Goal: Task Accomplishment & Management: Use online tool/utility

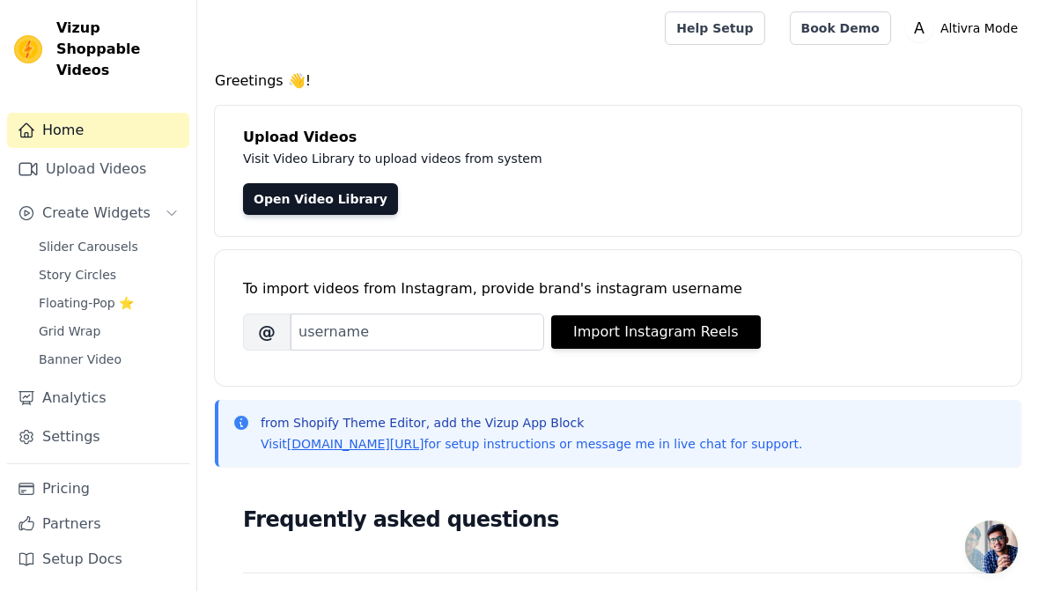
click at [140, 203] on span "Create Widgets" at bounding box center [96, 213] width 108 height 21
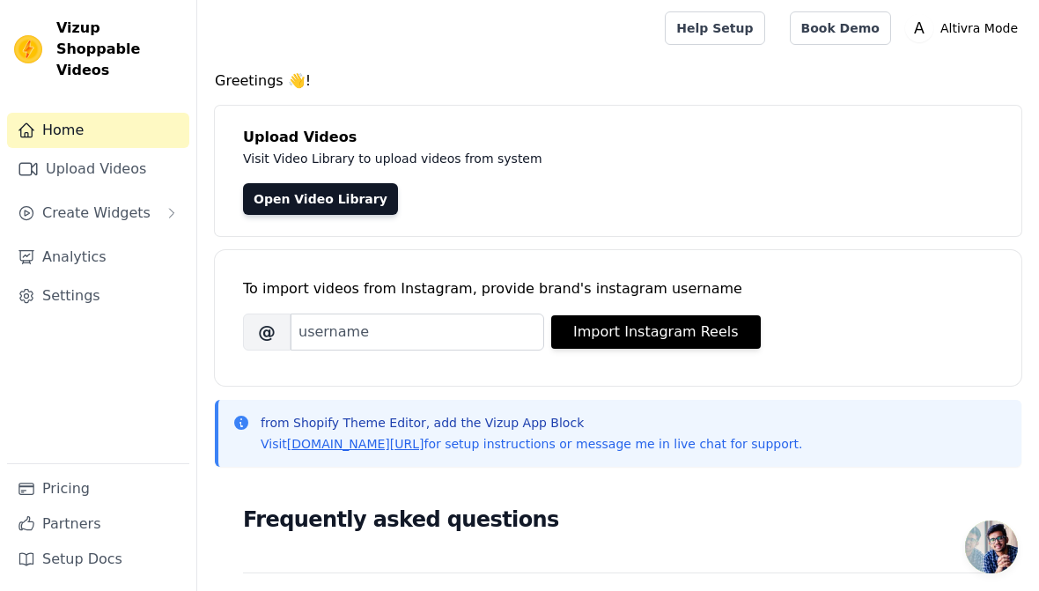
click at [147, 198] on button "Create Widgets" at bounding box center [98, 212] width 182 height 35
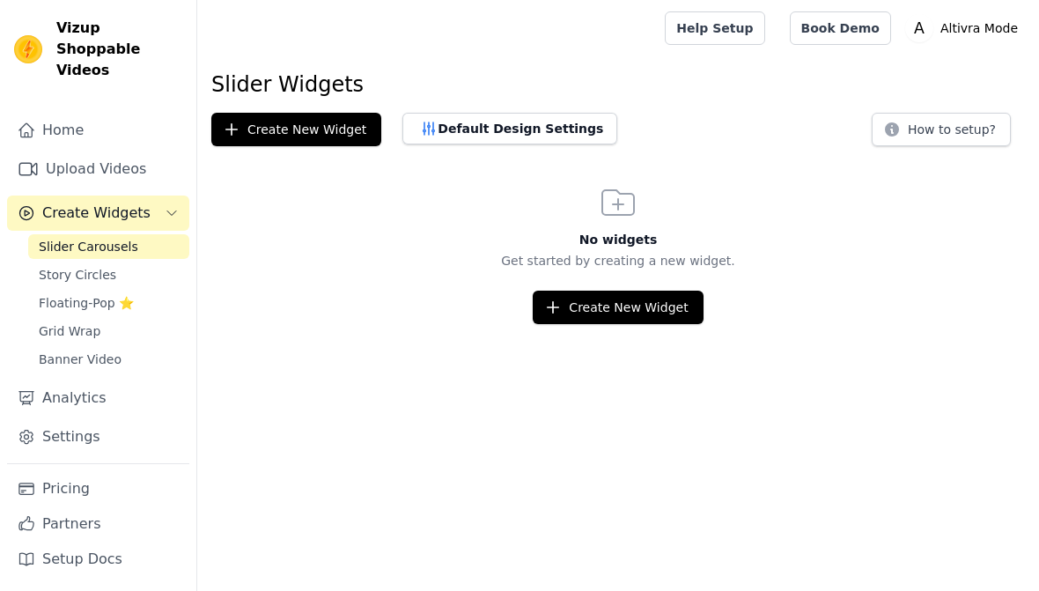
click at [644, 306] on button "Create New Widget" at bounding box center [618, 307] width 170 height 33
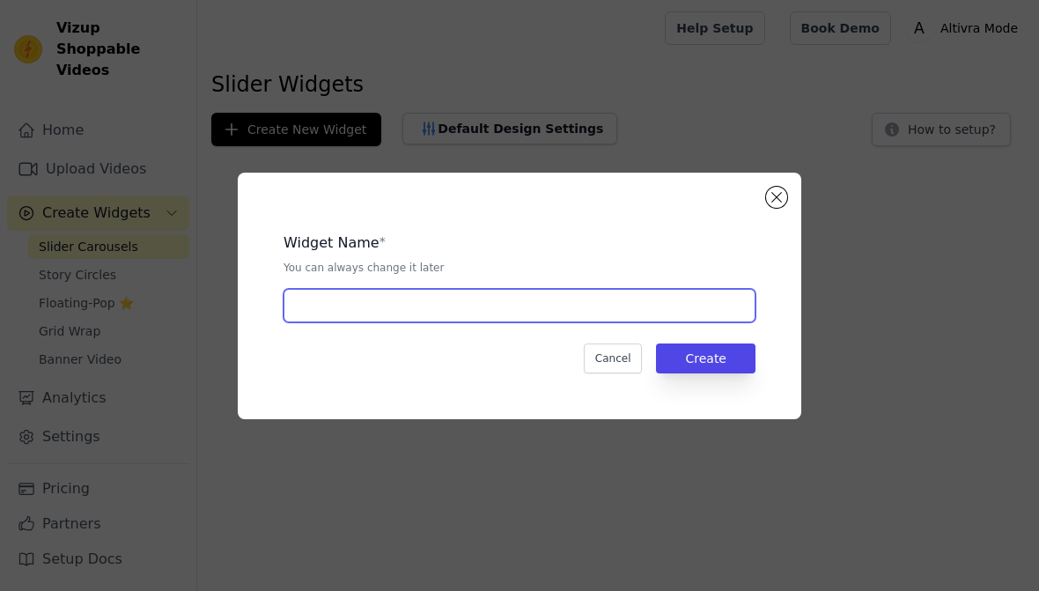
click at [701, 298] on input "text" at bounding box center [520, 305] width 472 height 33
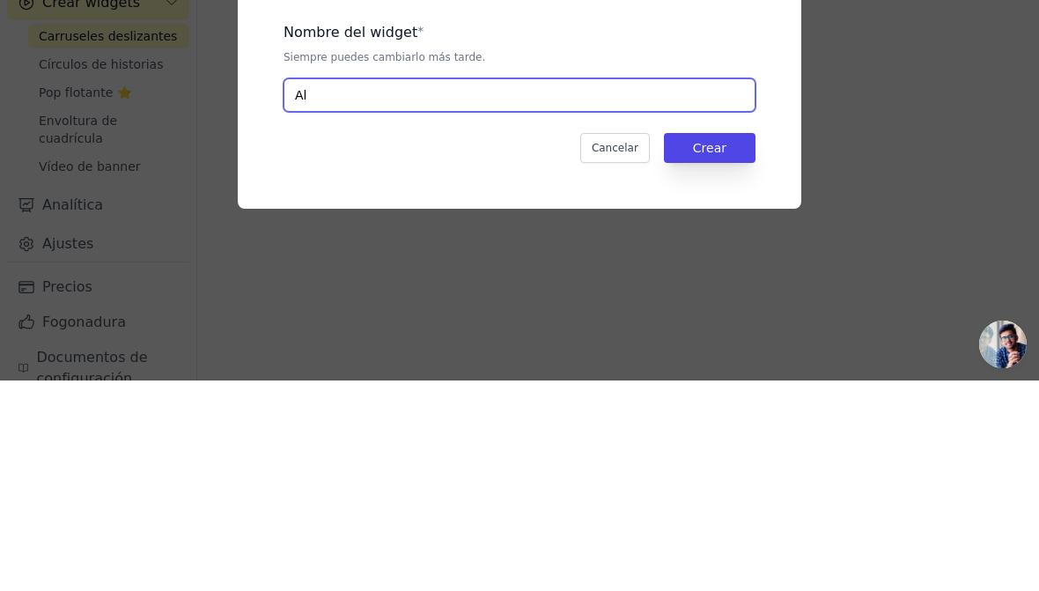
type input "A"
type input "Widget 1"
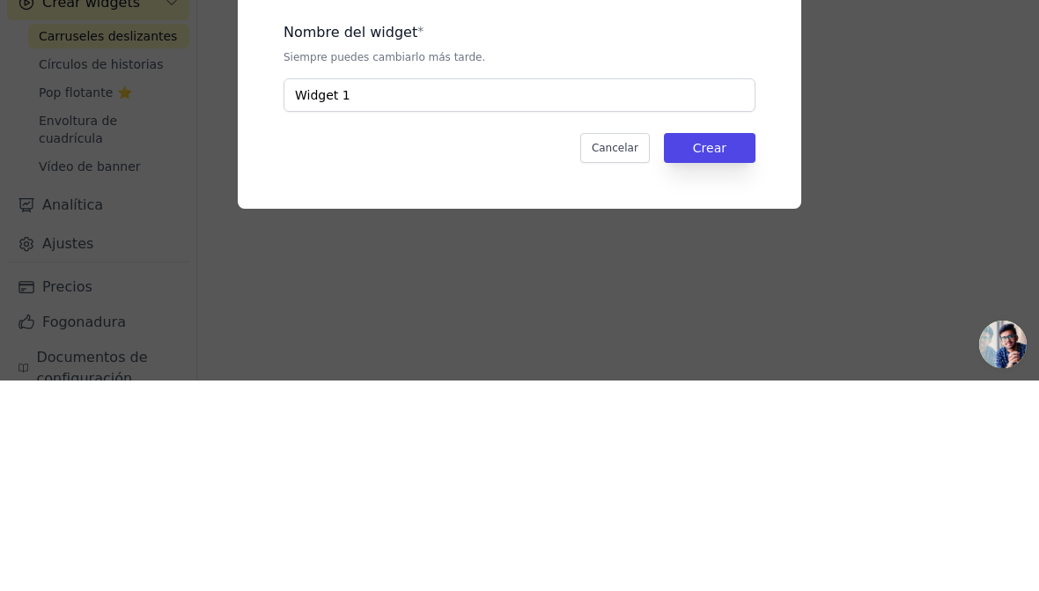
click at [484, 343] on div "Cancelar Crear" at bounding box center [520, 358] width 472 height 30
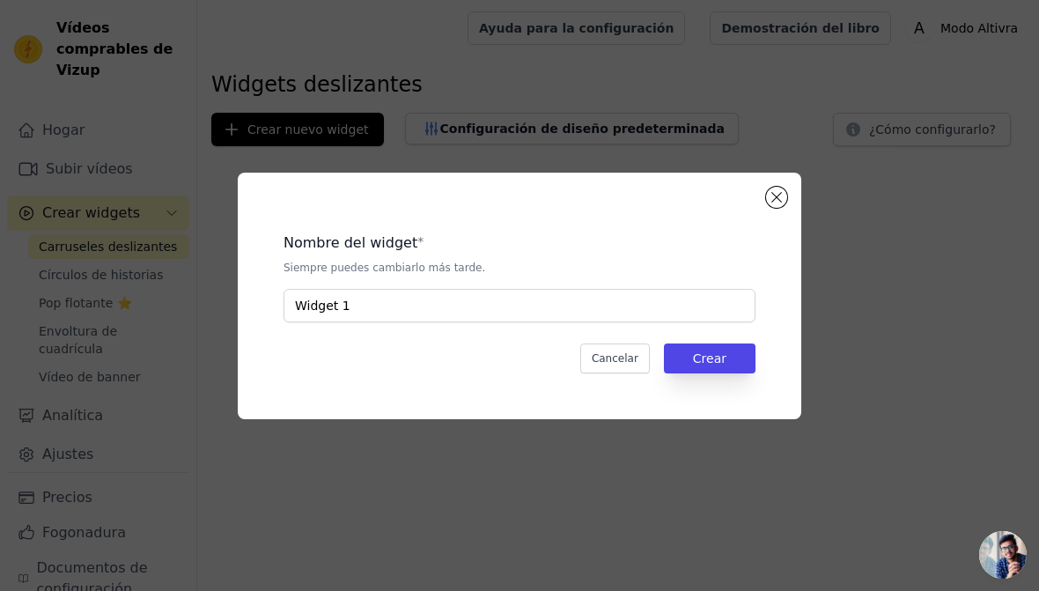
click at [725, 355] on font "Crear" at bounding box center [709, 358] width 33 height 14
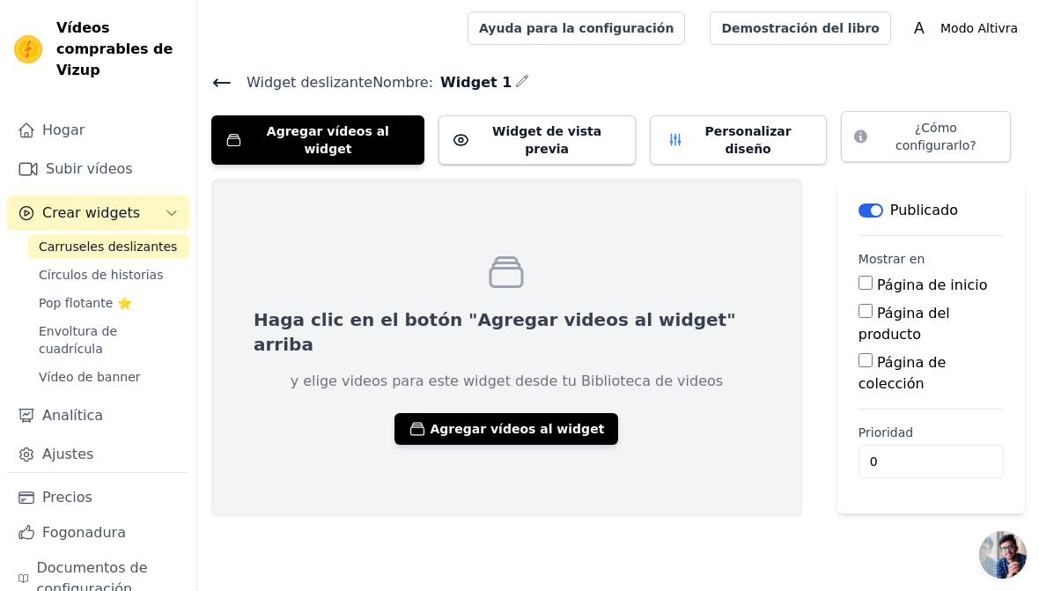
click at [516, 422] on font "Agregar vídeos al widget" at bounding box center [517, 429] width 174 height 14
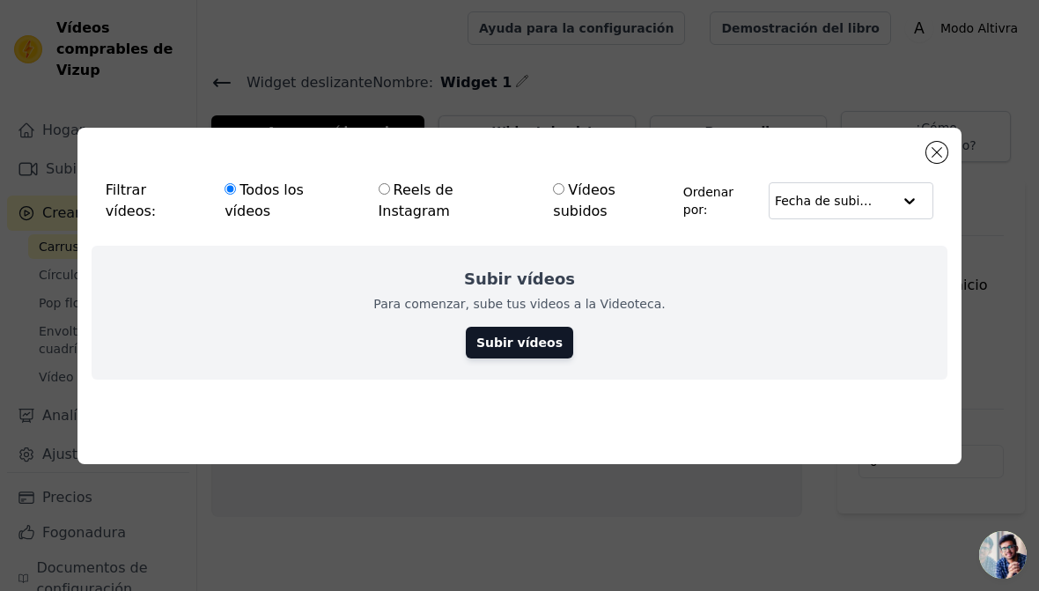
click at [560, 201] on font "Vídeos subidos" at bounding box center [584, 200] width 63 height 38
click at [560, 195] on input "Vídeos subidos" at bounding box center [558, 188] width 11 height 11
radio input "true"
click at [522, 335] on font "Subir vídeos" at bounding box center [519, 342] width 86 height 14
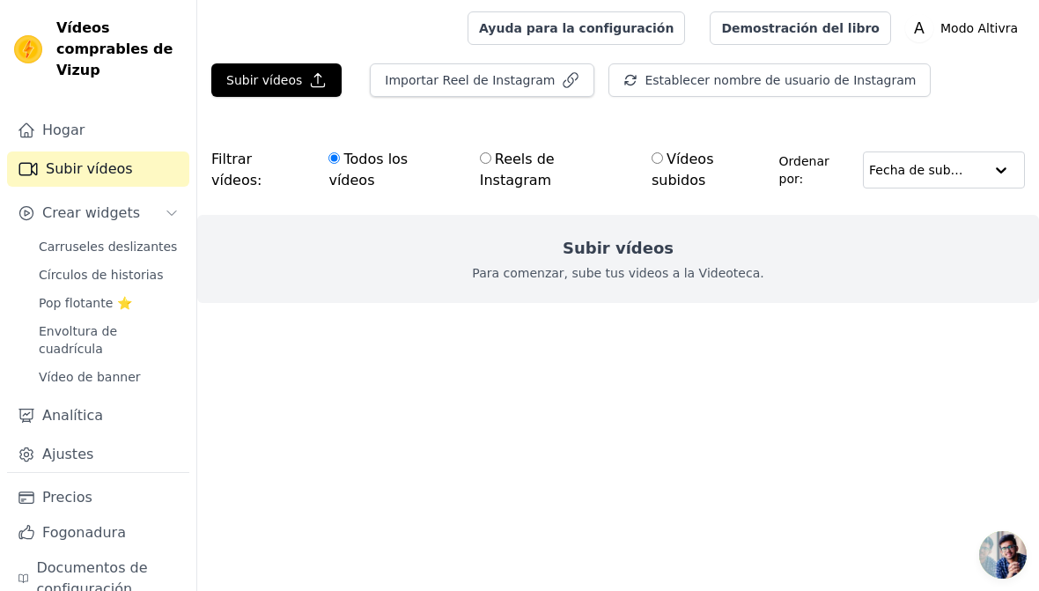
click at [707, 266] on font "Para comenzar, sube tus videos a la Videoteca." at bounding box center [617, 273] width 291 height 14
click at [620, 240] on div "Subir vídeos Para comenzar, sube tus videos a la Videoteca." at bounding box center [618, 259] width 842 height 88
click at [714, 158] on font "Vídeos subidos" at bounding box center [683, 170] width 63 height 38
click at [663, 158] on input "Vídeos subidos" at bounding box center [657, 157] width 11 height 11
radio input "true"
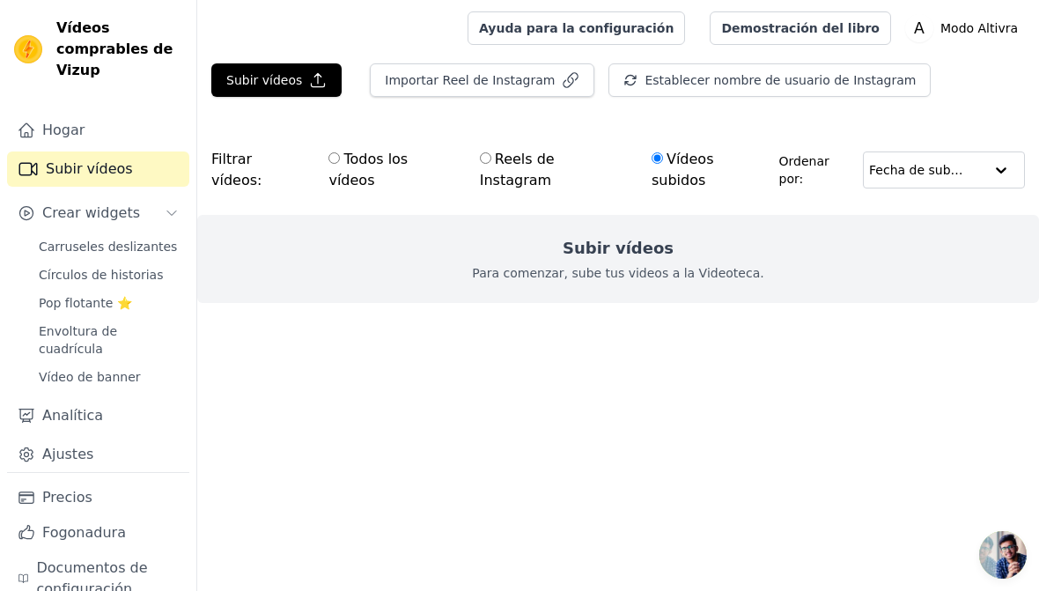
click at [308, 70] on button "Subir vídeos" at bounding box center [276, 79] width 130 height 33
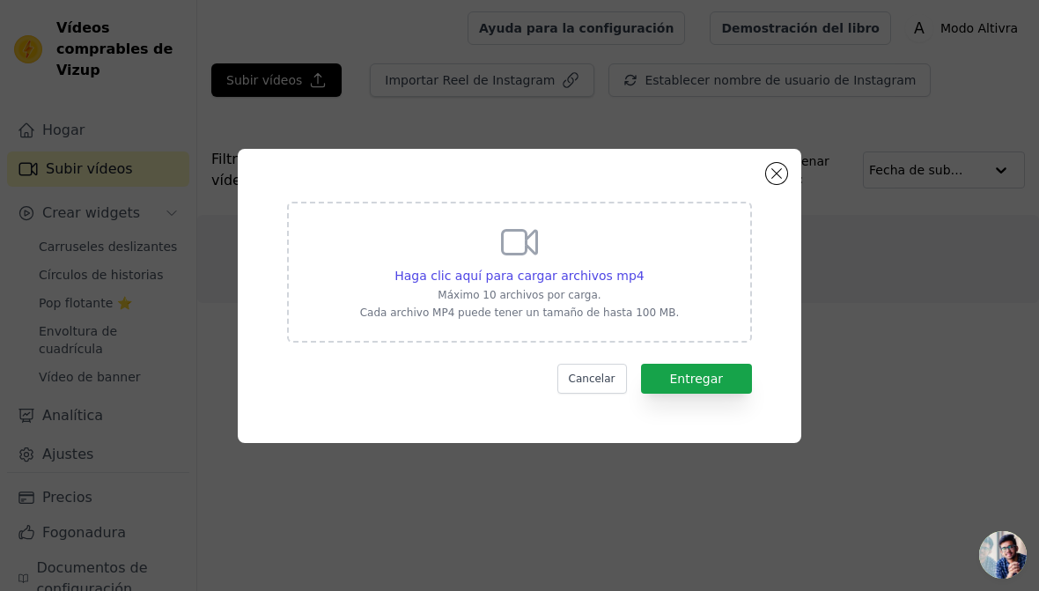
click at [639, 295] on p "Máximo 10 archivos por carga." at bounding box center [520, 295] width 320 height 14
click at [644, 267] on input "Haga clic aquí para cargar archivos mp4 Máximo 10 archivos por carga. Cada arch…" at bounding box center [644, 266] width 1 height 1
click at [784, 171] on button "Cerrar modal" at bounding box center [776, 173] width 21 height 21
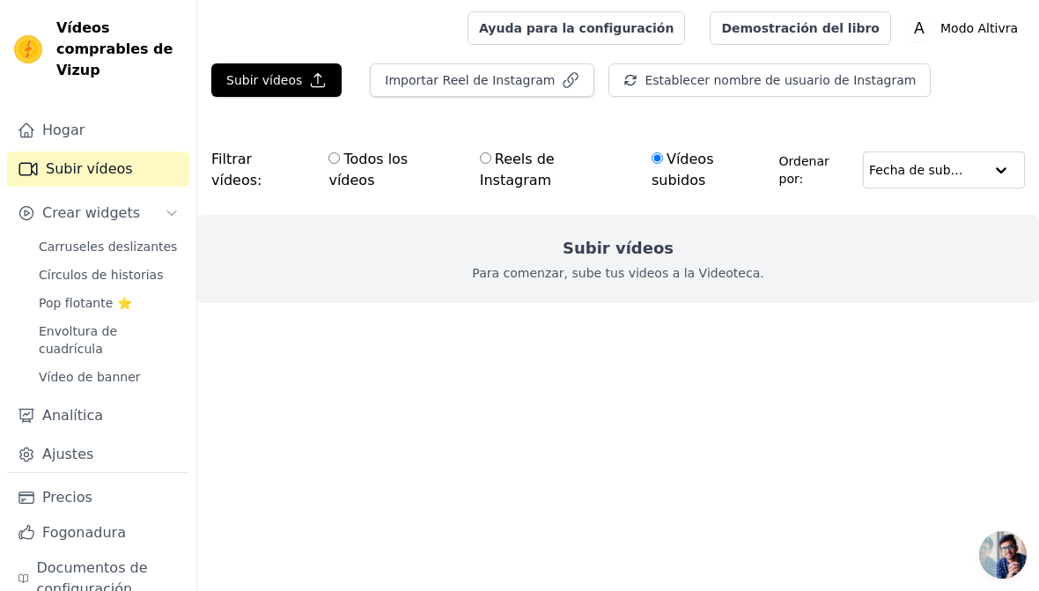
click at [276, 81] on font "Subir vídeos" at bounding box center [264, 80] width 76 height 14
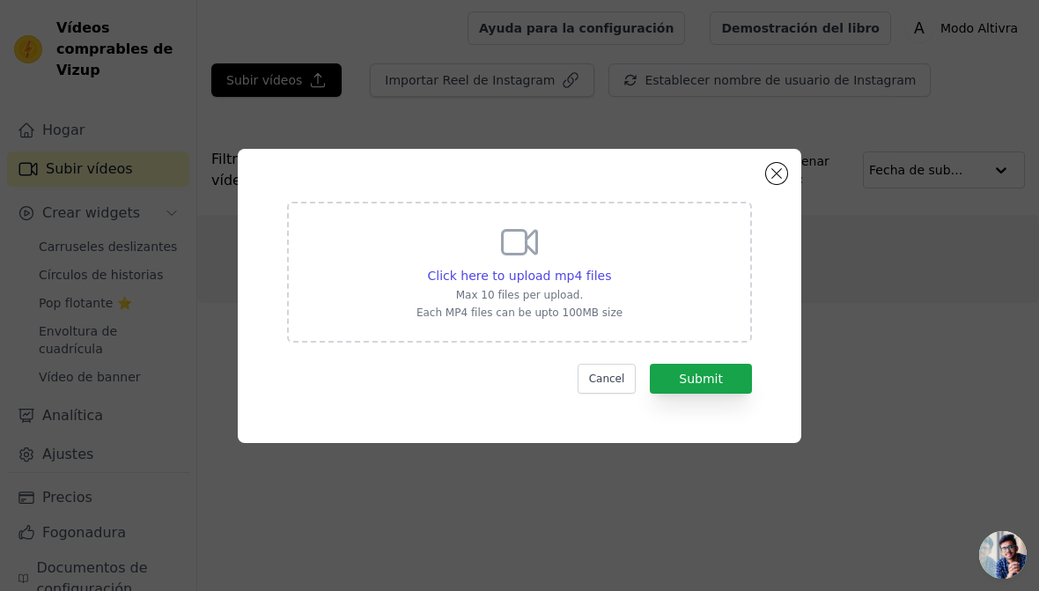
click at [581, 259] on div "Click here to upload mp4 files Max 10 files per upload. Each MP4 files can be u…" at bounding box center [519, 270] width 206 height 99
click at [610, 266] on input "Click here to upload mp4 files Max 10 files per upload. Each MP4 files can be u…" at bounding box center [610, 266] width 1 height 1
type input "C:\fakepath\RNFetchBlobTmp_w5w8ea5xn0b9vxhkcv1c6m.mov"
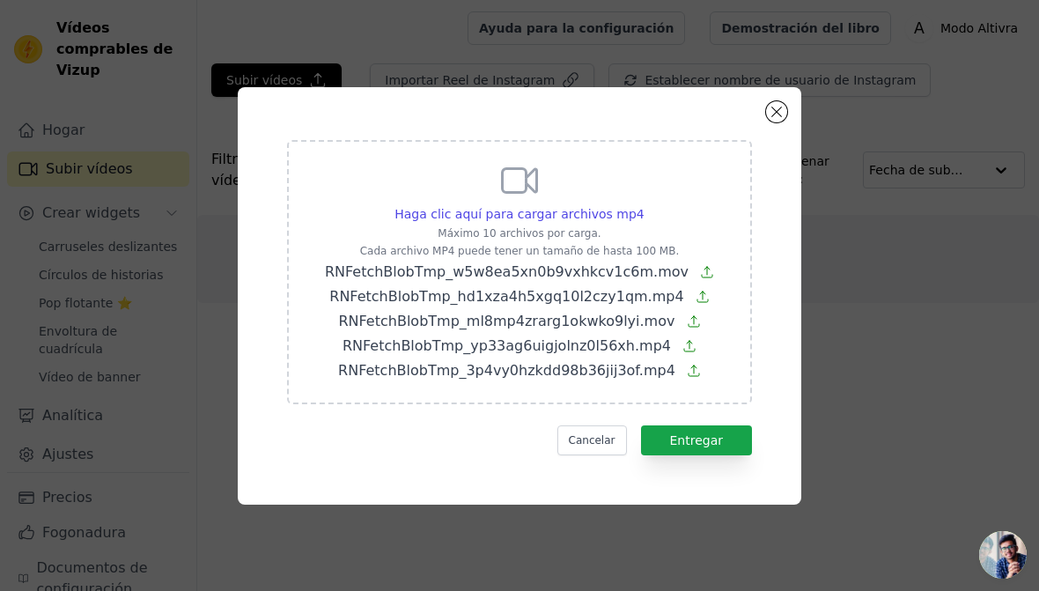
click at [715, 439] on font "Entregar" at bounding box center [697, 440] width 54 height 14
click at [700, 275] on icon at bounding box center [707, 272] width 14 height 14
click at [644, 205] on input "Haga clic aquí para cargar archivos mp4 Máximo 10 archivos por carga. Cada arch…" at bounding box center [644, 204] width 1 height 1
click at [601, 436] on font "Cancelar" at bounding box center [592, 440] width 47 height 12
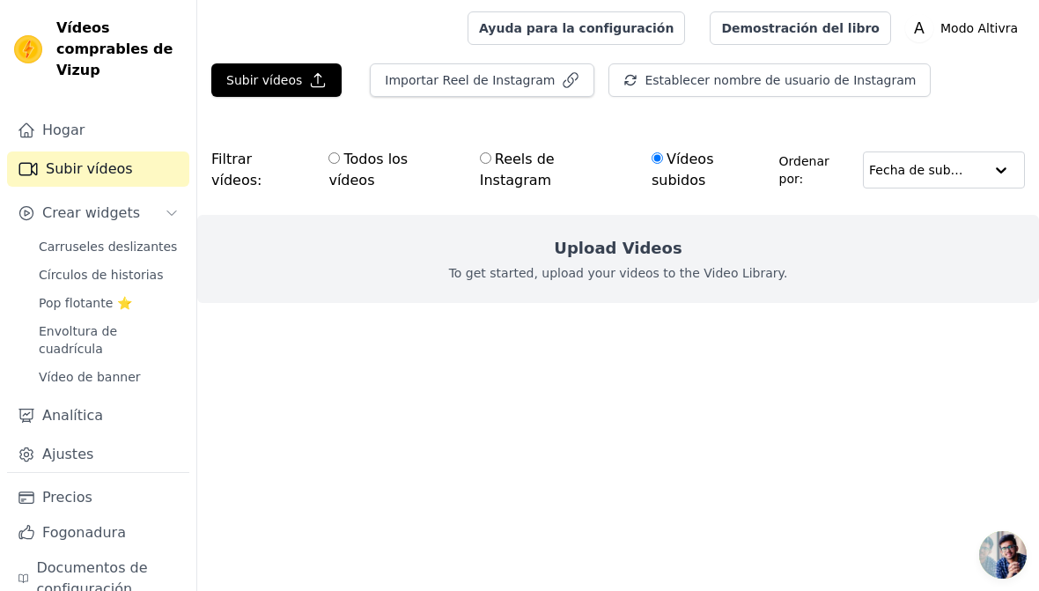
click at [309, 76] on icon "button" at bounding box center [318, 80] width 18 height 18
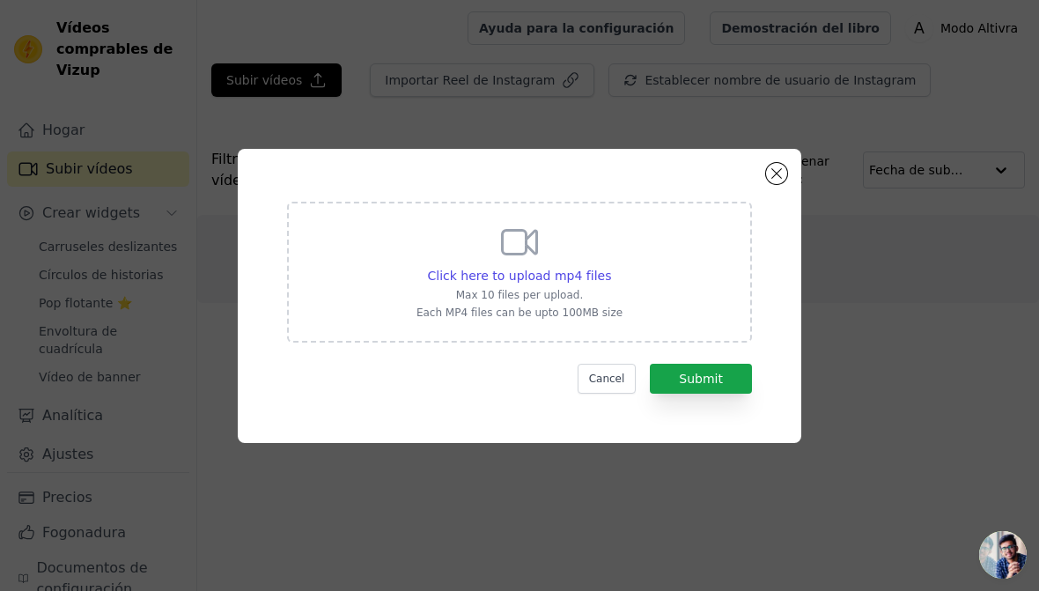
click at [613, 282] on div "Click here to upload mp4 files" at bounding box center [519, 276] width 206 height 18
click at [611, 267] on input "Click here to upload mp4 files Max 10 files per upload. Each MP4 files can be u…" at bounding box center [610, 266] width 1 height 1
type input "C:\fakepath\RNFetchBlobTmp_hd1xza4h5xgq10l2czy1qm.mp4"
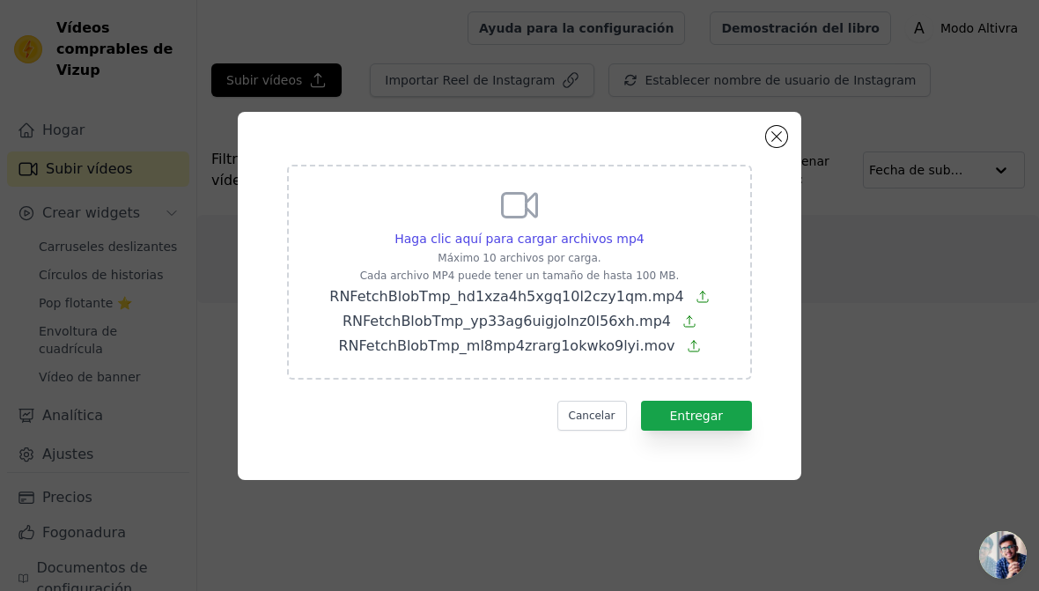
click at [701, 411] on font "Entregar" at bounding box center [697, 416] width 54 height 14
click at [608, 417] on font "Cancelar" at bounding box center [592, 415] width 47 height 12
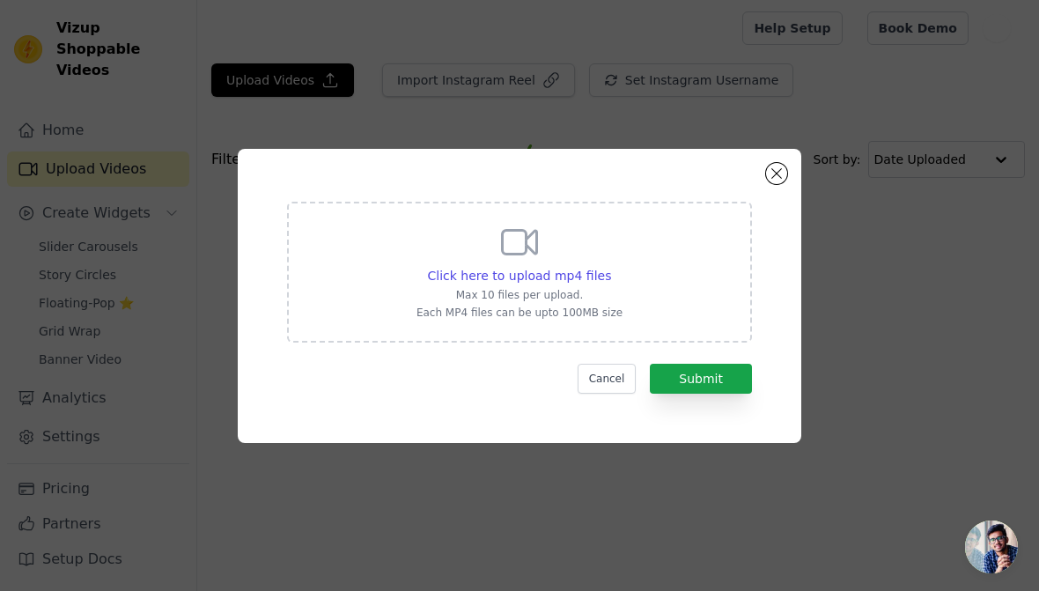
type input "C:\fakepath\Video.mp4"
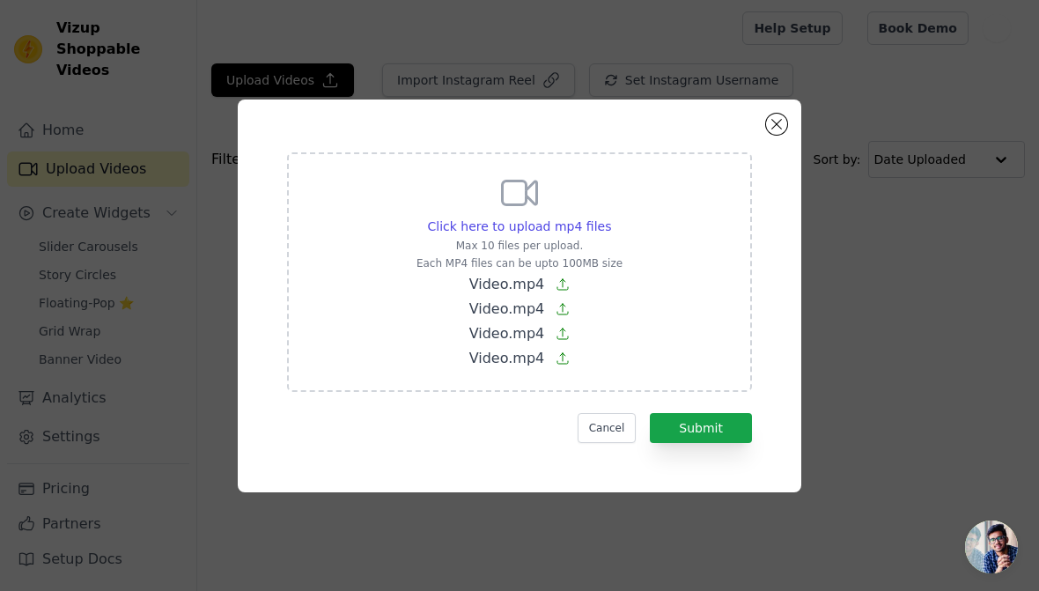
click at [718, 423] on button "Submit" at bounding box center [701, 428] width 102 height 30
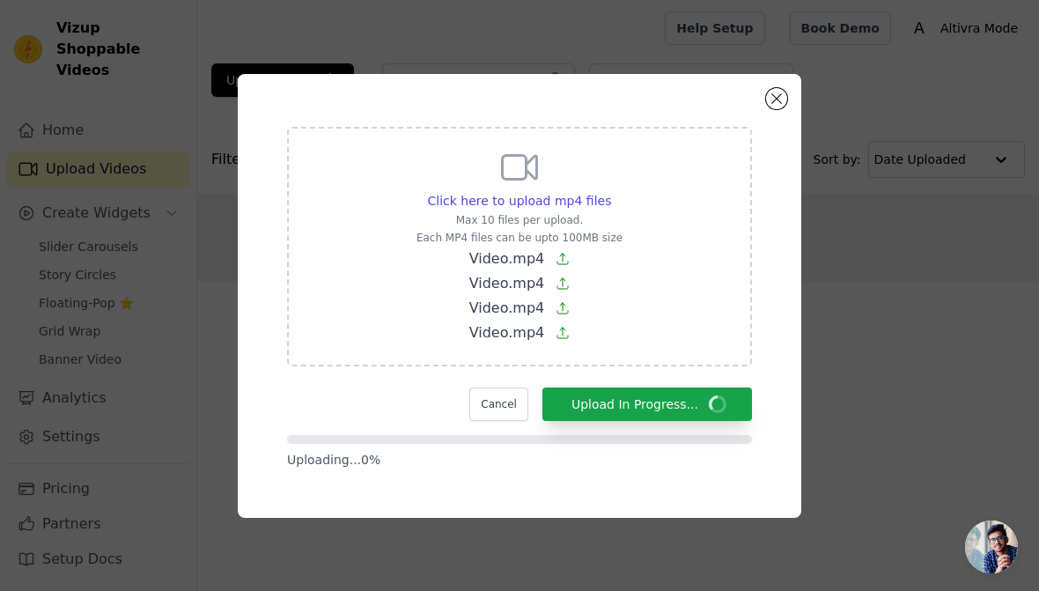
click at [711, 432] on form "Click here to upload mp4 files Max 10 files per upload. Each MP4 files can be u…" at bounding box center [519, 298] width 465 height 342
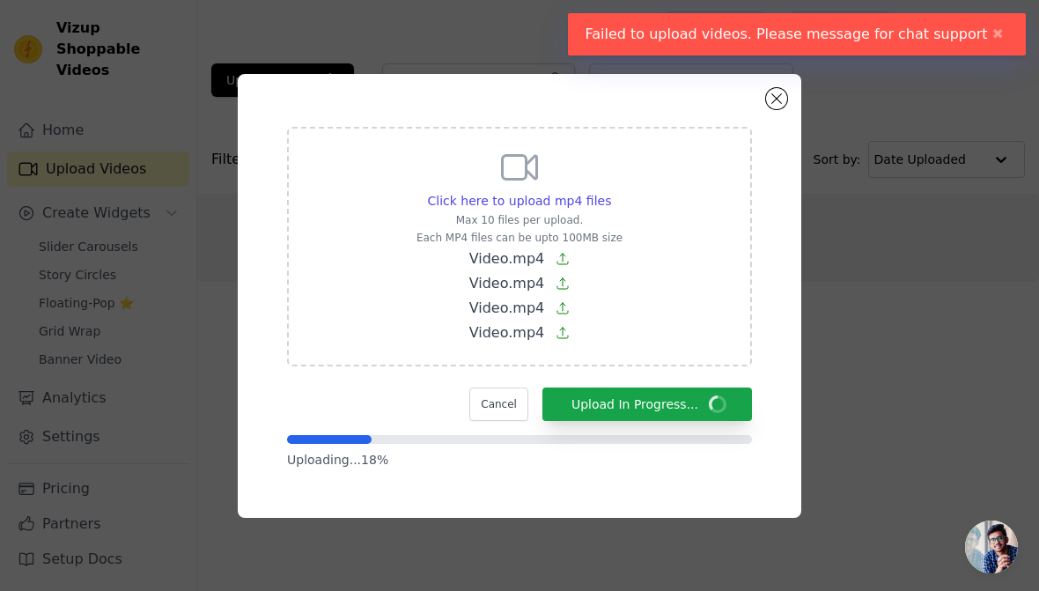
click at [993, 38] on button "✖" at bounding box center [998, 34] width 20 height 21
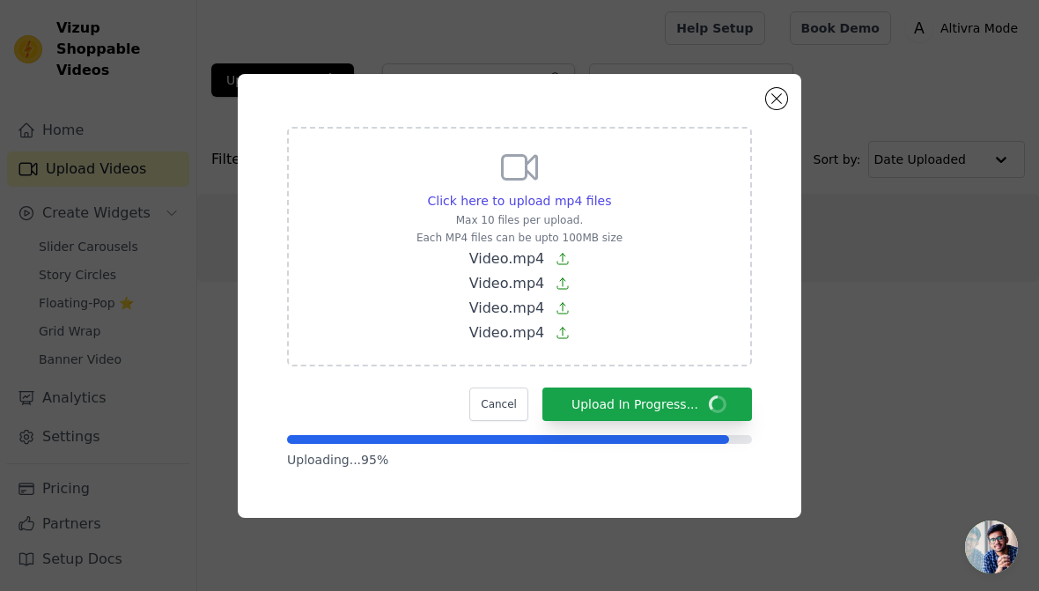
click at [740, 291] on div "Click here to upload mp4 files Max 10 files per upload. Each MP4 files can be u…" at bounding box center [519, 246] width 465 height 239
click at [611, 192] on input "Click here to upload mp4 files Max 10 files per upload. Each MP4 files can be u…" at bounding box center [610, 191] width 1 height 1
click at [774, 295] on div "Click here to upload mp4 files Max 10 files per upload. Each MP4 files can be u…" at bounding box center [519, 296] width 563 height 444
click at [788, 298] on div "Click here to upload mp4 files Max 10 files per upload. Each MP4 files can be u…" at bounding box center [519, 296] width 563 height 444
click at [787, 298] on div "Click here to upload mp4 files Max 10 files per upload. Each MP4 files can be u…" at bounding box center [519, 296] width 563 height 444
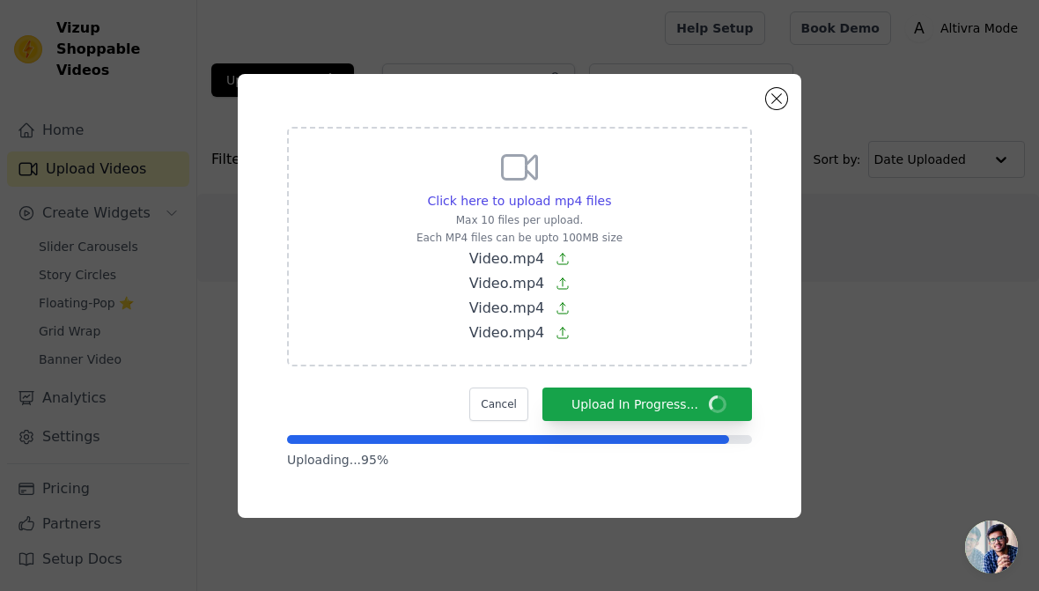
click at [784, 295] on div "Click here to upload mp4 files Max 10 files per upload. Each MP4 files can be u…" at bounding box center [519, 296] width 563 height 444
click at [668, 365] on div "Click here to upload mp4 files Max 10 files per upload. Each MP4 files can be u…" at bounding box center [519, 246] width 465 height 239
click at [611, 192] on input "Click here to upload mp4 files Max 10 files per upload. Each MP4 files can be u…" at bounding box center [610, 191] width 1 height 1
click at [767, 282] on div "Click here to upload mp4 files Max 10 files per upload. Each MP4 files can be u…" at bounding box center [519, 296] width 500 height 380
click at [508, 416] on button "Cancel" at bounding box center [498, 403] width 59 height 33
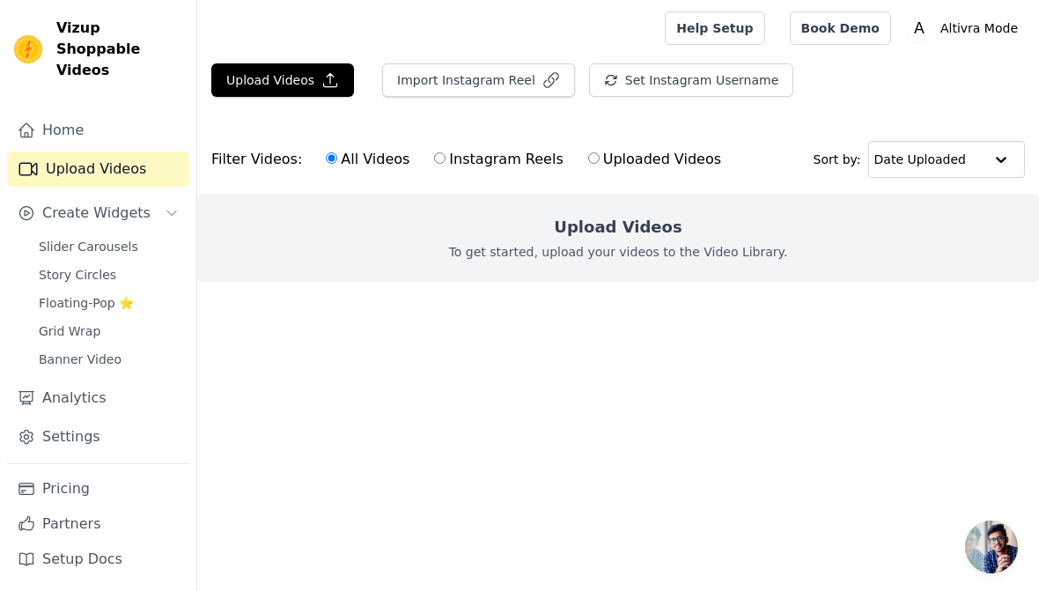
click at [286, 82] on button "Upload Videos" at bounding box center [282, 79] width 143 height 33
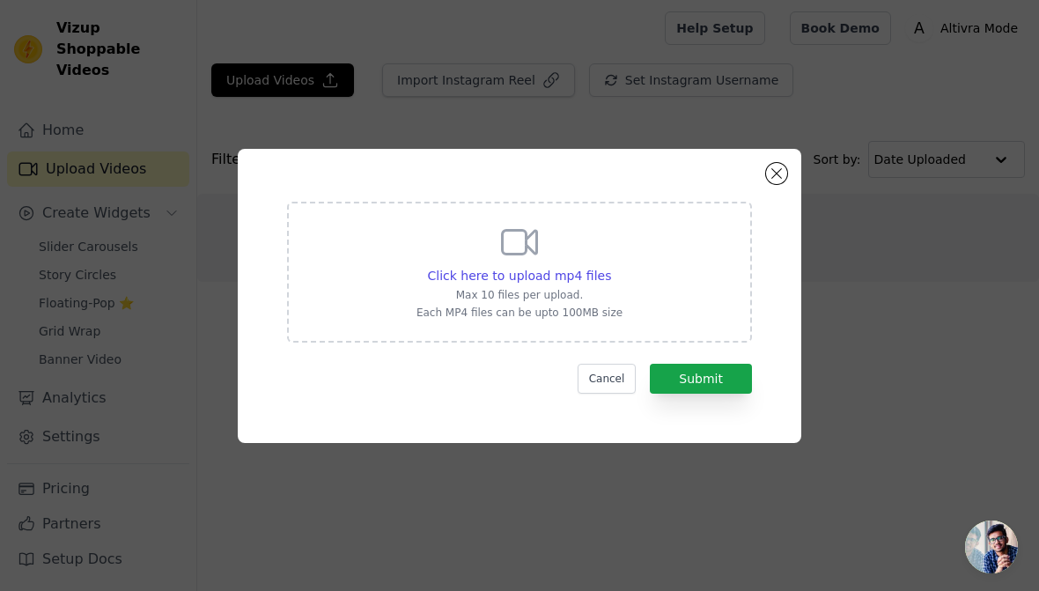
click at [629, 270] on div "Click here to upload mp4 files Max 10 files per upload. Each MP4 files can be u…" at bounding box center [519, 272] width 465 height 141
click at [611, 267] on input "Click here to upload mp4 files Max 10 files per upload. Each MP4 files can be u…" at bounding box center [610, 266] width 1 height 1
type input "C:\fakepath\Video.mp4"
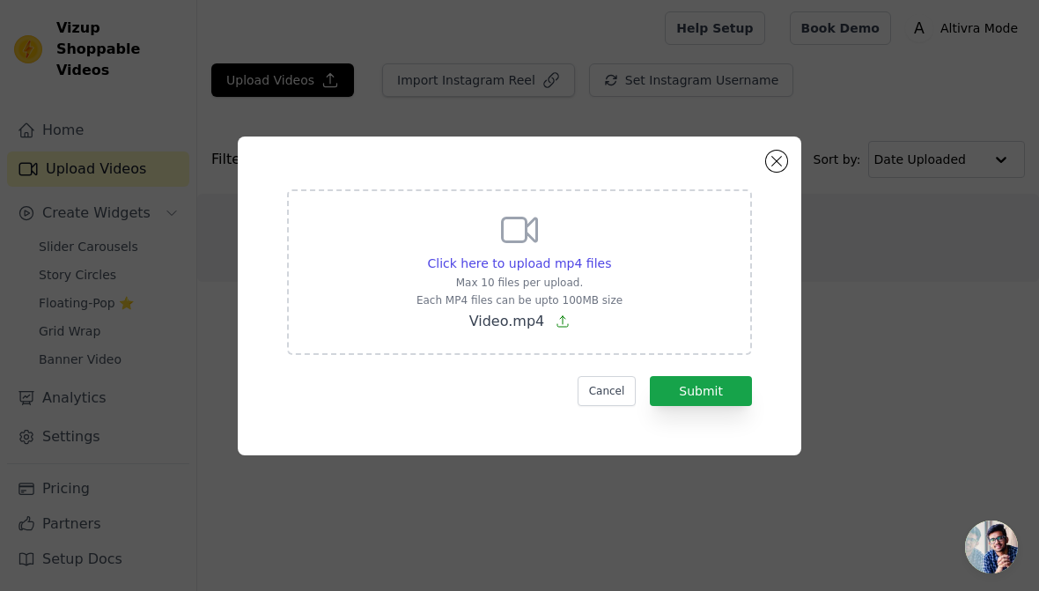
click at [718, 396] on button "Submit" at bounding box center [701, 391] width 102 height 30
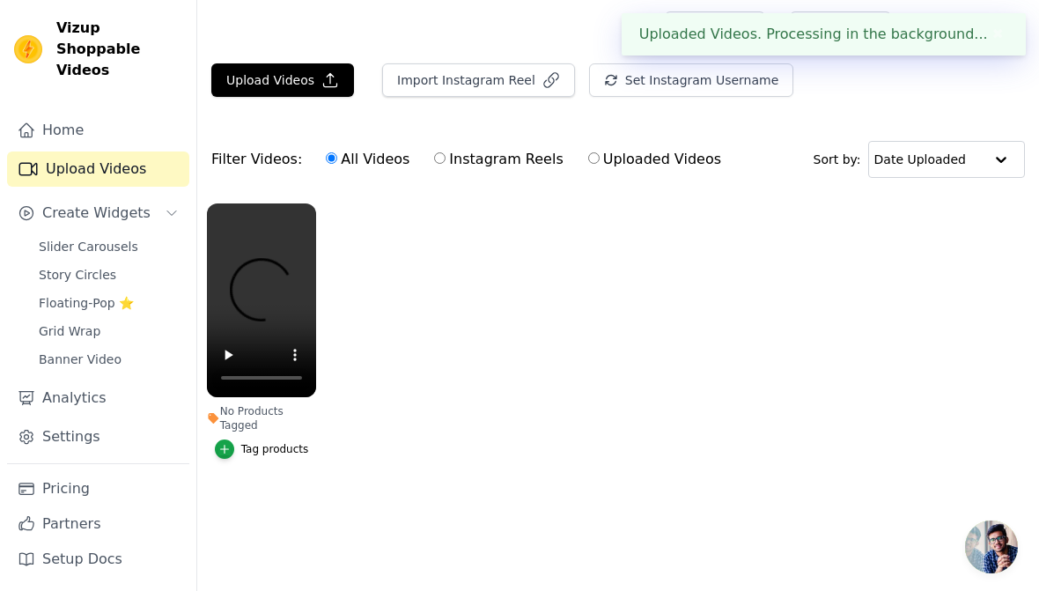
click at [288, 81] on button "Upload Videos" at bounding box center [282, 79] width 143 height 33
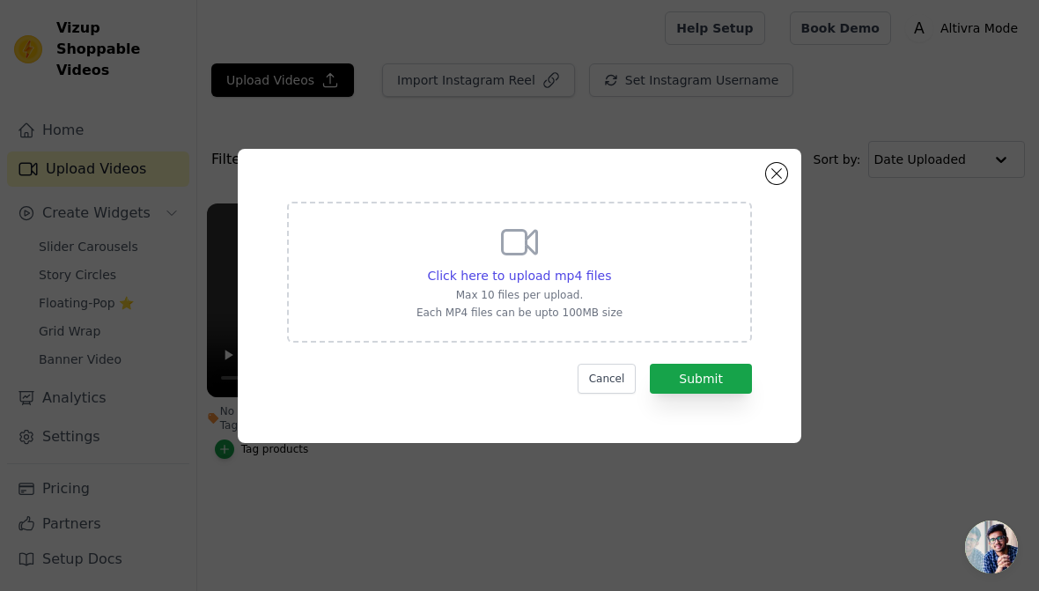
click at [630, 233] on div "Click here to upload mp4 files Max 10 files per upload. Each MP4 files can be u…" at bounding box center [519, 272] width 465 height 141
click at [611, 266] on input "Click here to upload mp4 files Max 10 files per upload. Each MP4 files can be u…" at bounding box center [610, 266] width 1 height 1
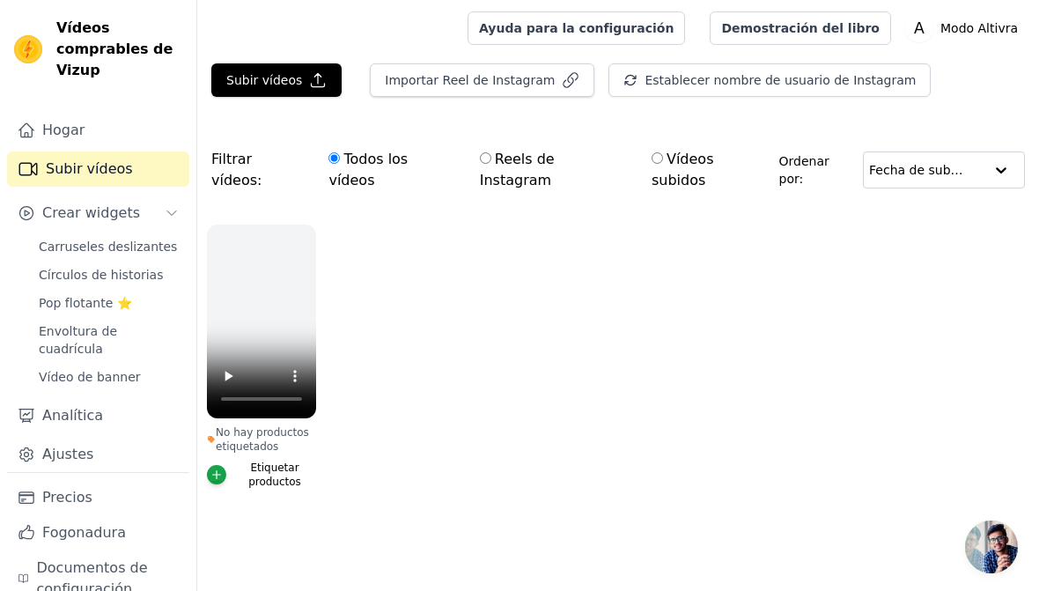
click at [298, 76] on button "Subir vídeos" at bounding box center [276, 79] width 130 height 33
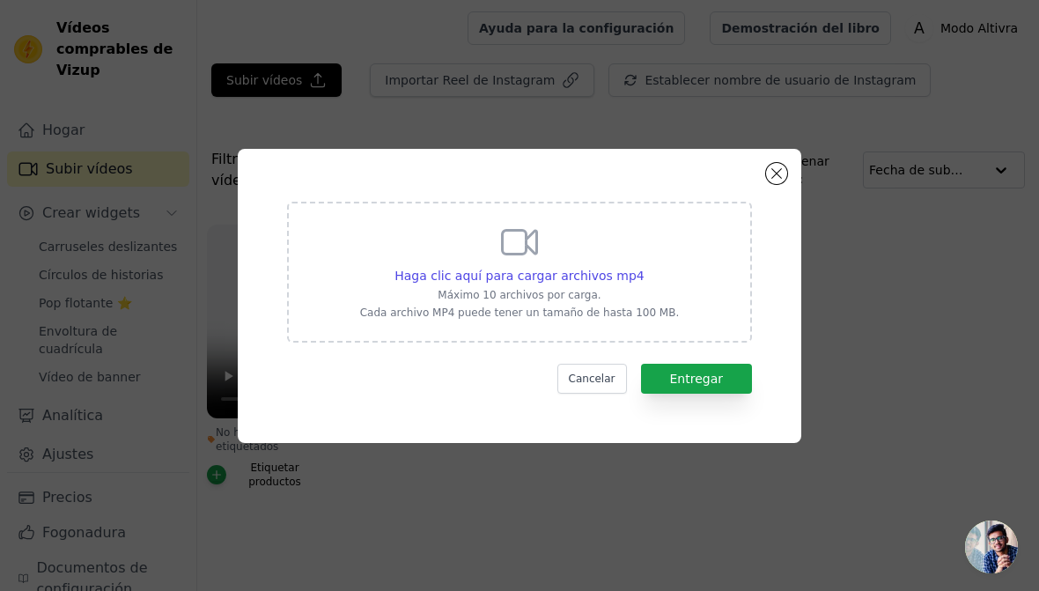
click at [674, 241] on div "Haga clic aquí para cargar archivos mp4 Máximo 10 archivos por carga. Cada arch…" at bounding box center [519, 272] width 465 height 141
click at [644, 266] on input "Haga clic aquí para cargar archivos mp4 Máximo 10 archivos por carga. Cada arch…" at bounding box center [644, 266] width 1 height 1
type input "C:\fakepath\Video.mp4"
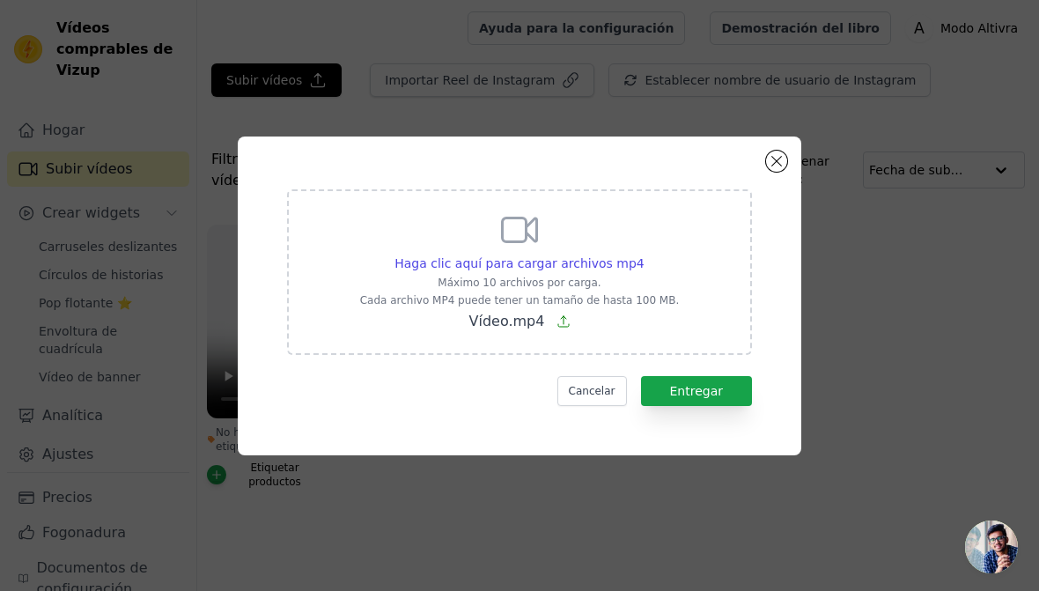
click at [703, 389] on font "Entregar" at bounding box center [697, 391] width 54 height 14
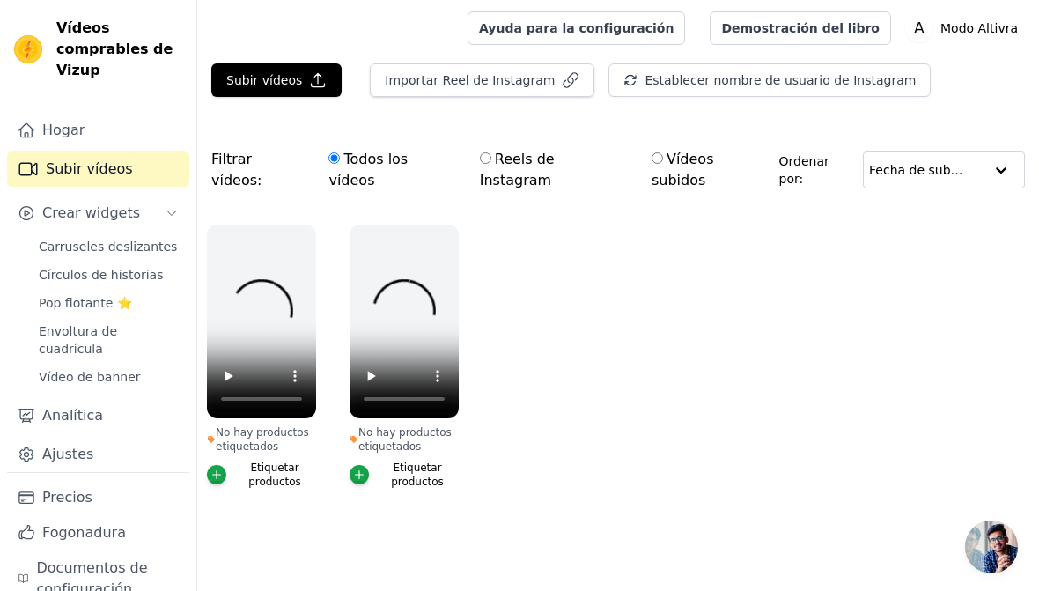
click at [287, 85] on font "Subir vídeos" at bounding box center [264, 80] width 76 height 14
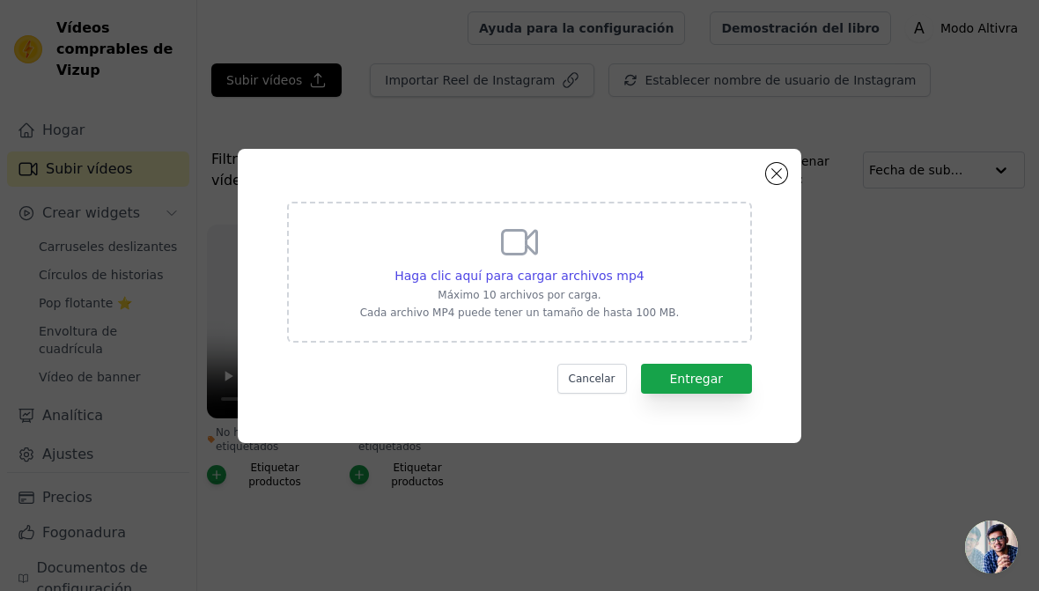
click at [688, 263] on div "Haga clic aquí para cargar archivos mp4 Máximo 10 archivos por carga. Cada arch…" at bounding box center [519, 272] width 465 height 141
click at [644, 266] on input "Haga clic aquí para cargar archivos mp4 Máximo 10 archivos por carga. Cada arch…" at bounding box center [644, 266] width 1 height 1
type input "C:\fakepath\Video.mp4"
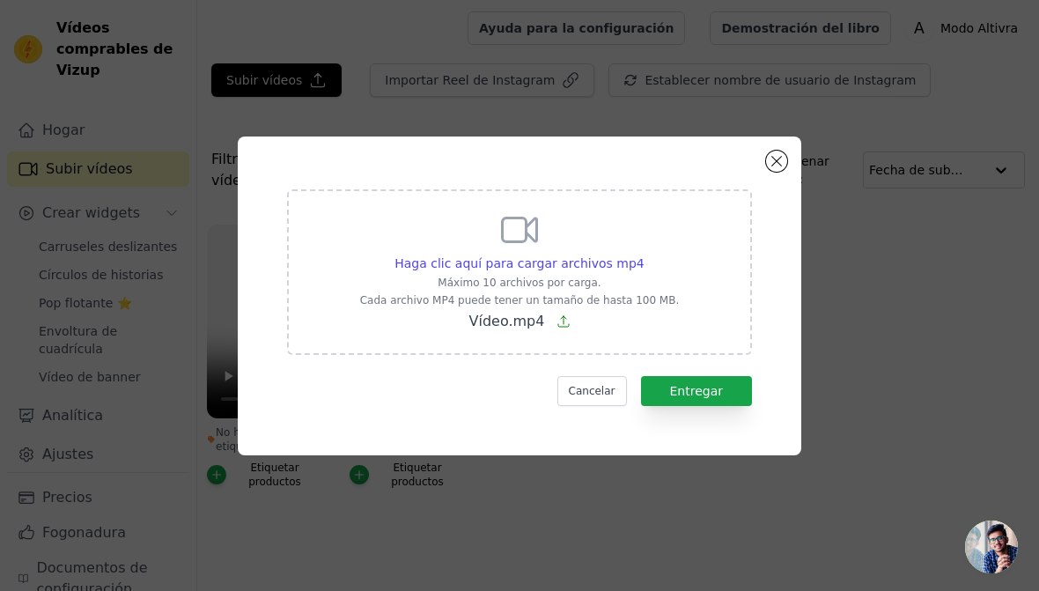
click at [729, 394] on button "Entregar" at bounding box center [697, 391] width 112 height 30
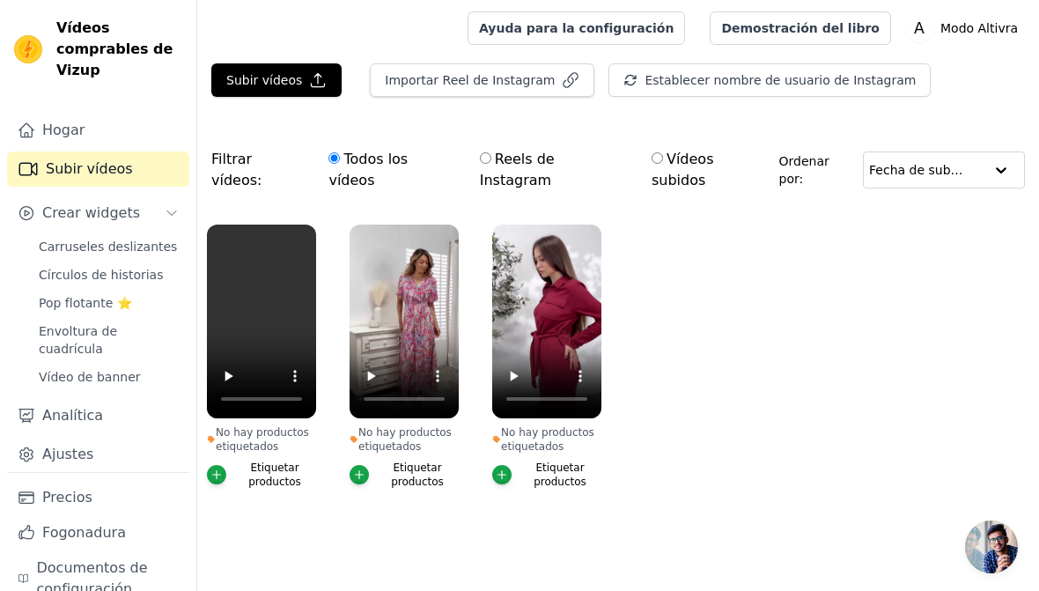
click at [823, 394] on ul "No hay productos etiquetados Etiquetar productos No hay productos etiquetados E…" at bounding box center [618, 374] width 842 height 319
click at [103, 214] on font "Crear widgets" at bounding box center [91, 212] width 98 height 17
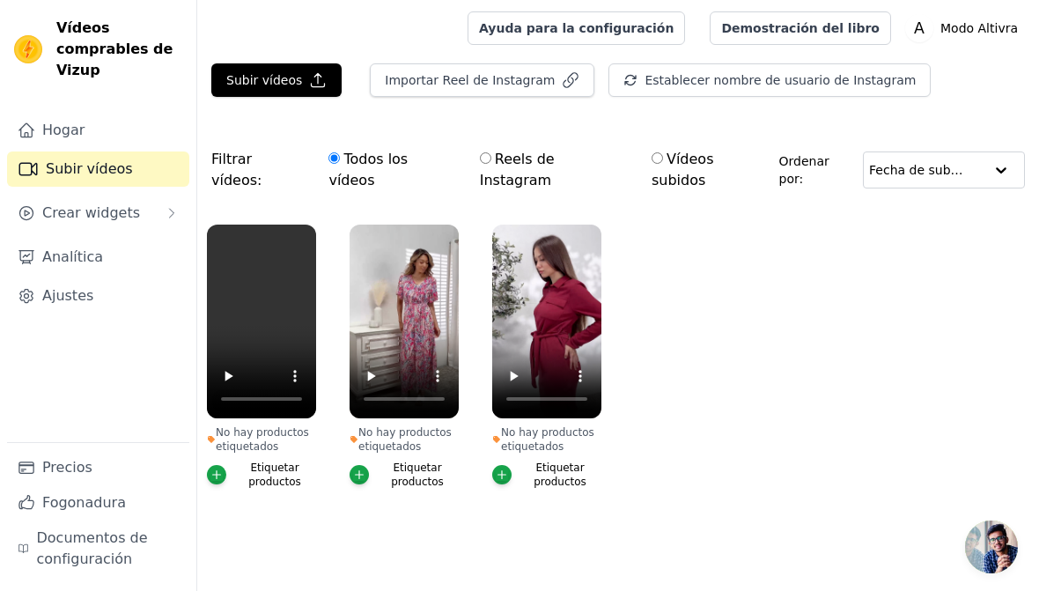
click at [154, 209] on button "Crear widgets" at bounding box center [98, 212] width 182 height 35
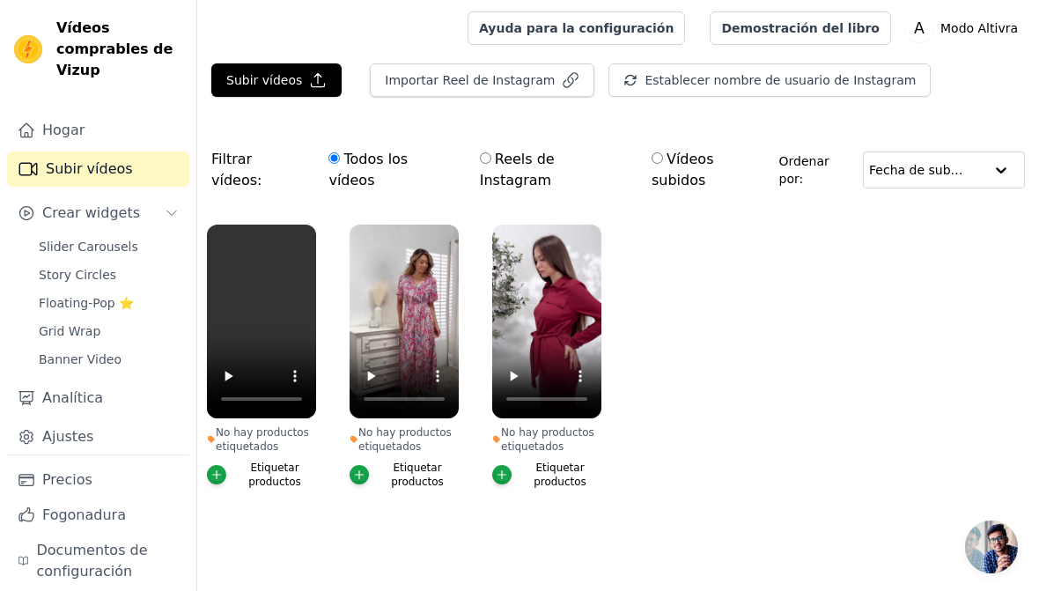
click at [111, 254] on span "Slider Carousels" at bounding box center [88, 247] width 99 height 18
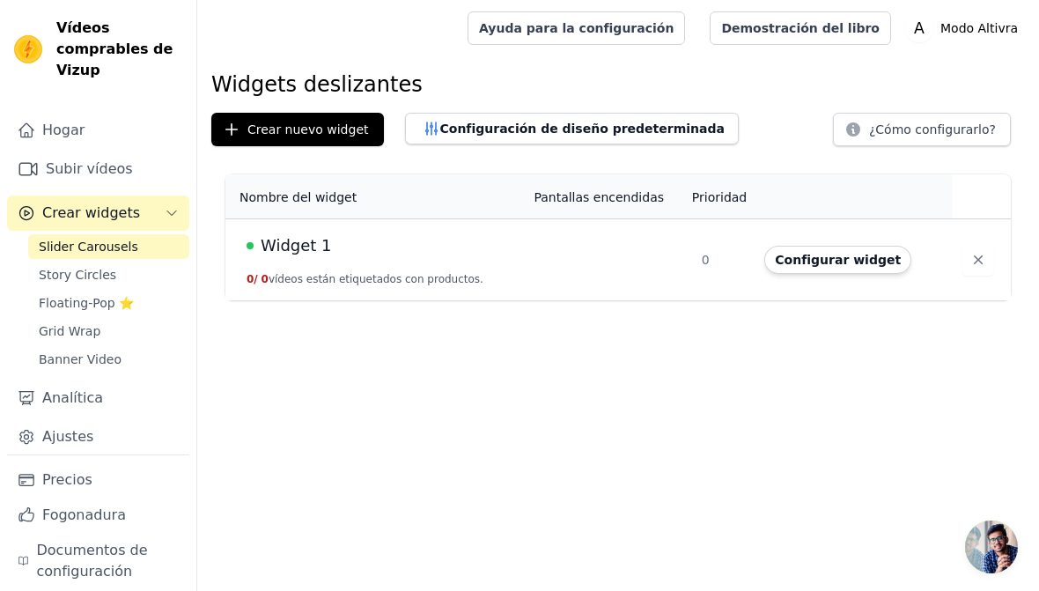
click at [854, 261] on font "Configurar widget" at bounding box center [838, 260] width 126 height 14
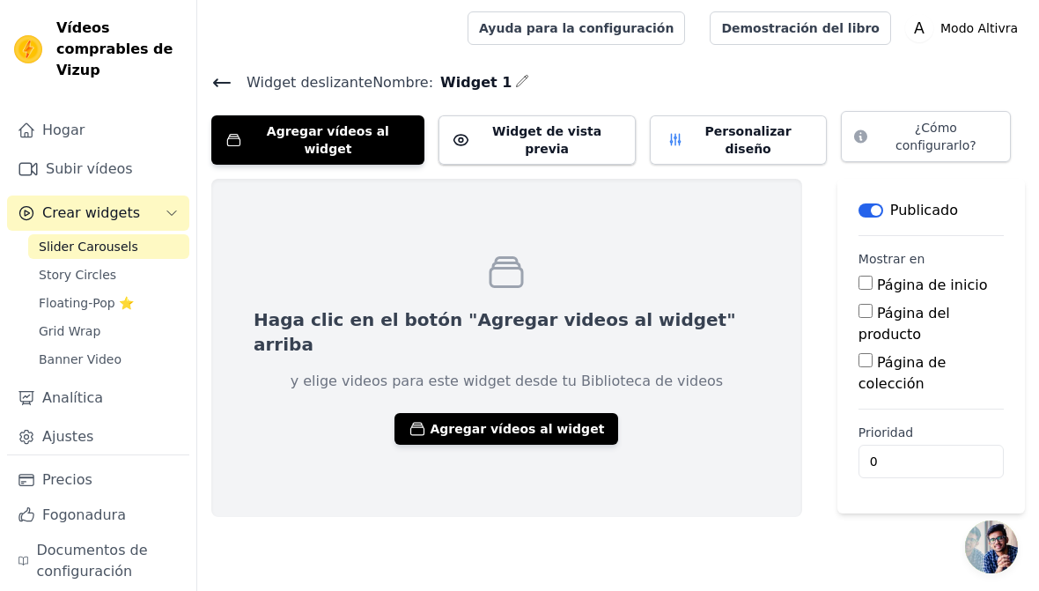
click at [858, 353] on input "Página de colección" at bounding box center [865, 360] width 14 height 14
checkbox input "true"
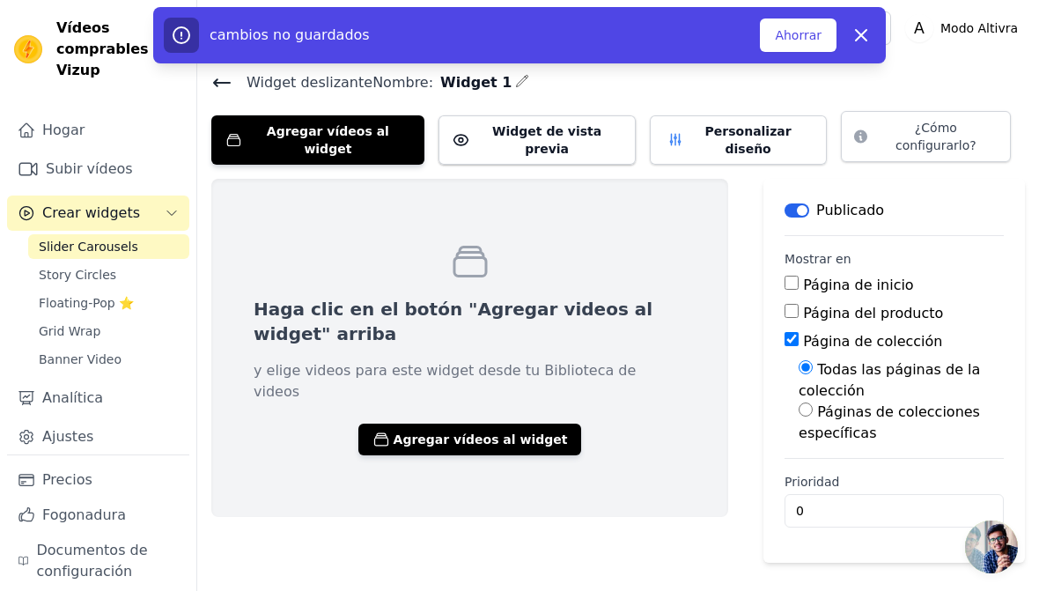
click at [799, 360] on input "Todas las páginas de la colección" at bounding box center [806, 367] width 14 height 14
click at [799, 403] on font "Páginas de colecciones específicas" at bounding box center [889, 422] width 181 height 38
click at [799, 402] on input "Páginas de colecciones específicas" at bounding box center [806, 409] width 14 height 14
radio input "true"
click at [918, 466] on font "Seleccionar páginas de la colección" at bounding box center [901, 480] width 182 height 28
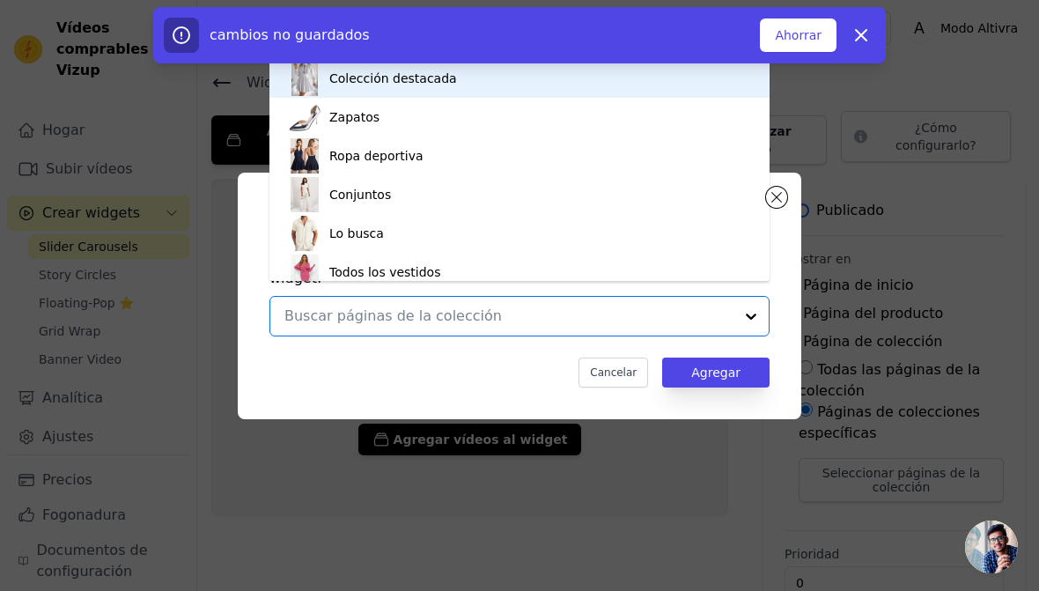
click at [574, 88] on div "Colección destacada" at bounding box center [519, 78] width 465 height 39
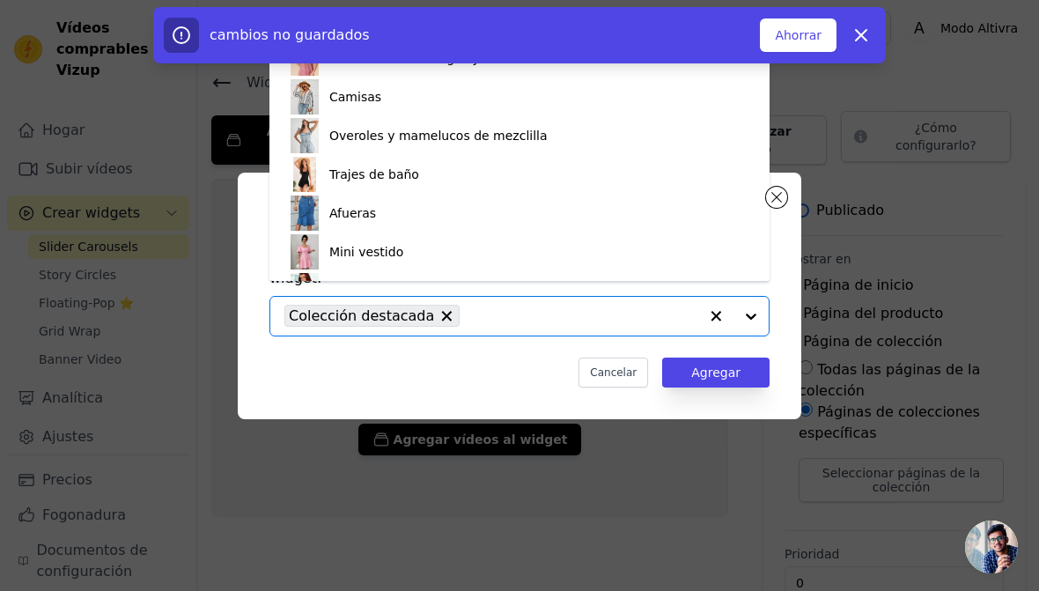
scroll to position [527, 0]
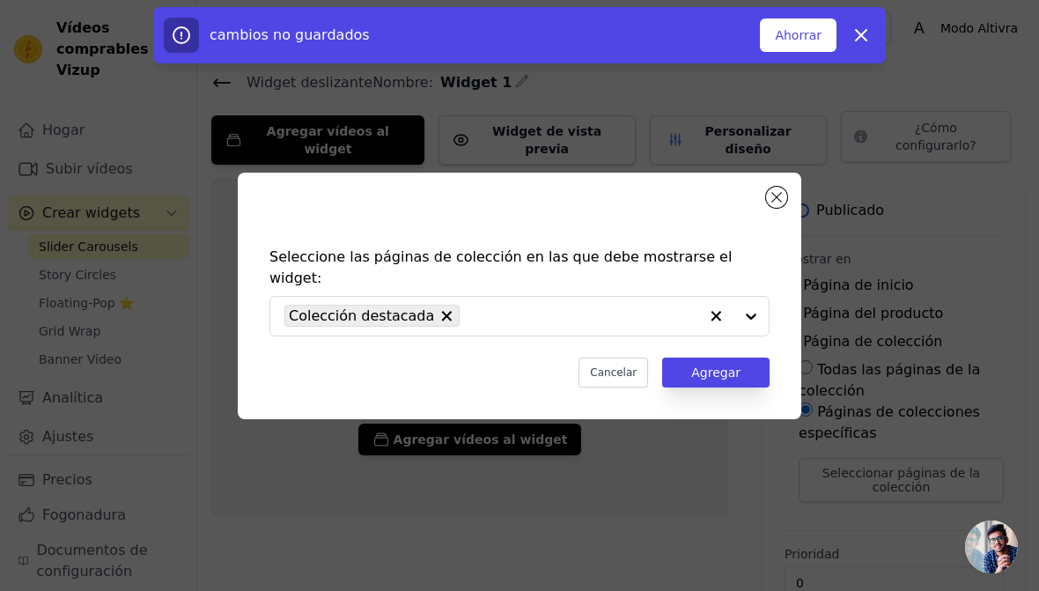
click at [440, 282] on div "Seleccione las páginas de colección en las que debe mostrarse el widget: Colecc…" at bounding box center [519, 317] width 535 height 176
click at [468, 306] on input "text" at bounding box center [583, 316] width 230 height 21
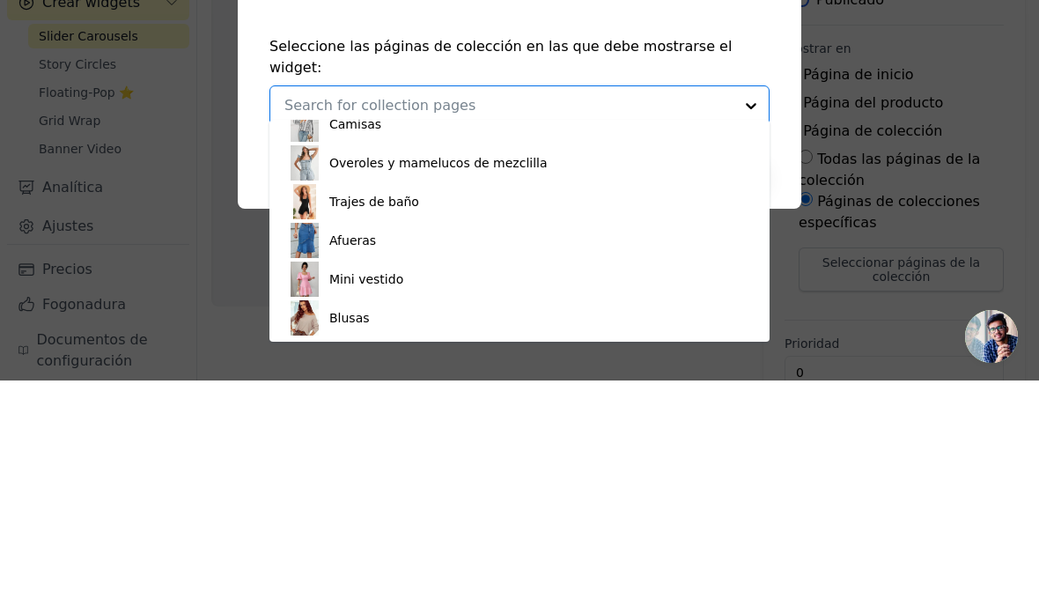
scroll to position [560, 0]
click at [512, 129] on div "Vestidos formales y de noche" at bounding box center [519, 141] width 465 height 39
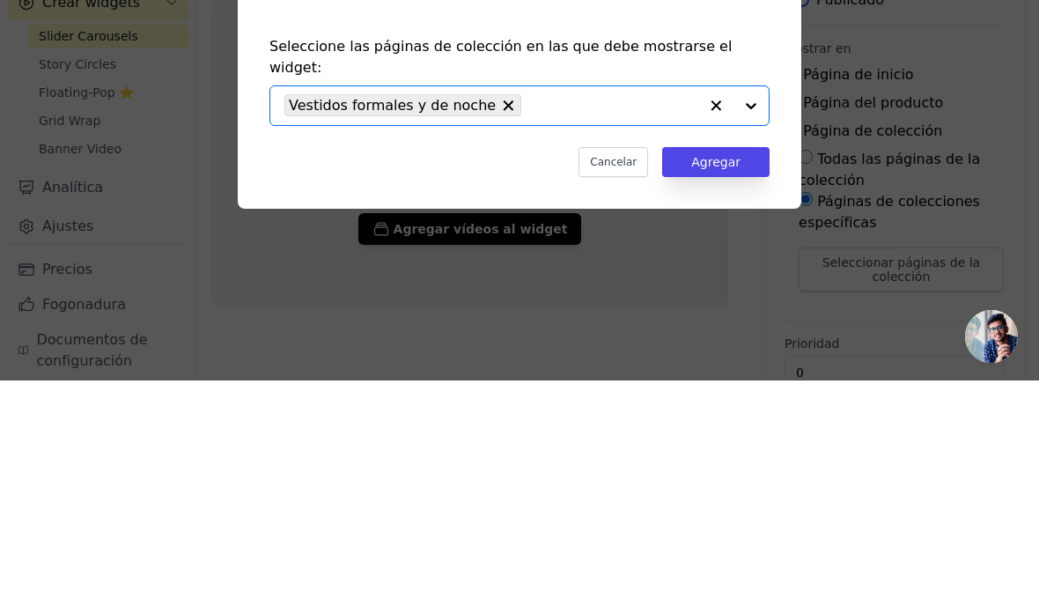
click at [730, 365] on font "Agregar" at bounding box center [715, 372] width 49 height 14
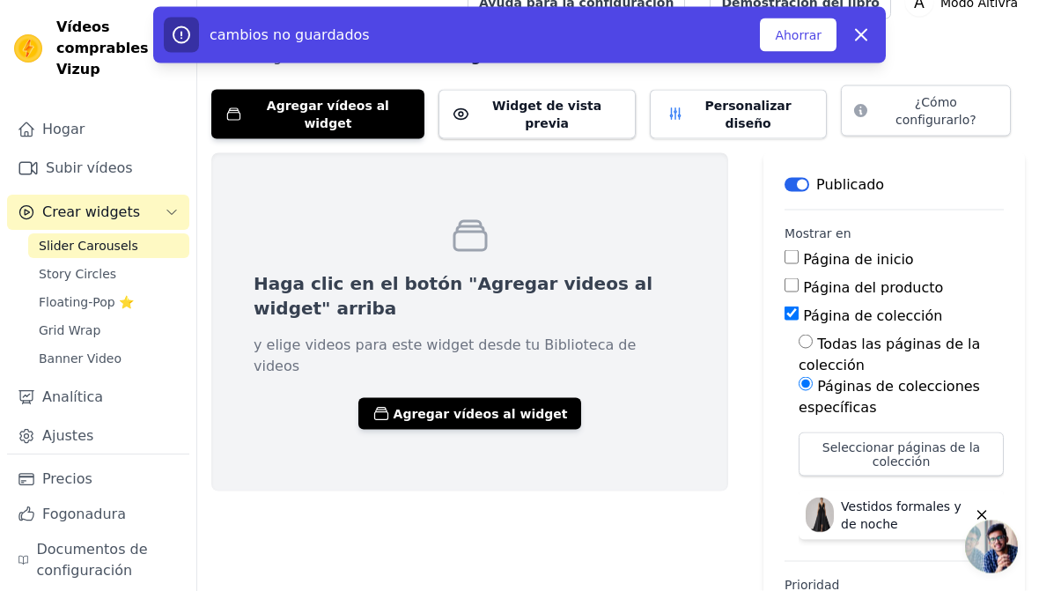
scroll to position [82, 0]
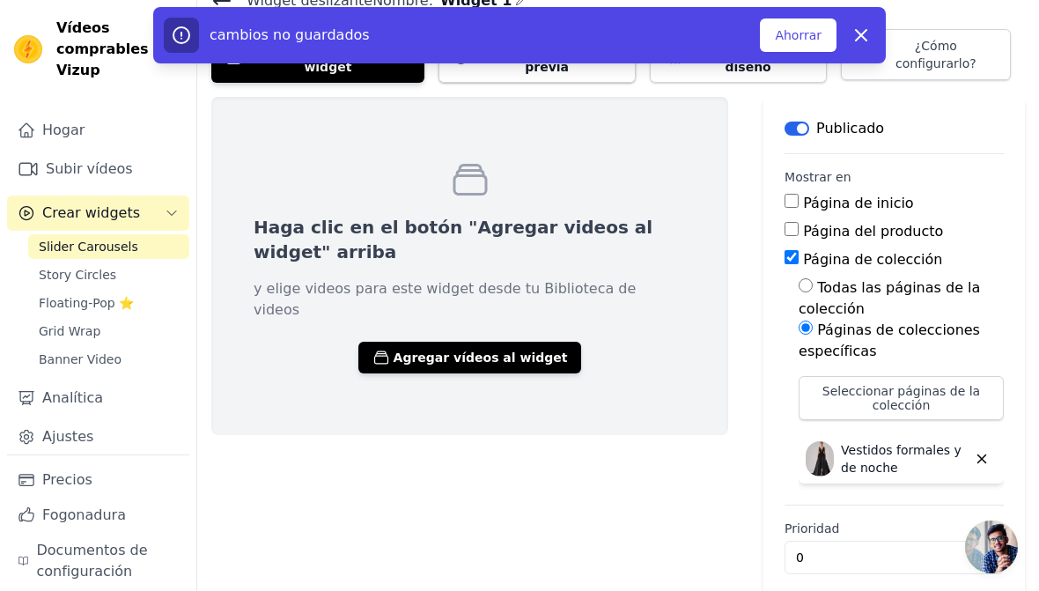
click at [534, 515] on div "Haga clic en el botón "Agregar videos al widget" arriba y elige videos para est…" at bounding box center [469, 353] width 517 height 512
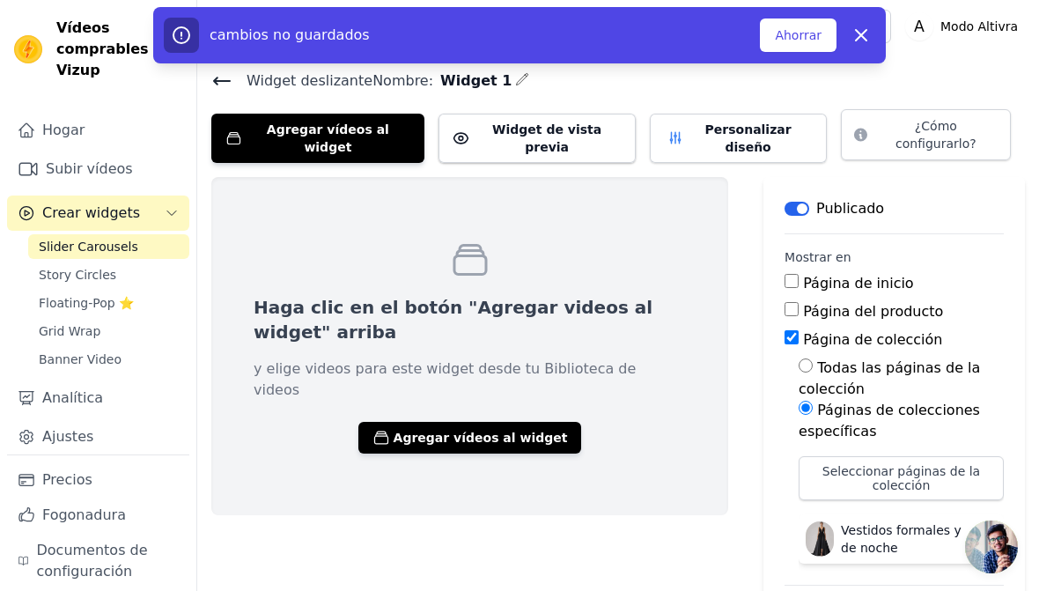
scroll to position [0, 0]
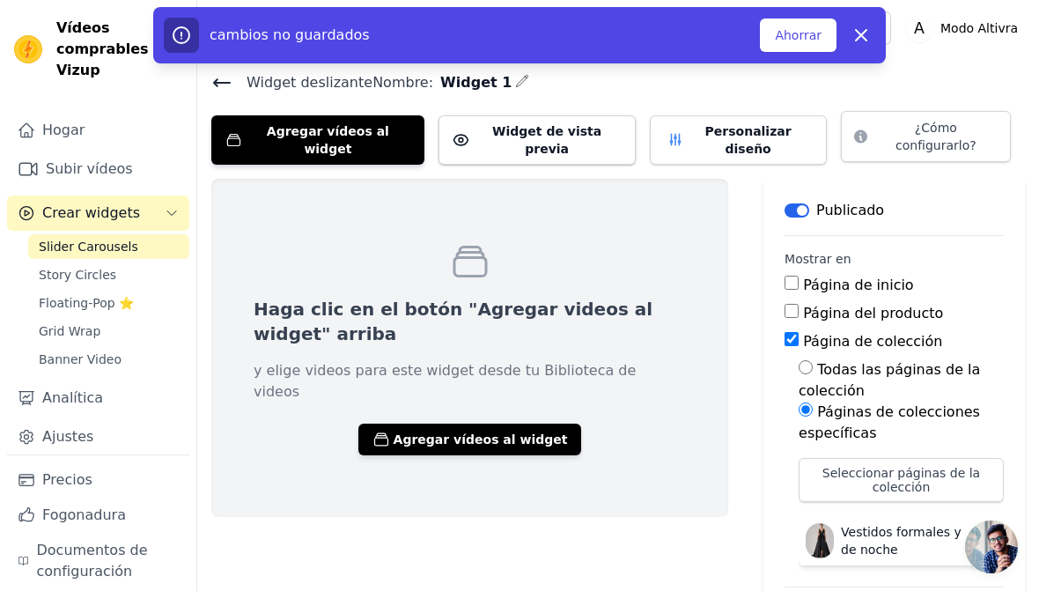
click at [472, 541] on div "Haga clic en el botón "Agregar videos al widget" arriba y elige videos para est…" at bounding box center [469, 435] width 517 height 512
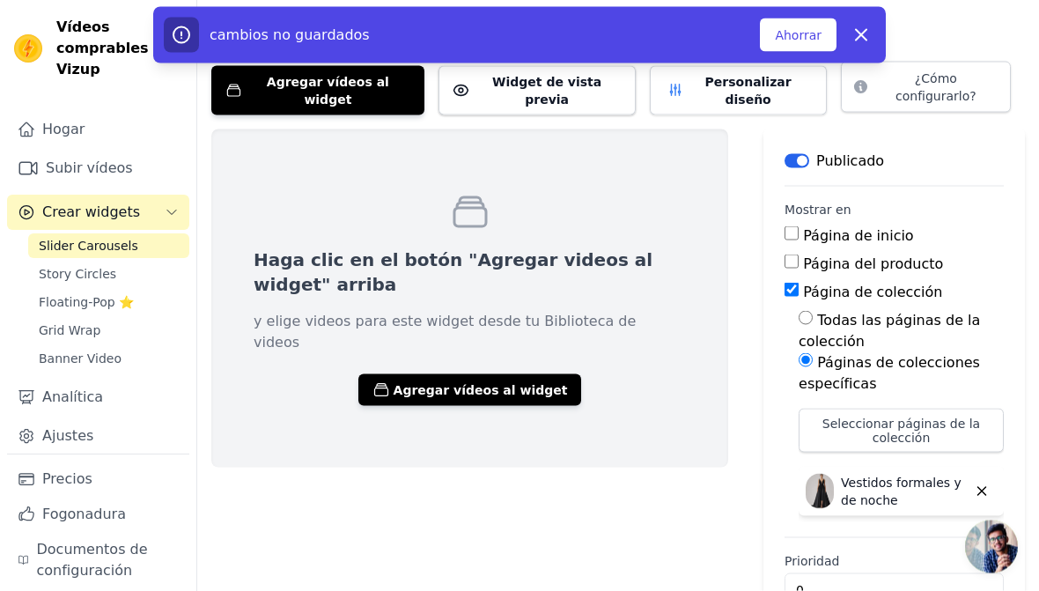
scroll to position [51, 0]
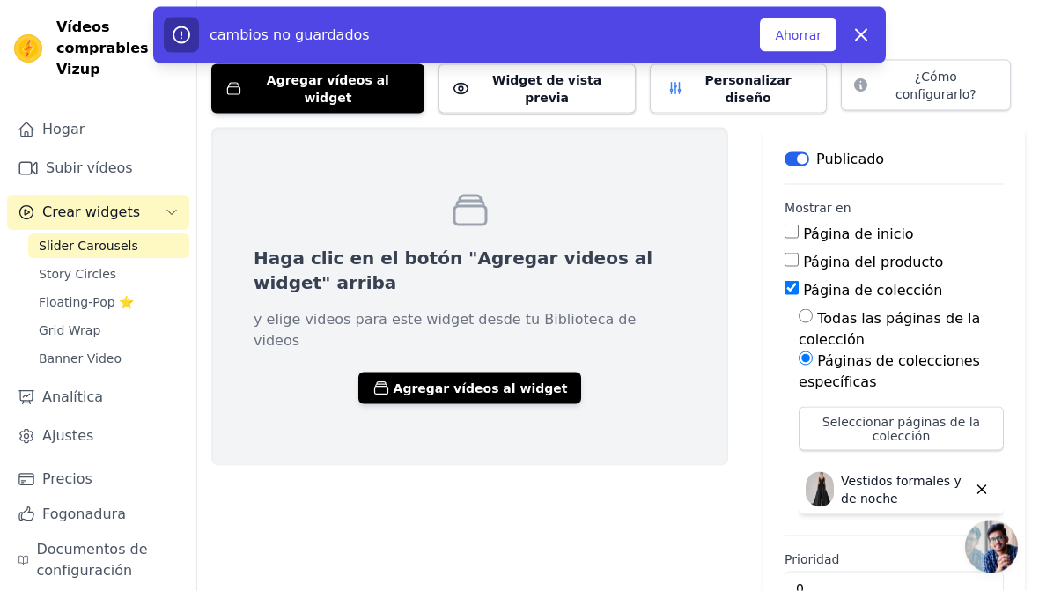
click at [485, 381] on font "Agregar vídeos al widget" at bounding box center [481, 388] width 174 height 14
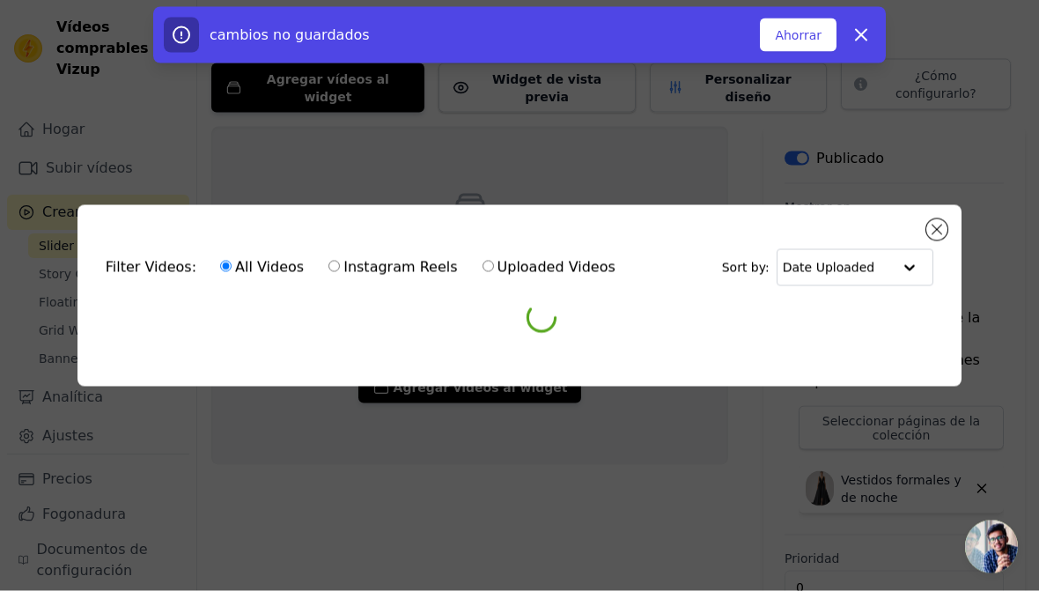
scroll to position [0, 0]
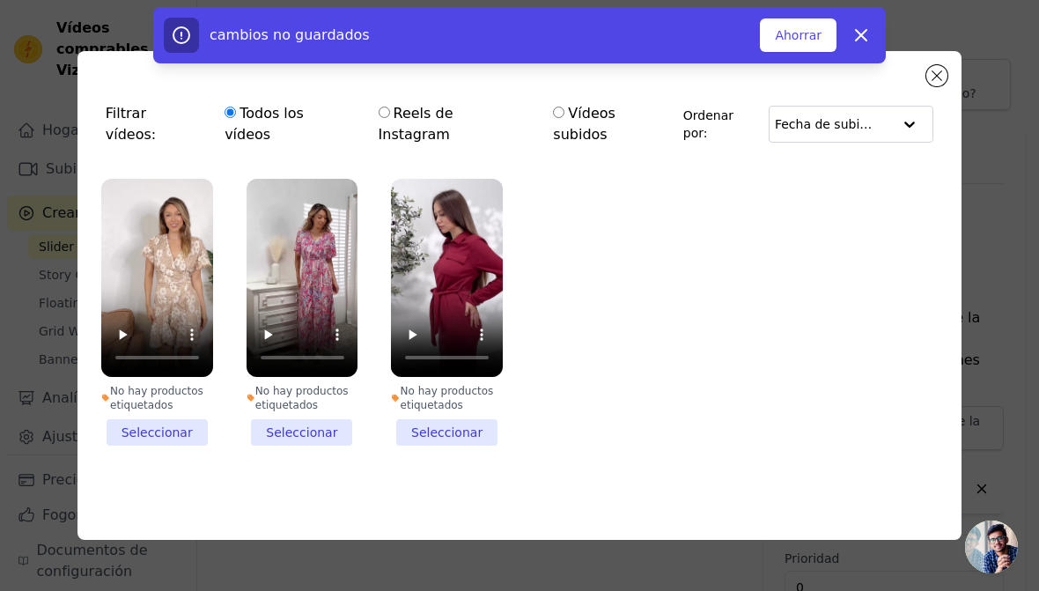
click at [180, 421] on li "No hay productos etiquetados Seleccionar" at bounding box center [157, 312] width 112 height 267
click at [0, 0] on input "No hay productos etiquetados Seleccionar" at bounding box center [0, 0] width 0 height 0
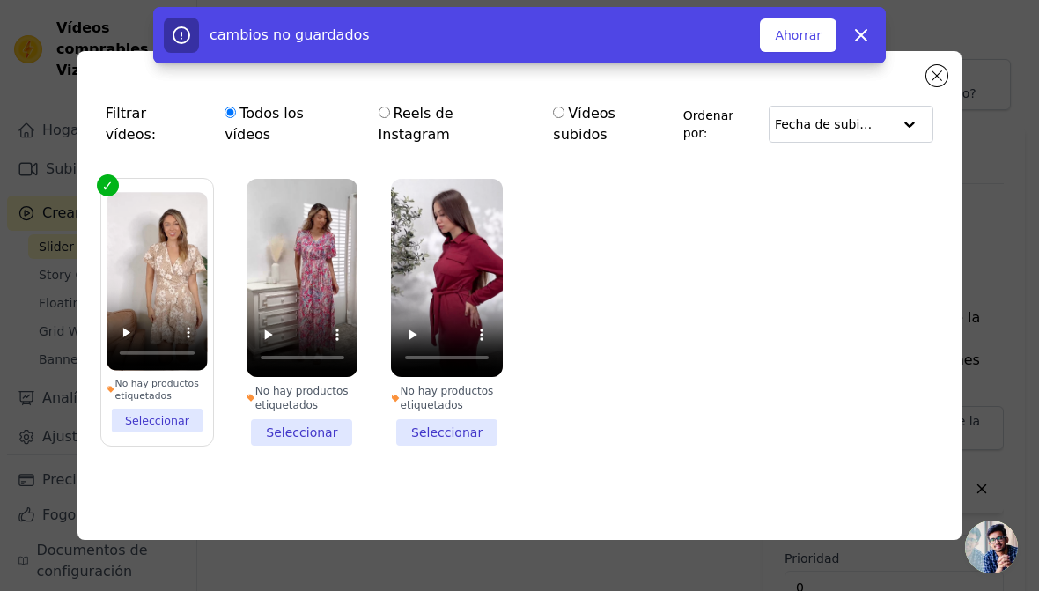
click at [325, 429] on li "No hay productos etiquetados Seleccionar" at bounding box center [303, 312] width 112 height 267
click at [0, 0] on input "No hay productos etiquetados Seleccionar" at bounding box center [0, 0] width 0 height 0
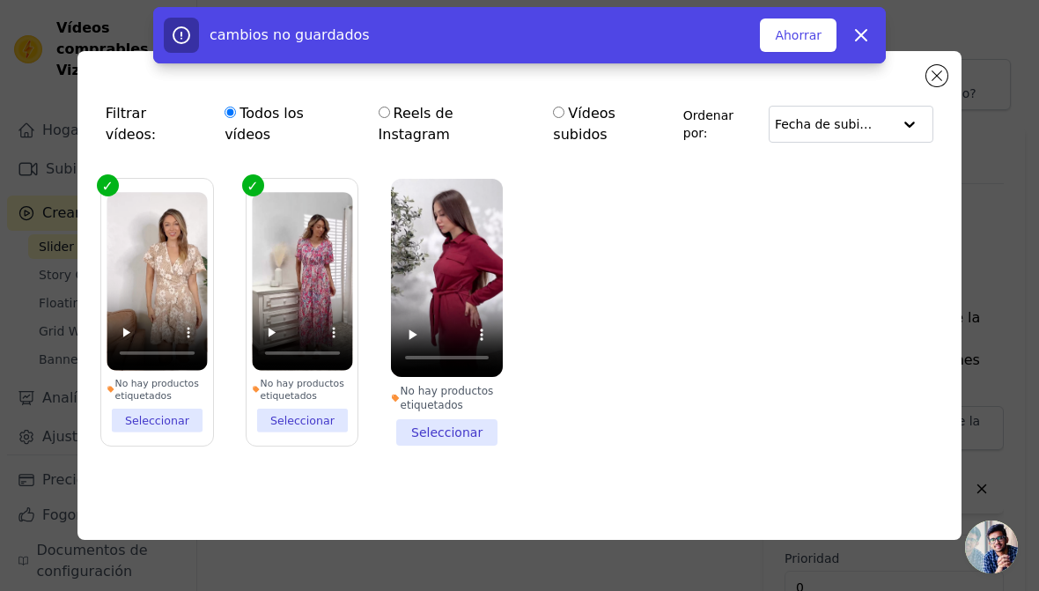
click at [465, 424] on li "No hay productos etiquetados Seleccionar" at bounding box center [447, 312] width 112 height 267
click at [0, 0] on input "No hay productos etiquetados Seleccionar" at bounding box center [0, 0] width 0 height 0
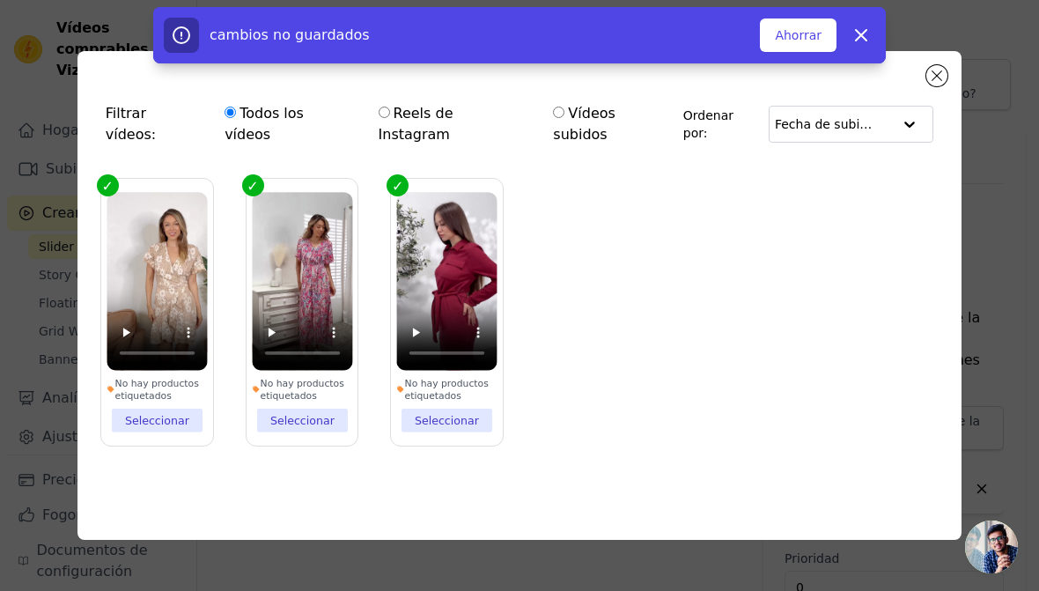
click at [810, 46] on button "Ahorrar" at bounding box center [798, 34] width 77 height 33
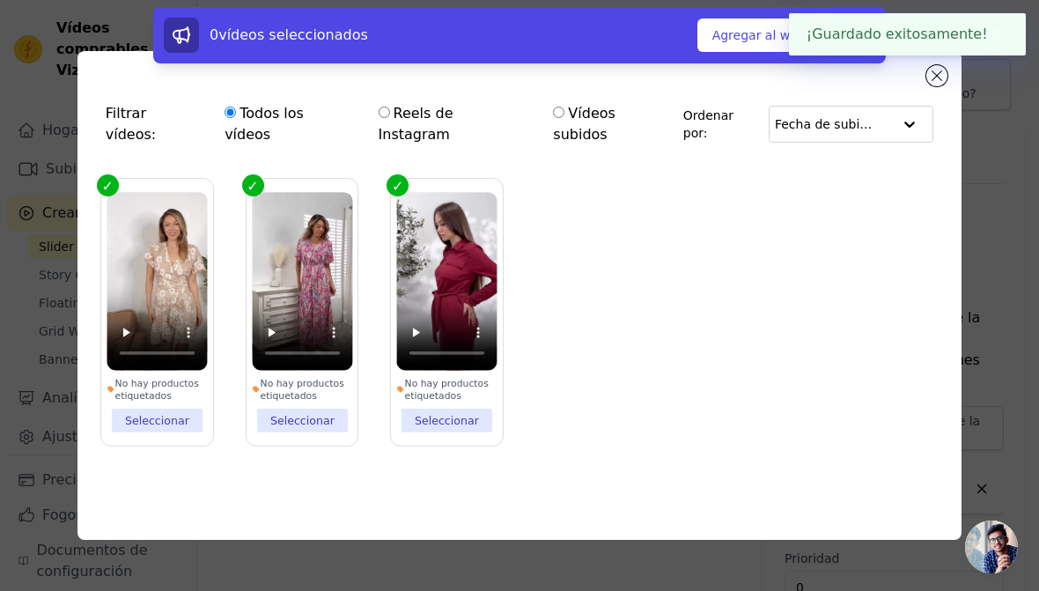
click at [943, 84] on button "Cerrar modal" at bounding box center [936, 75] width 21 height 21
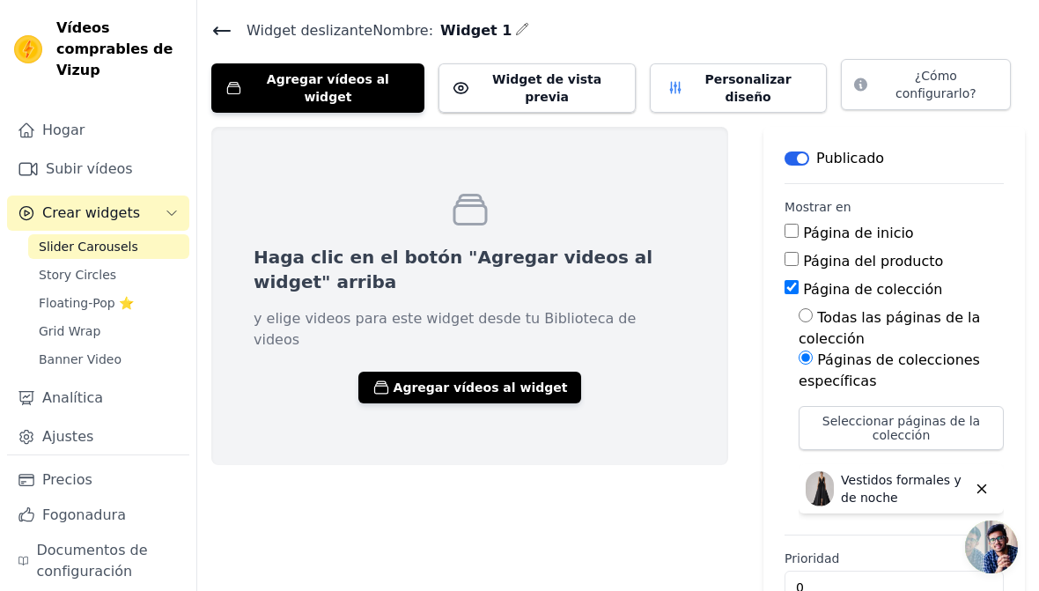
click at [483, 372] on button "Agregar vídeos al widget" at bounding box center [470, 388] width 224 height 32
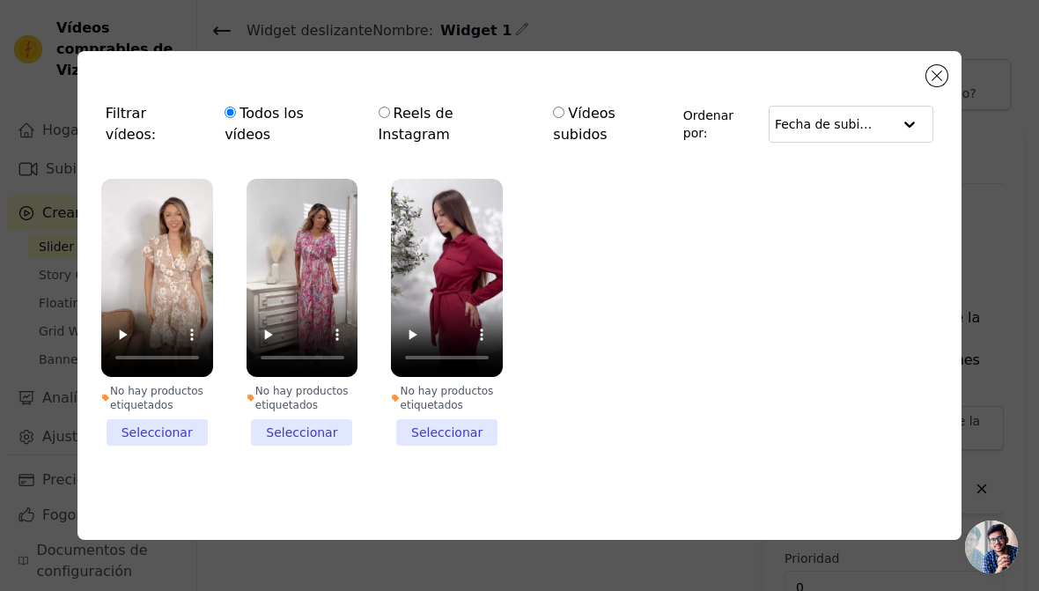
click at [162, 429] on li "No hay productos etiquetados Seleccionar" at bounding box center [157, 312] width 112 height 267
click at [0, 0] on input "No hay productos etiquetados Seleccionar" at bounding box center [0, 0] width 0 height 0
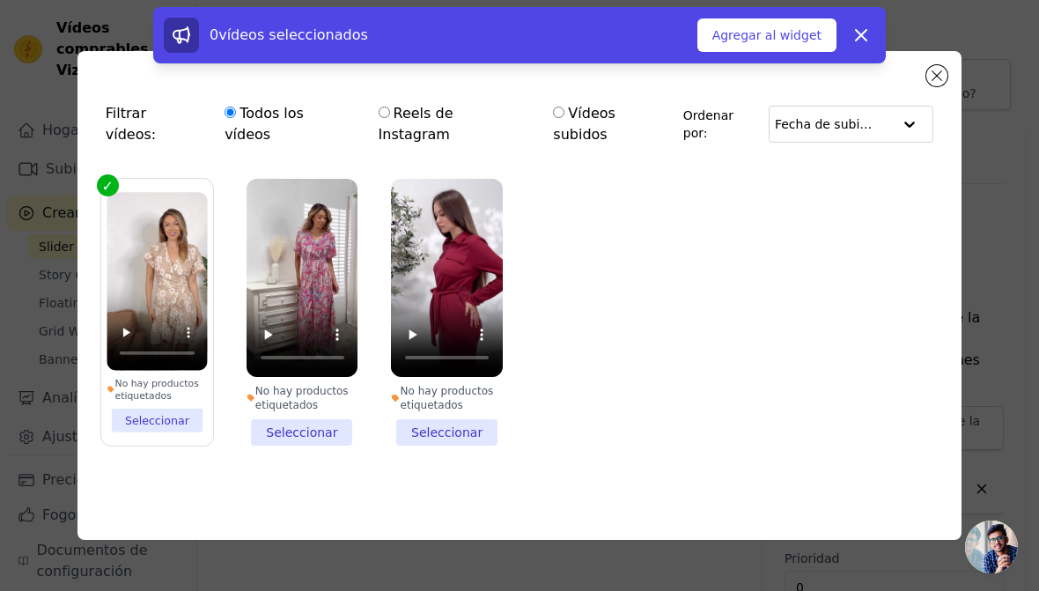
click at [306, 425] on li "No hay productos etiquetados Seleccionar" at bounding box center [303, 312] width 112 height 267
click at [0, 0] on input "No hay productos etiquetados Seleccionar" at bounding box center [0, 0] width 0 height 0
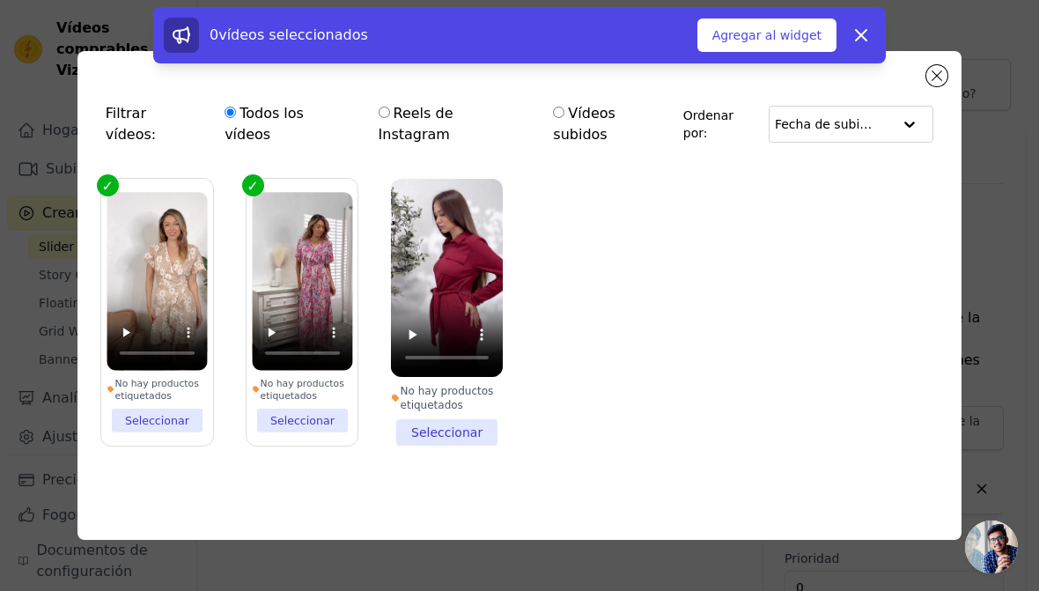
click at [450, 432] on li "No hay productos etiquetados Seleccionar" at bounding box center [447, 312] width 112 height 267
click at [0, 0] on input "No hay productos etiquetados Seleccionar" at bounding box center [0, 0] width 0 height 0
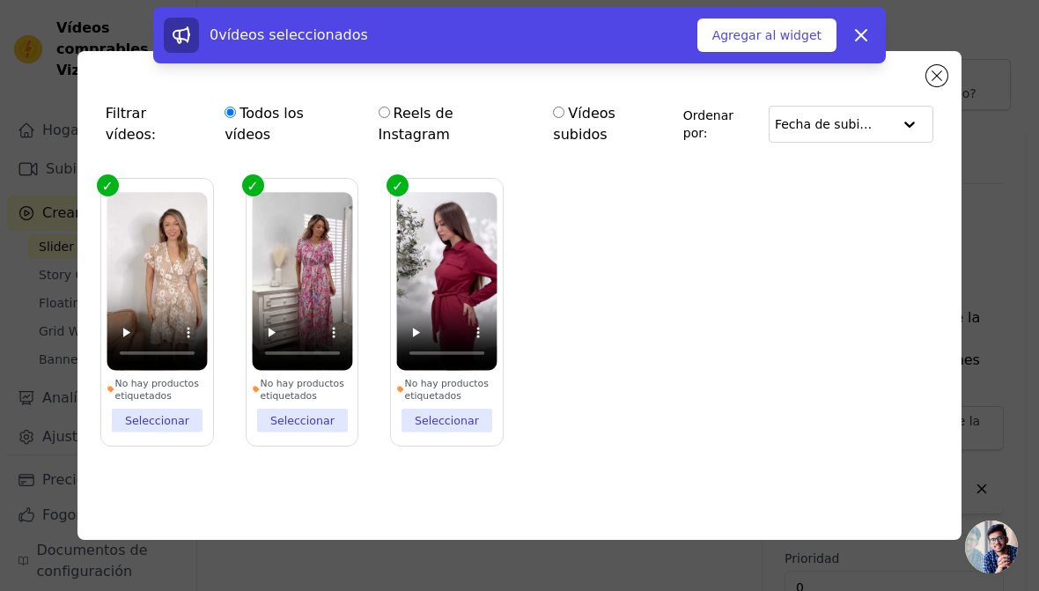
click at [786, 46] on button "Agregar al widget" at bounding box center [766, 34] width 139 height 33
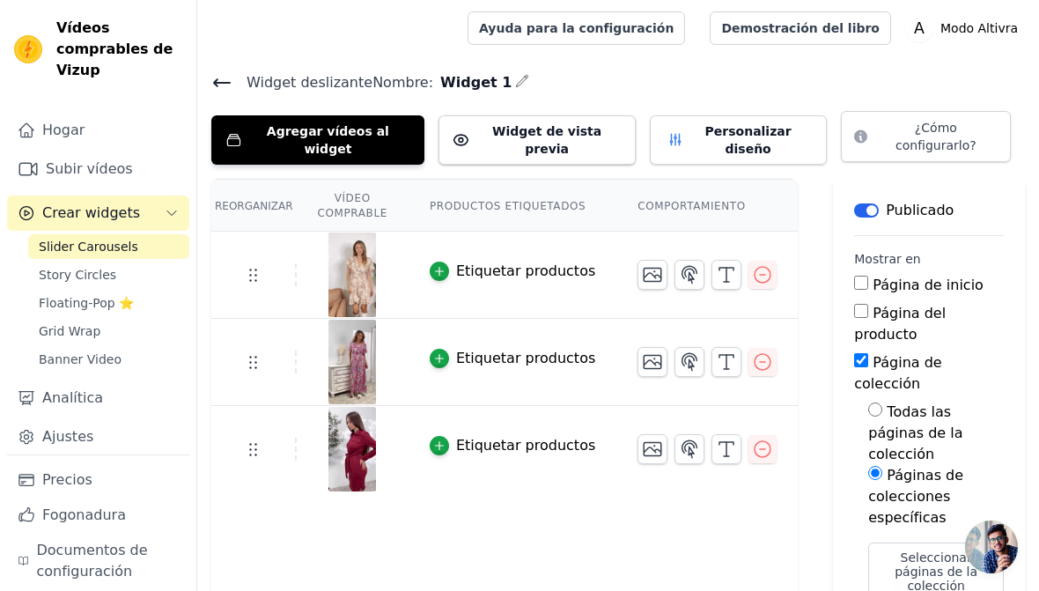
click at [535, 133] on font "Widget de vista previa" at bounding box center [546, 140] width 109 height 32
click at [490, 199] on font "Productos etiquetados" at bounding box center [508, 205] width 156 height 12
click at [718, 199] on font "Comportamiento" at bounding box center [691, 205] width 108 height 12
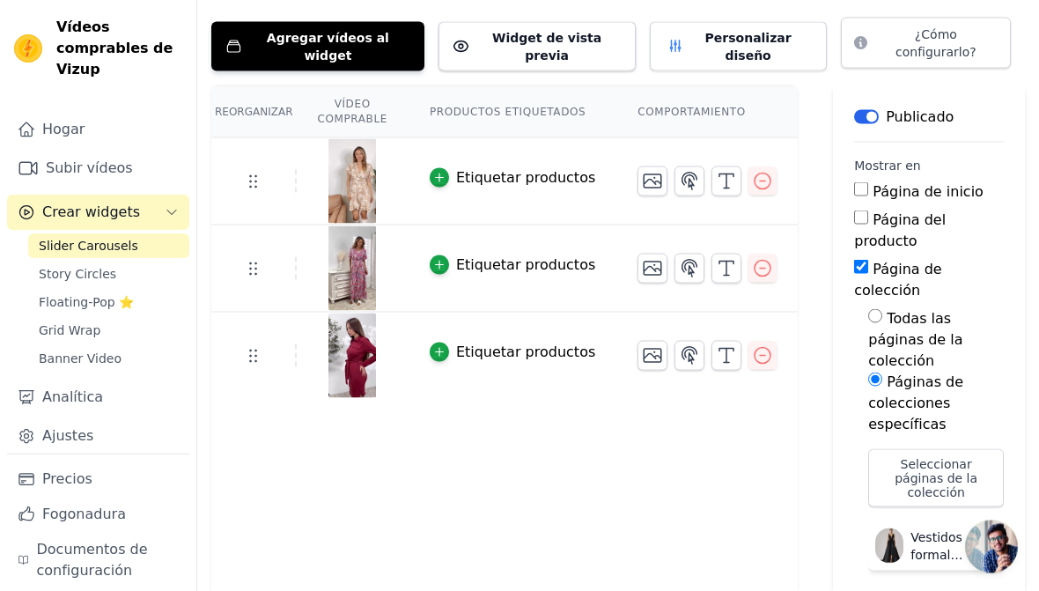
scroll to position [97, 0]
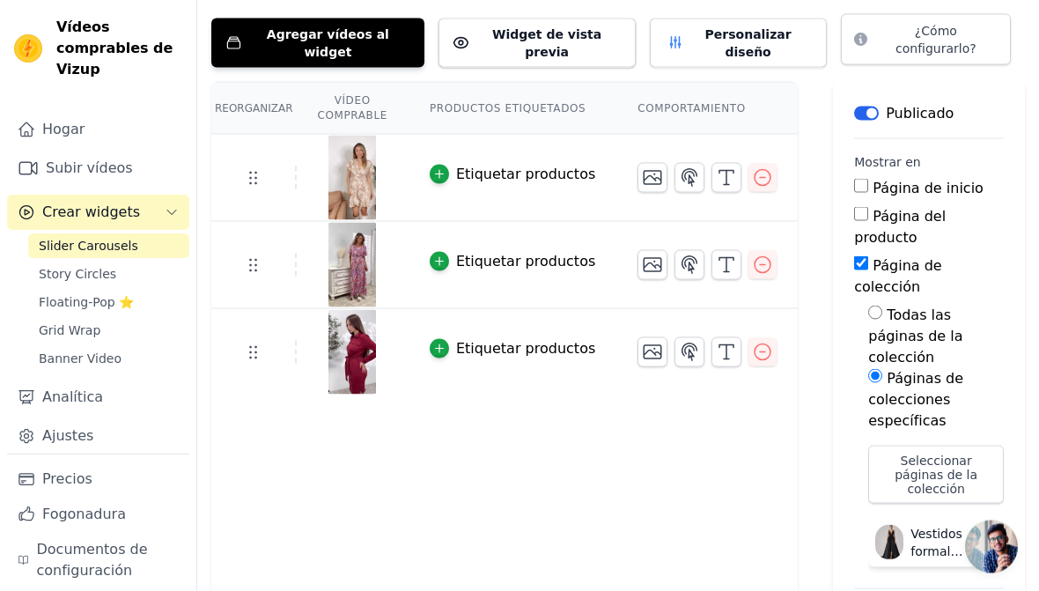
click at [99, 282] on span "Story Circles" at bounding box center [77, 275] width 77 height 18
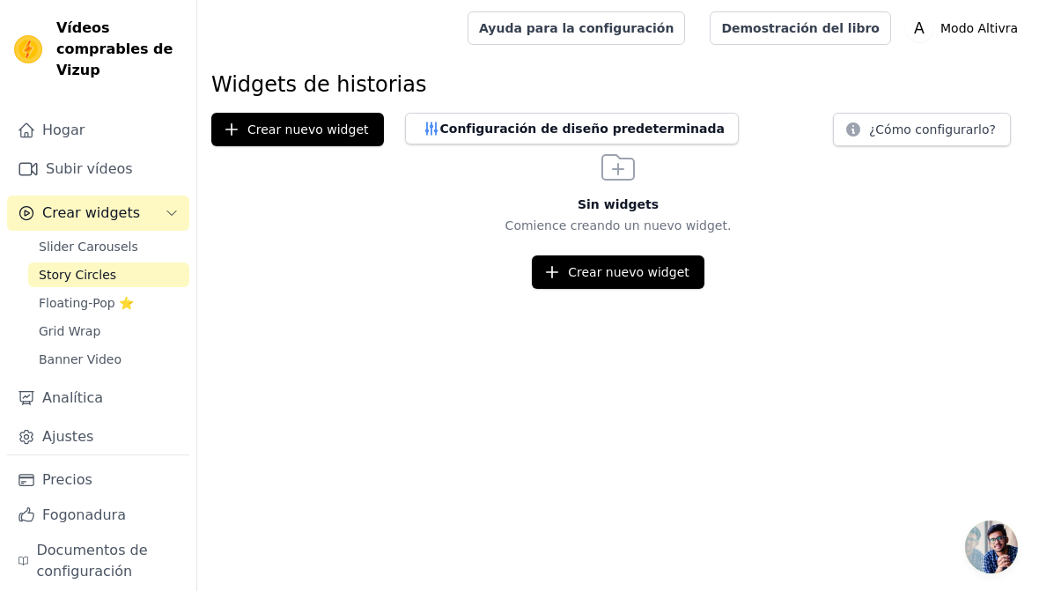
click at [637, 276] on font "Crear nuevo widget" at bounding box center [629, 272] width 122 height 14
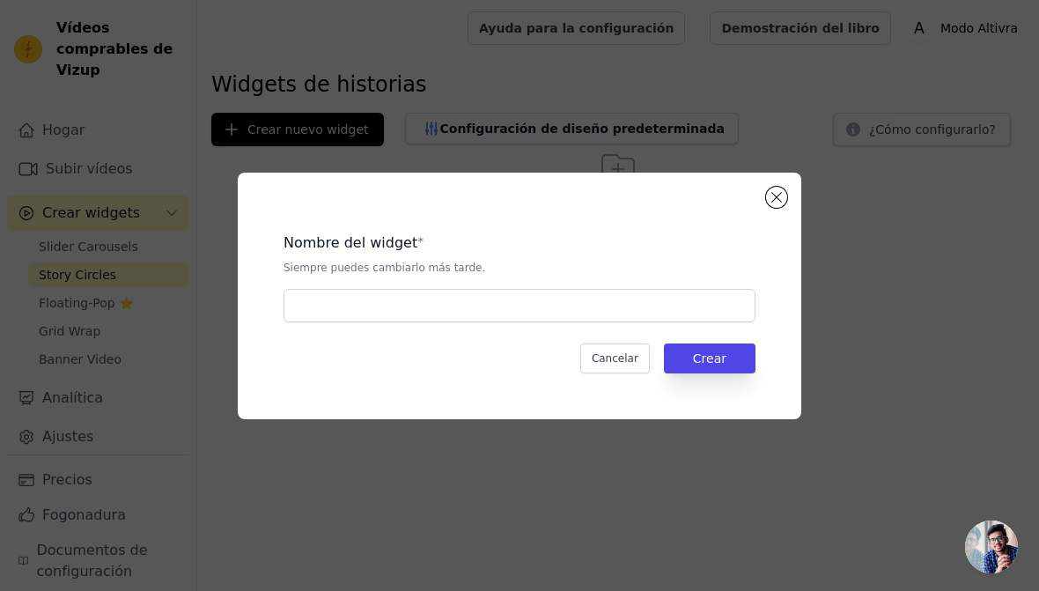
click at [784, 195] on button "Cerrar modal" at bounding box center [776, 197] width 21 height 21
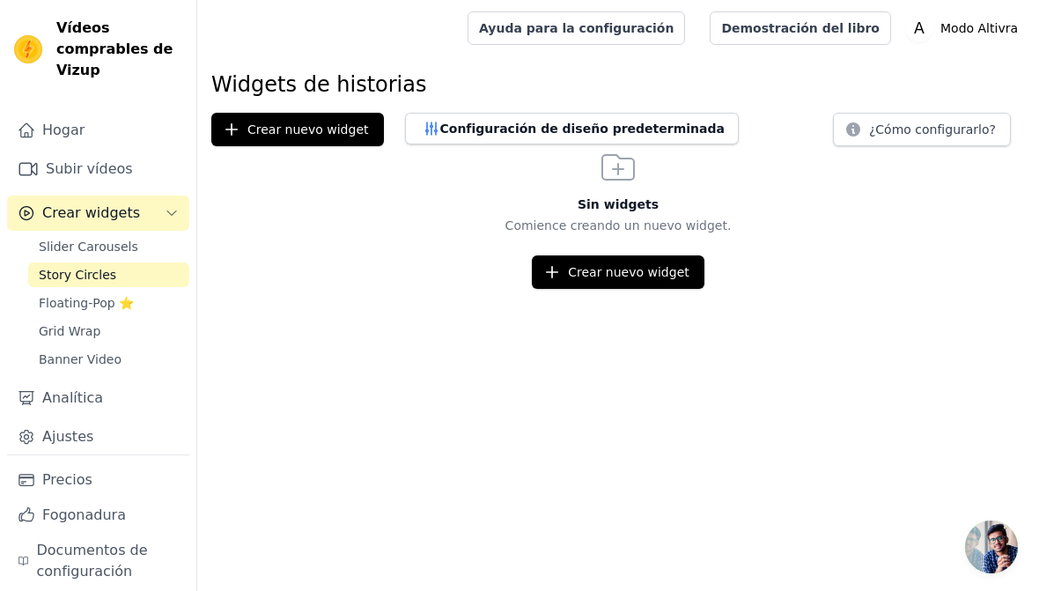
click at [97, 335] on link "Grid Wrap" at bounding box center [108, 331] width 161 height 25
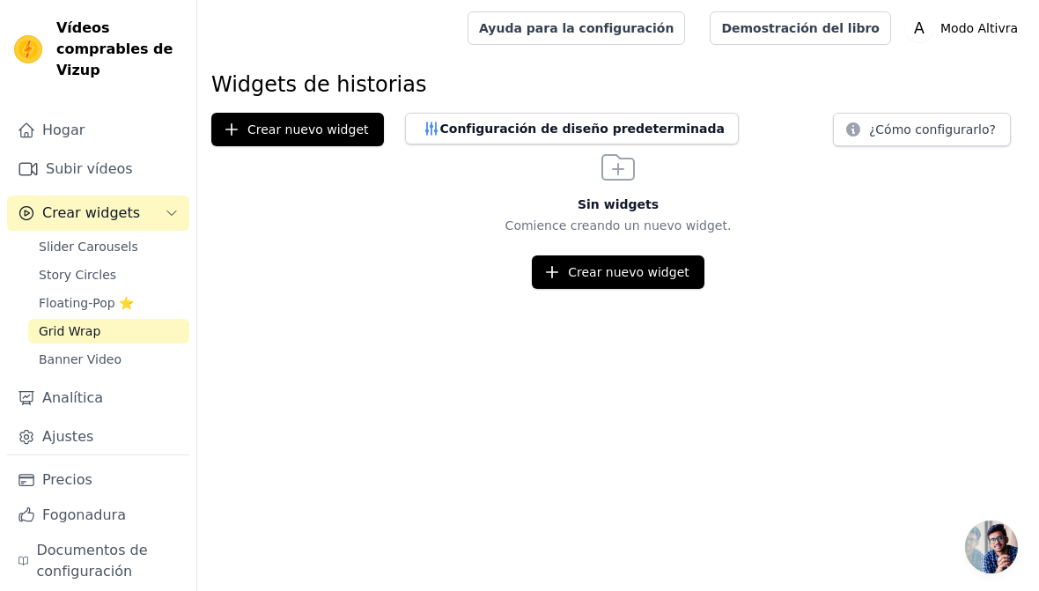
click at [88, 251] on span "Slider Carousels" at bounding box center [88, 247] width 99 height 18
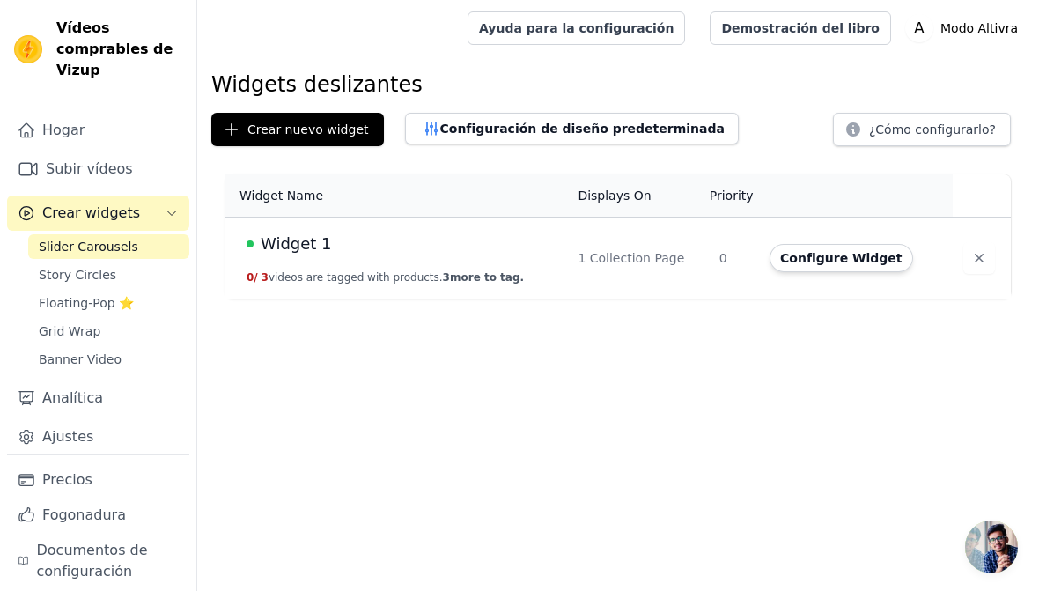
click at [855, 261] on button "Configure Widget" at bounding box center [841, 258] width 143 height 28
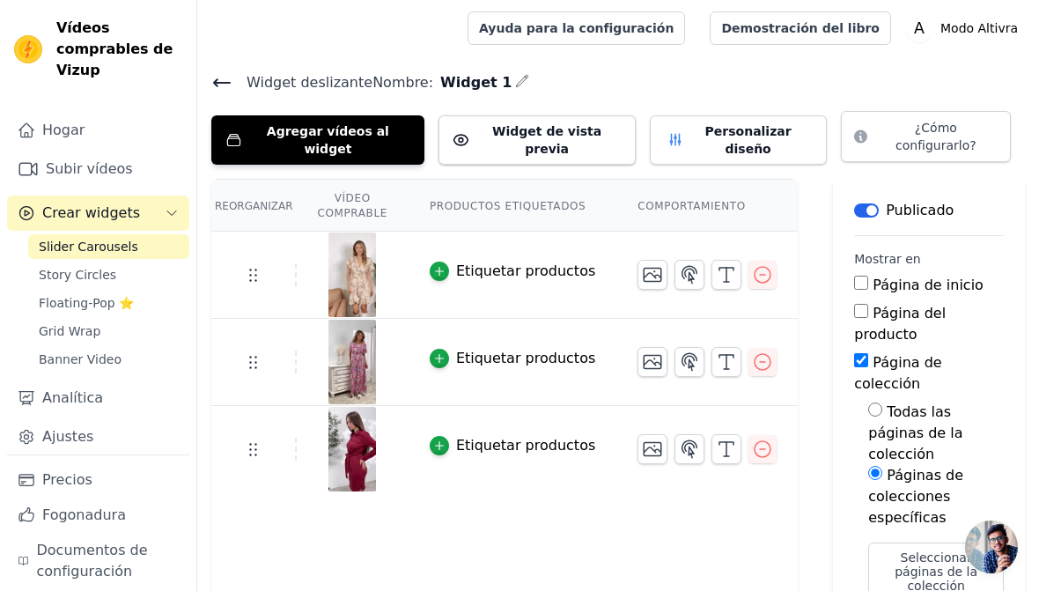
click at [705, 131] on font "Personalizar diseño" at bounding box center [748, 140] width 86 height 32
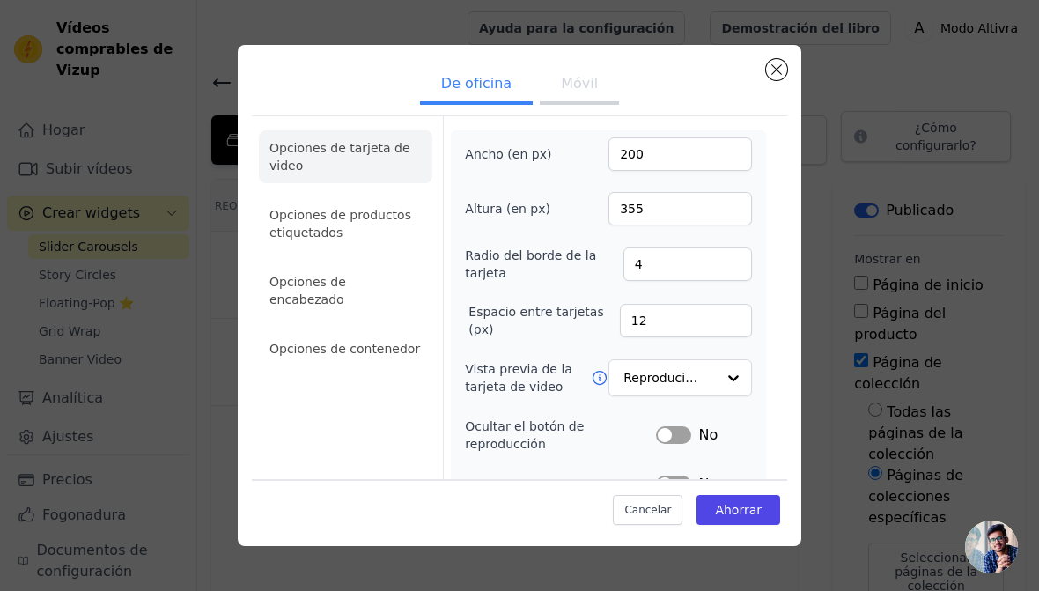
click at [779, 78] on button "Cerrar modal" at bounding box center [776, 69] width 21 height 21
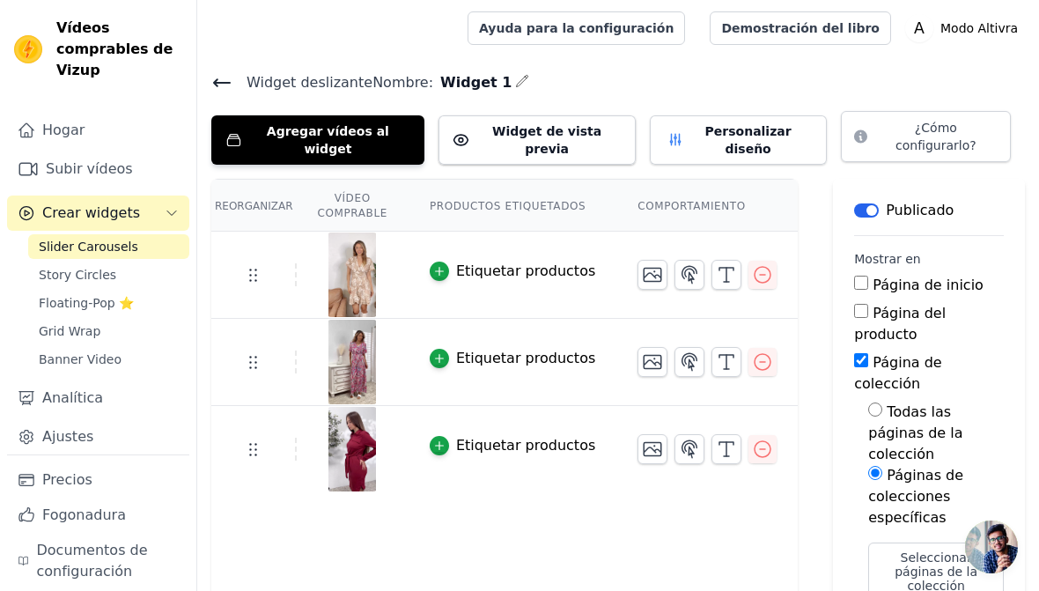
click at [103, 367] on span "Banner Video" at bounding box center [80, 359] width 83 height 18
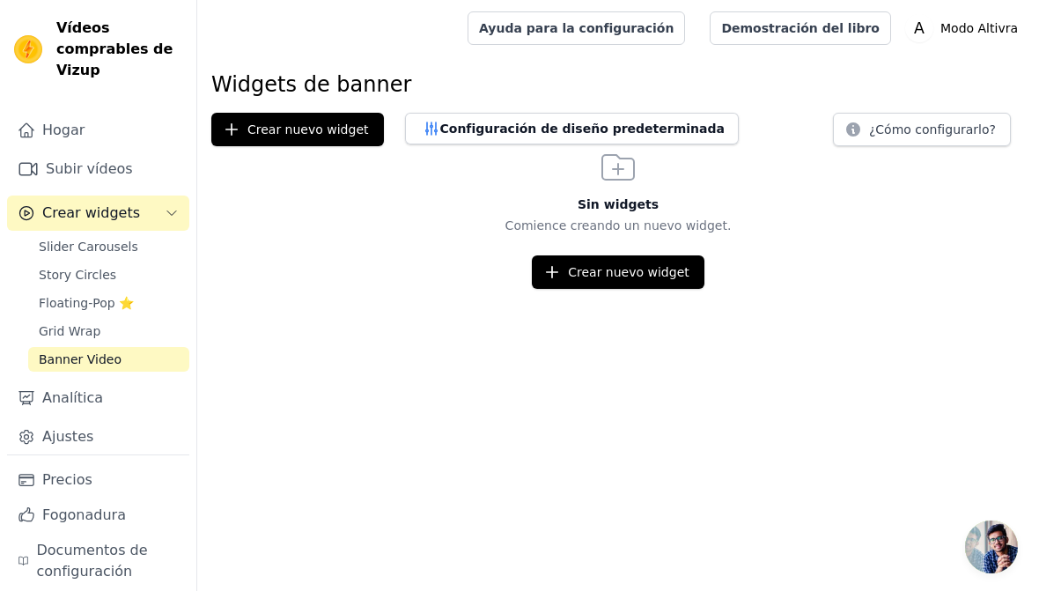
click at [123, 248] on span "Slider Carousels" at bounding box center [88, 247] width 99 height 18
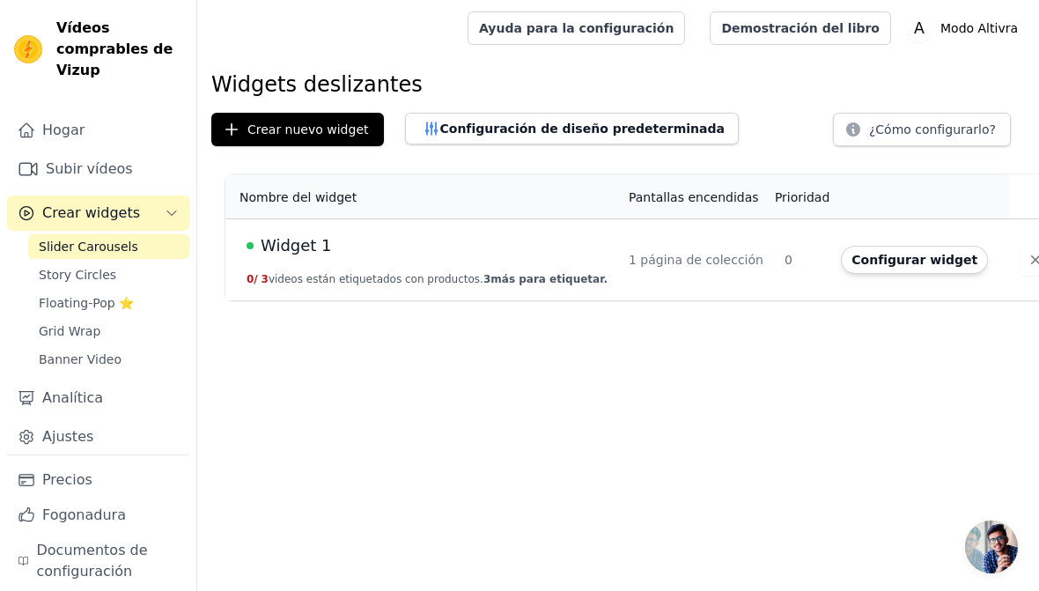
click at [871, 267] on font "Configurar widget" at bounding box center [914, 260] width 126 height 14
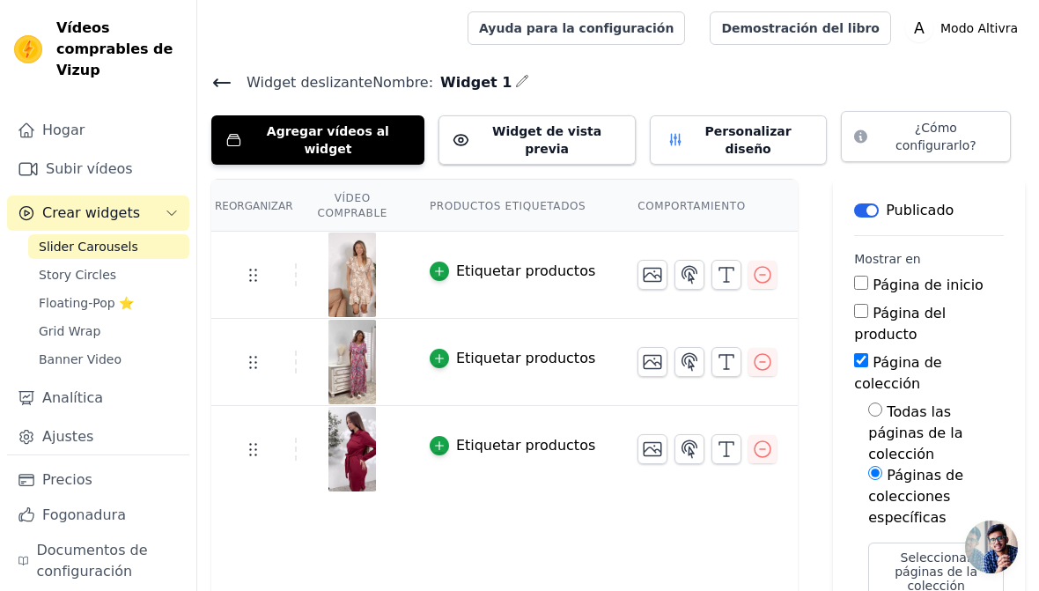
click at [434, 265] on icon "button" at bounding box center [439, 271] width 12 height 12
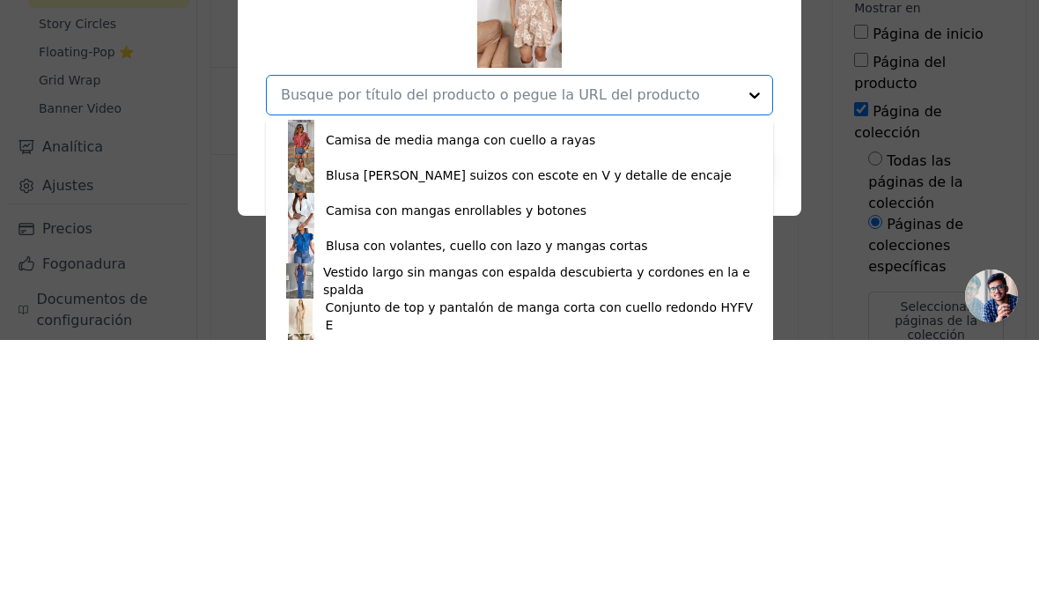
scroll to position [65, 0]
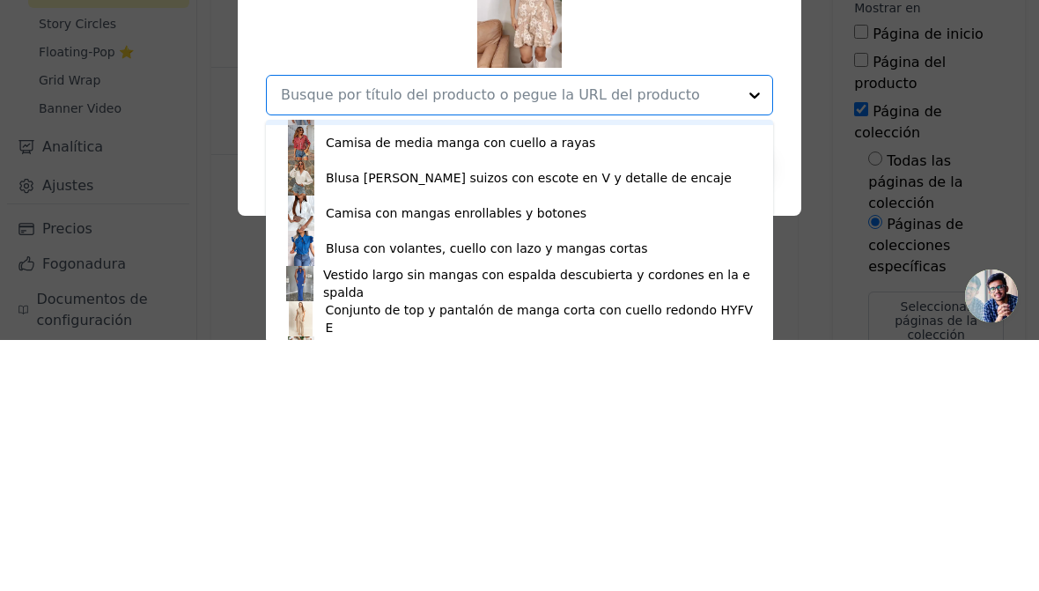
click at [563, 341] on div "Blusa con mangas abullonadas y fruncidas tipo sobrepelliz" at bounding box center [520, 358] width 472 height 35
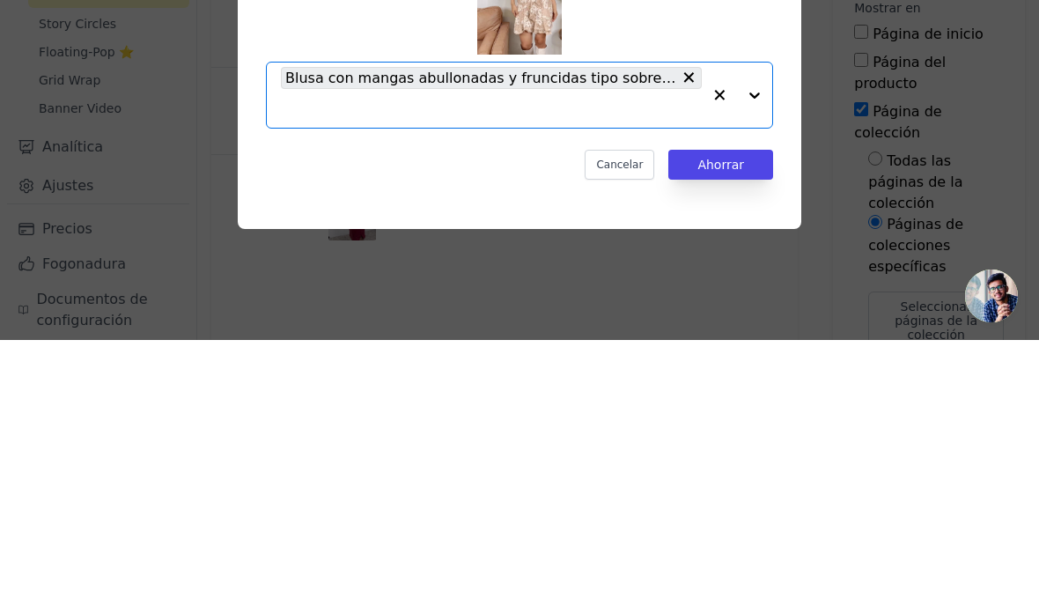
click at [730, 401] on button "Ahorrar" at bounding box center [720, 416] width 105 height 30
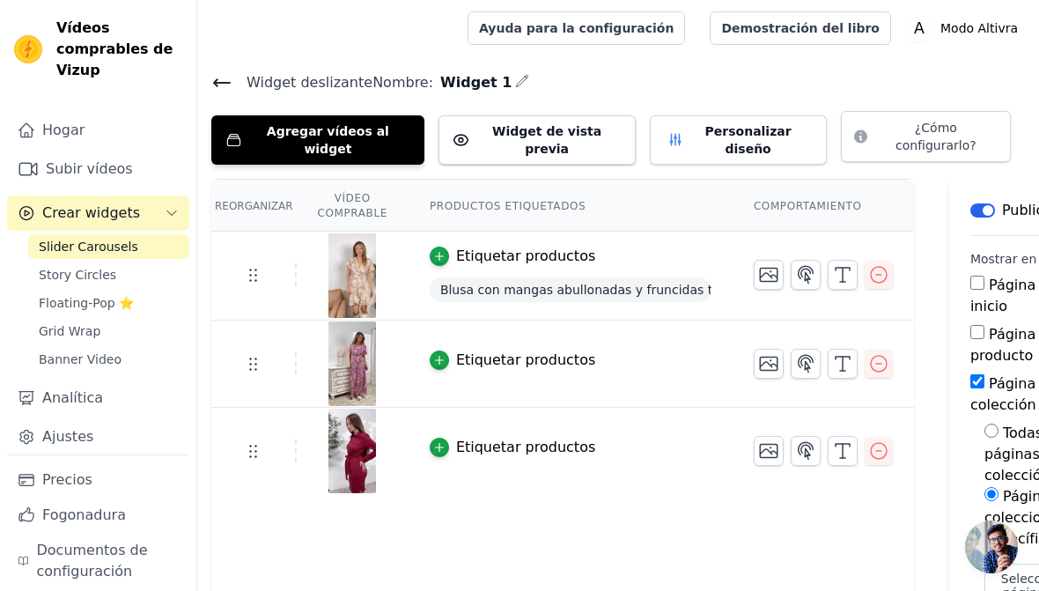
click at [438, 356] on icon "button" at bounding box center [440, 360] width 8 height 8
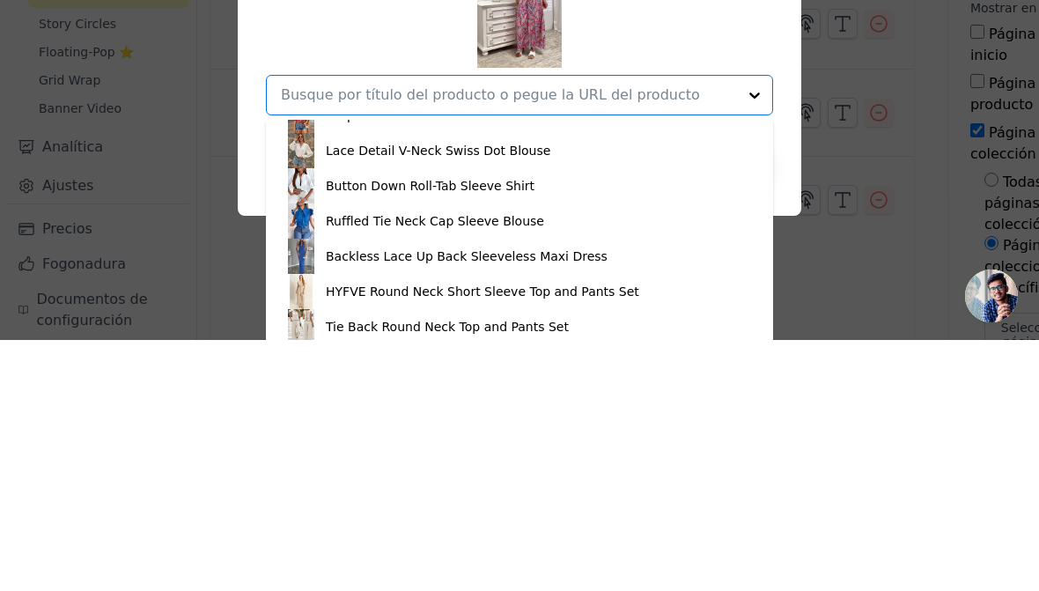
scroll to position [96, 0]
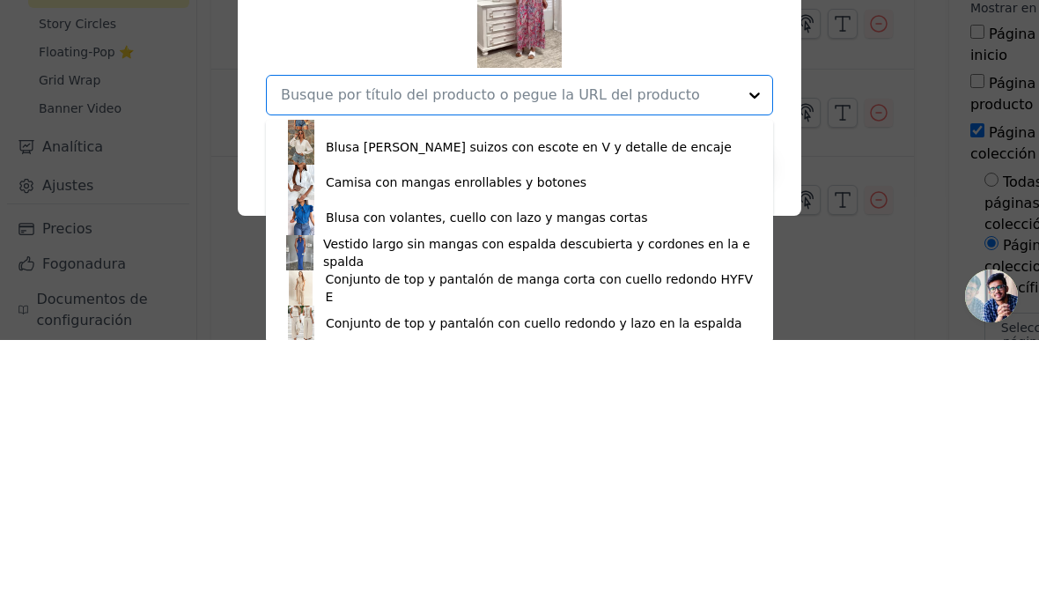
click at [526, 356] on font "Camisa de media manga con cuello a rayas" at bounding box center [460, 363] width 269 height 14
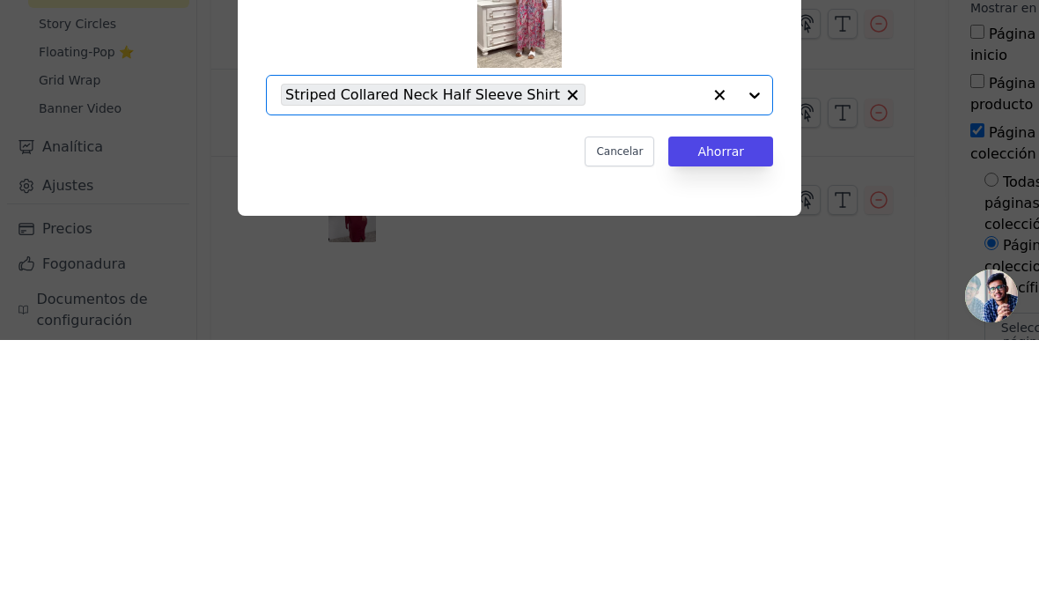
click at [722, 178] on div "Opción indefinida, seleccionada. Estás buscando la opción "Blusa de manga tres …" at bounding box center [519, 272] width 507 height 188
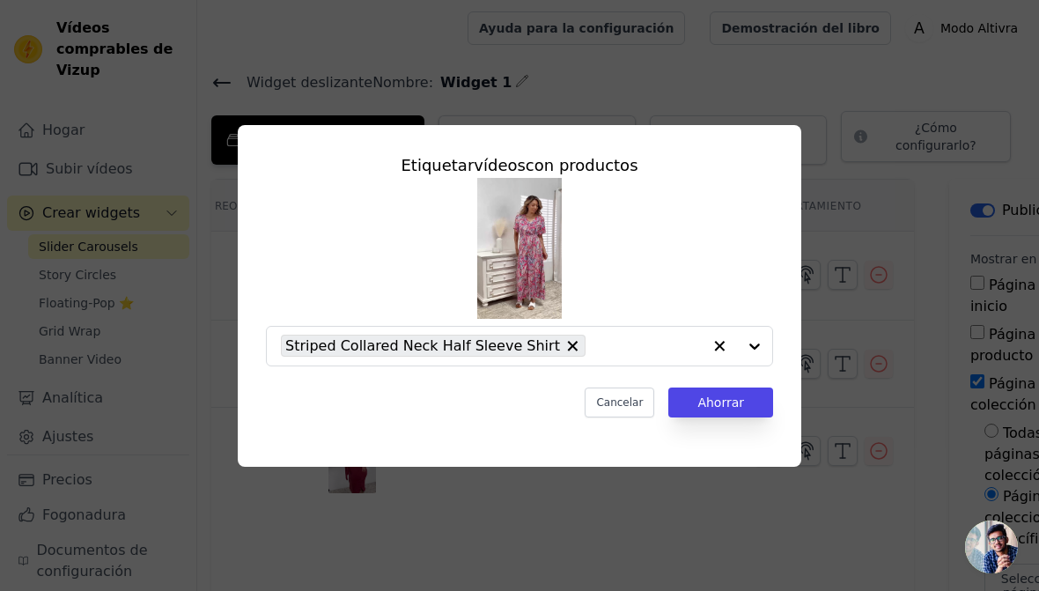
click at [731, 397] on font "Ahorrar" at bounding box center [720, 402] width 47 height 14
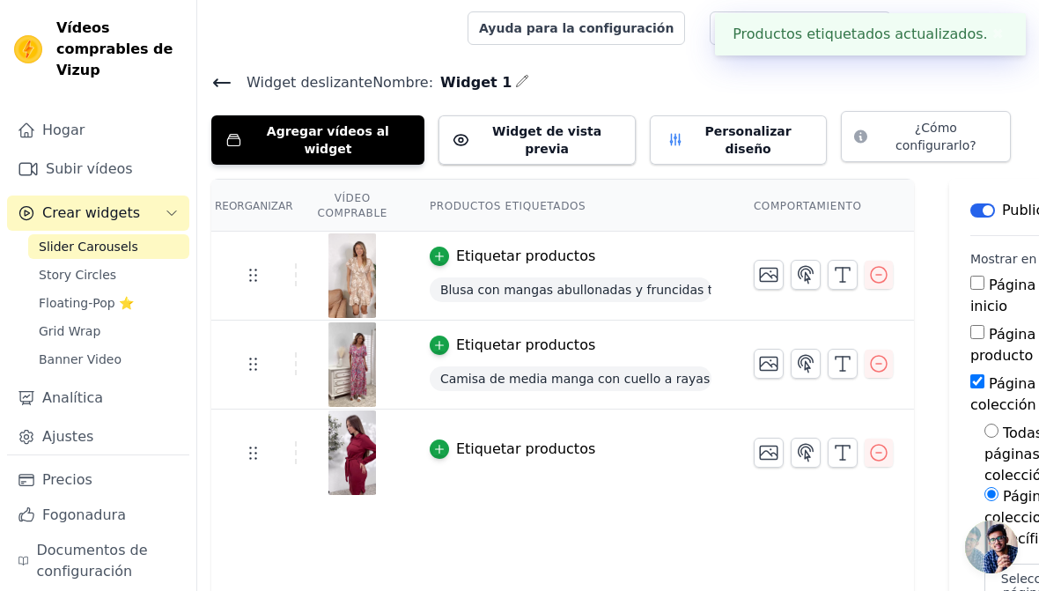
click at [475, 440] on font "Etiquetar productos" at bounding box center [525, 448] width 139 height 17
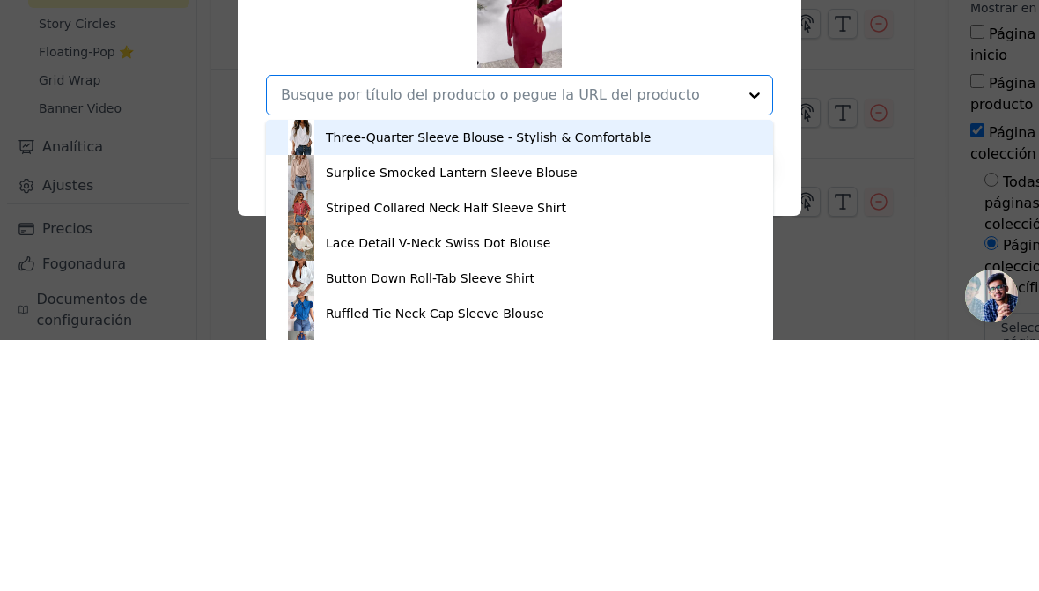
click at [578, 379] on div "Three-Quarter Sleeve Blouse - Stylish & Comfortable" at bounding box center [488, 388] width 325 height 18
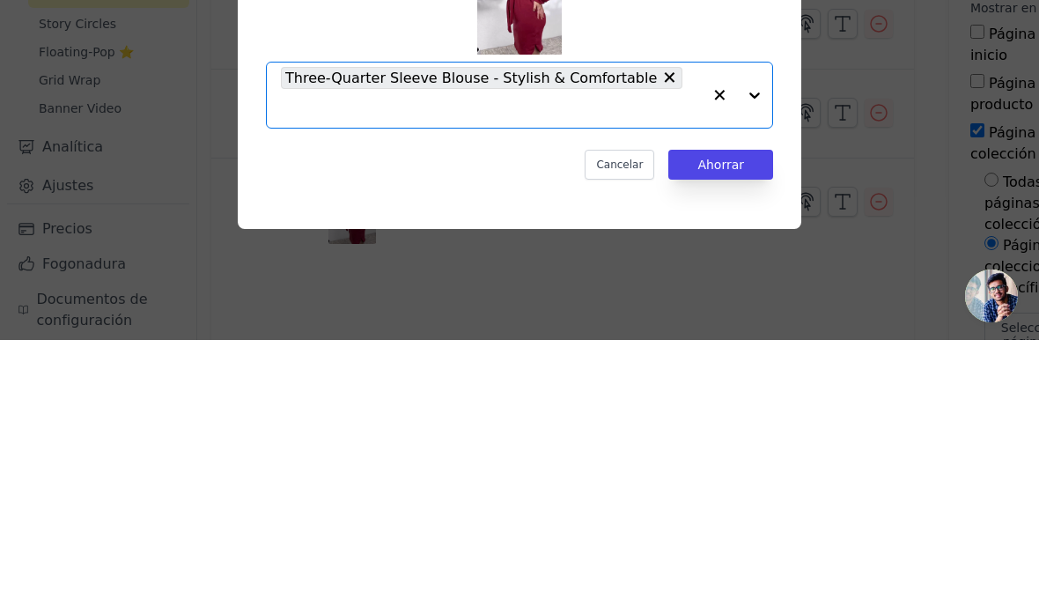
click at [737, 165] on div "Opción indefinida, seleccionada. Estás buscando la opción "Blusa de manga tres …" at bounding box center [519, 272] width 507 height 215
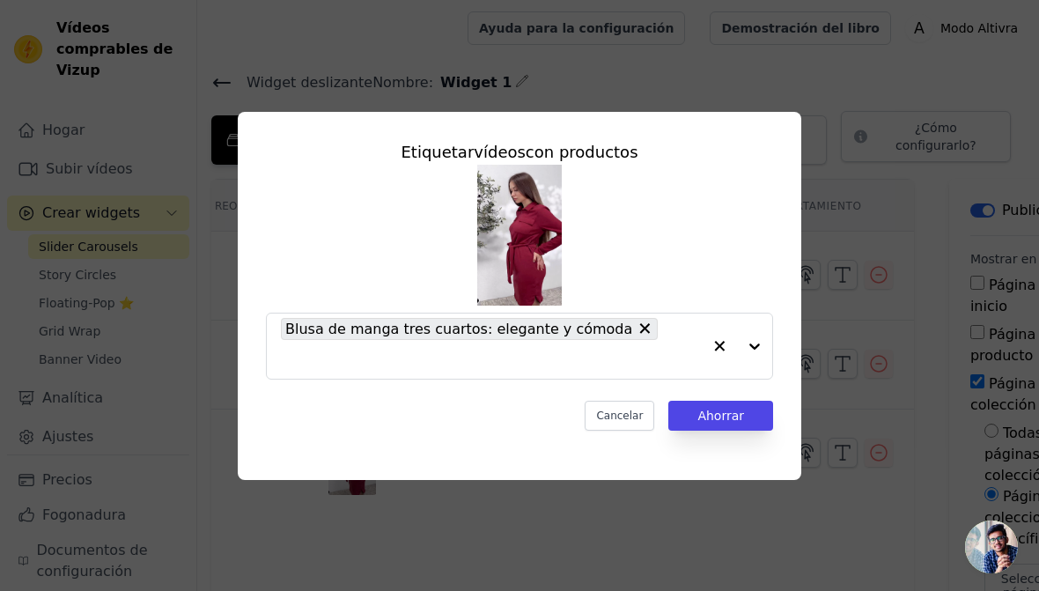
click at [728, 409] on font "Ahorrar" at bounding box center [720, 416] width 47 height 14
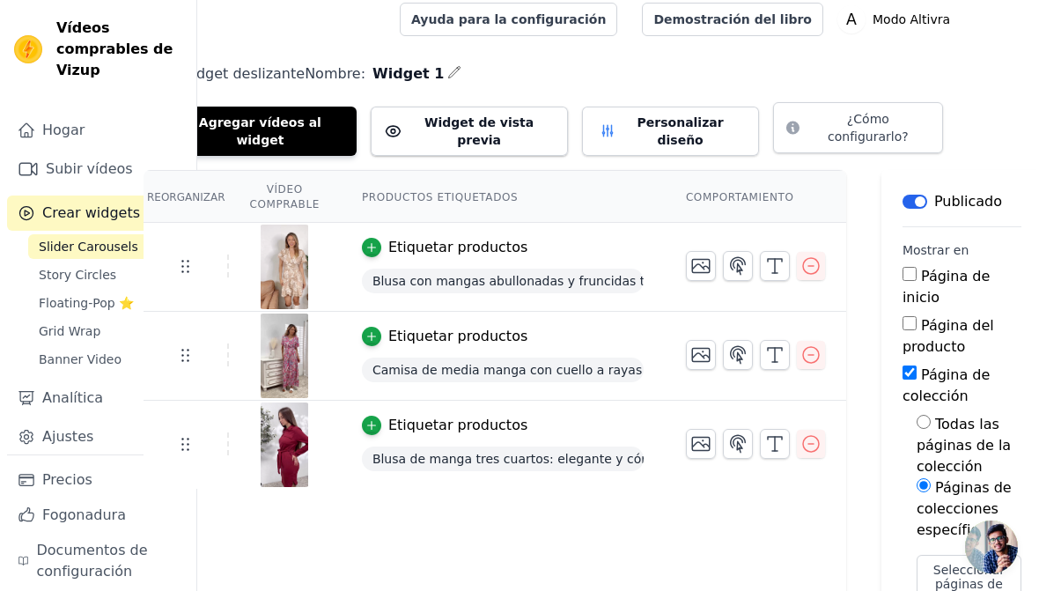
scroll to position [0, 68]
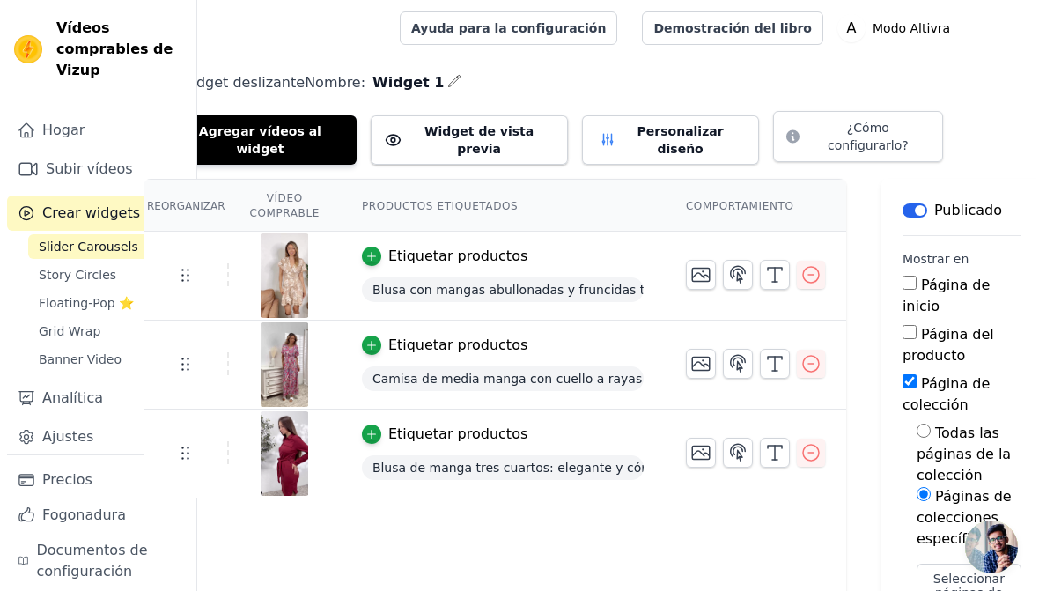
click at [472, 131] on font "Widget de vista previa" at bounding box center [478, 140] width 109 height 32
click at [91, 442] on link "Ajustes" at bounding box center [98, 436] width 182 height 35
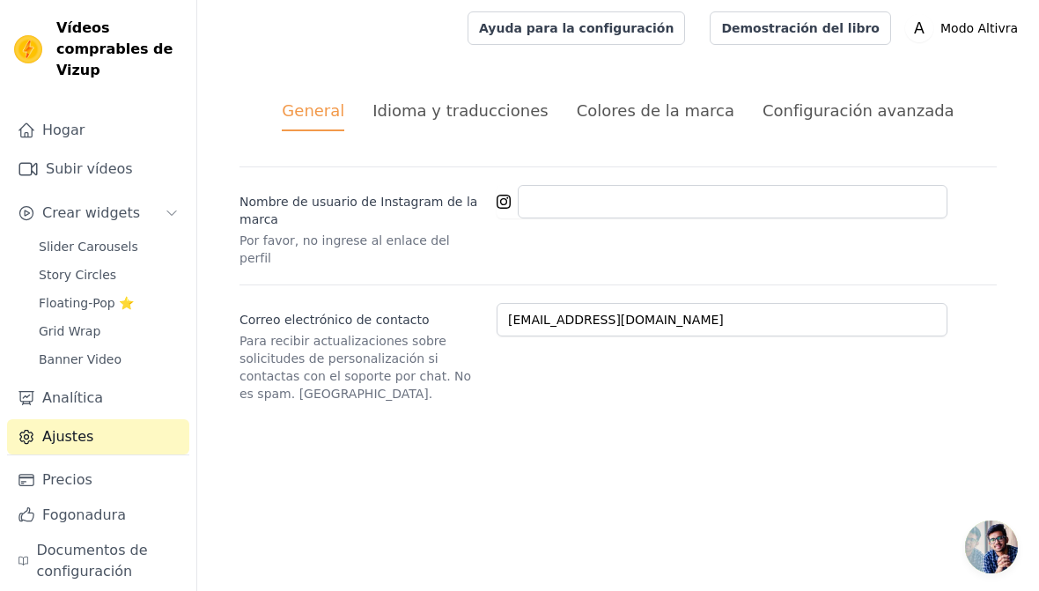
click at [873, 124] on li "Configuración avanzada" at bounding box center [858, 115] width 192 height 33
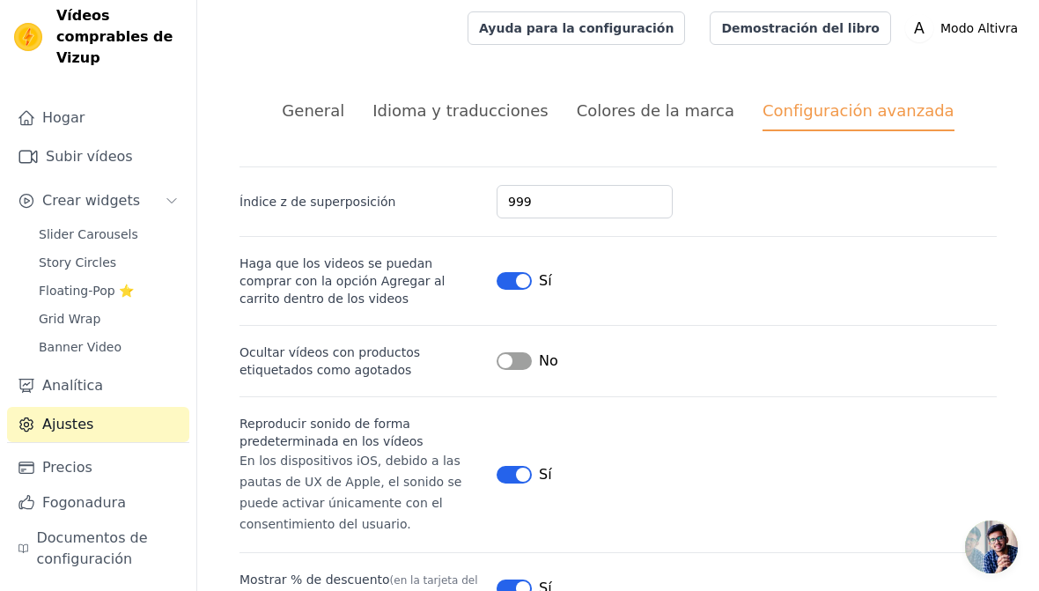
scroll to position [12, 0]
click at [135, 239] on link "Slider Carousels" at bounding box center [108, 234] width 161 height 25
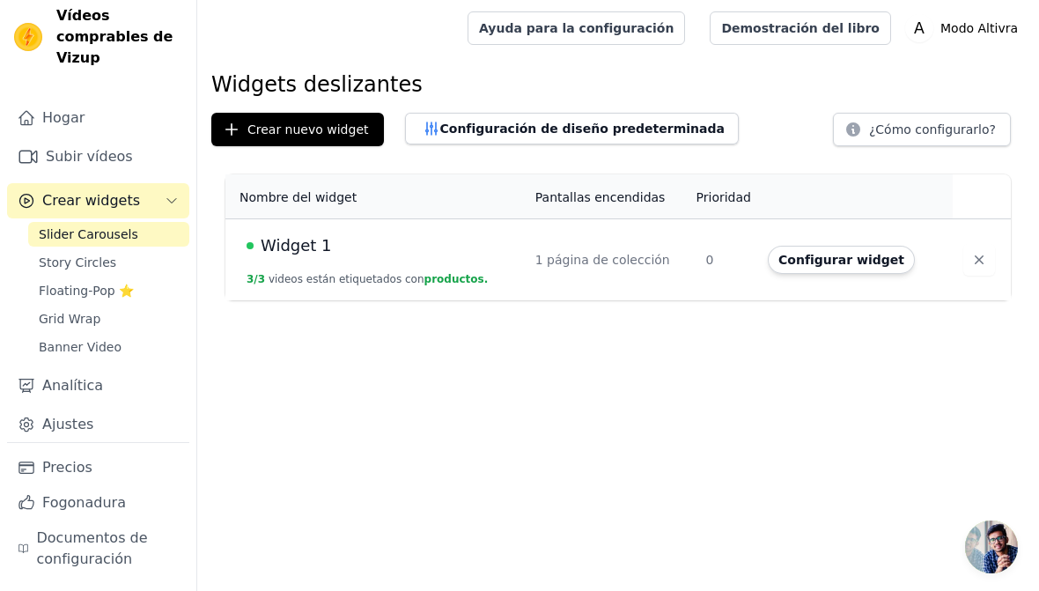
click at [848, 264] on font "Configurar widget" at bounding box center [841, 260] width 126 height 14
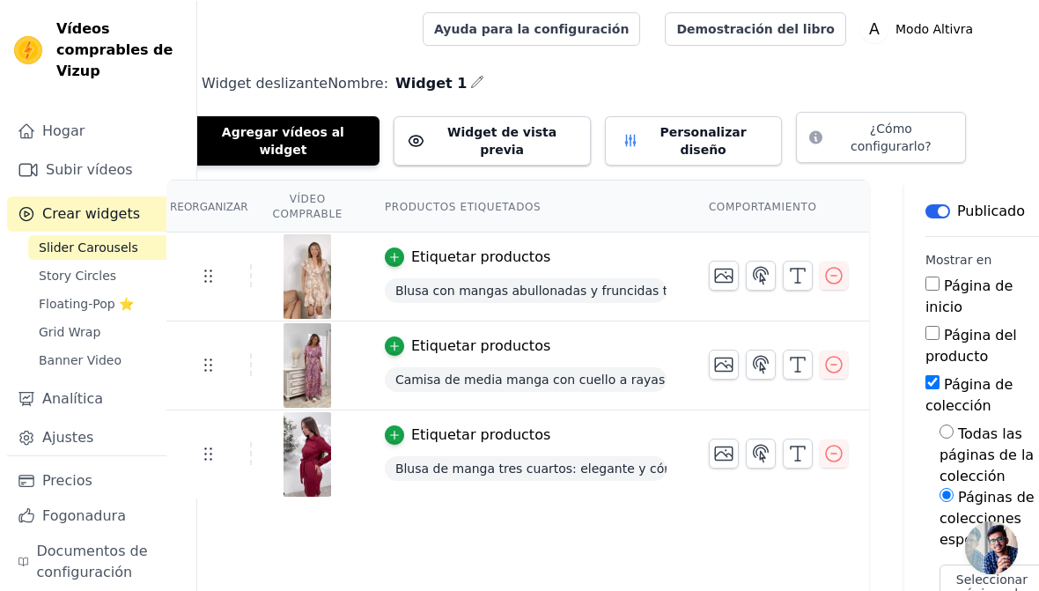
scroll to position [0, 44]
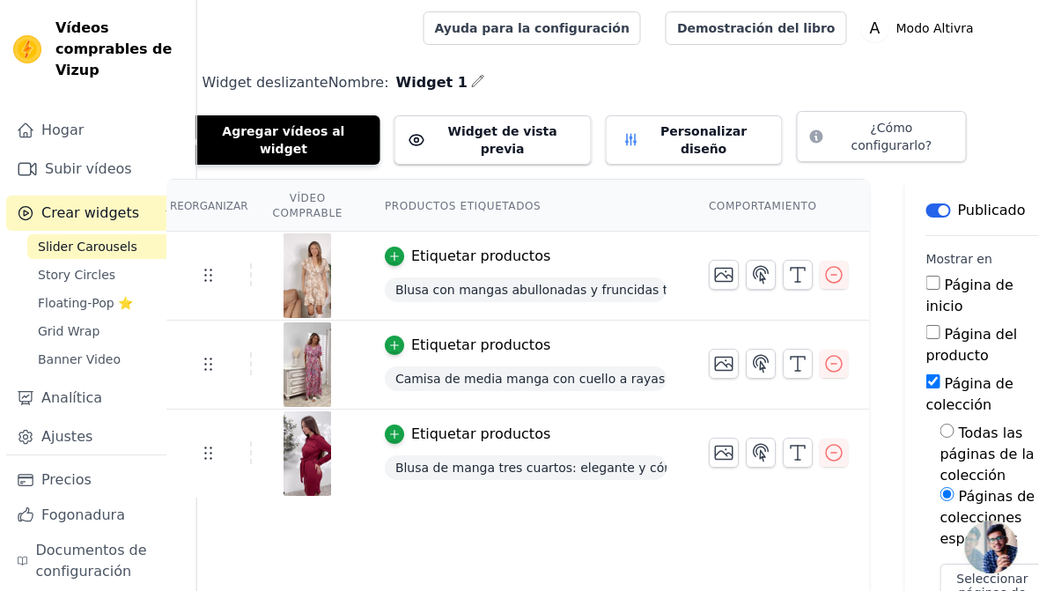
click at [673, 133] on font "Personalizar diseño" at bounding box center [704, 140] width 86 height 32
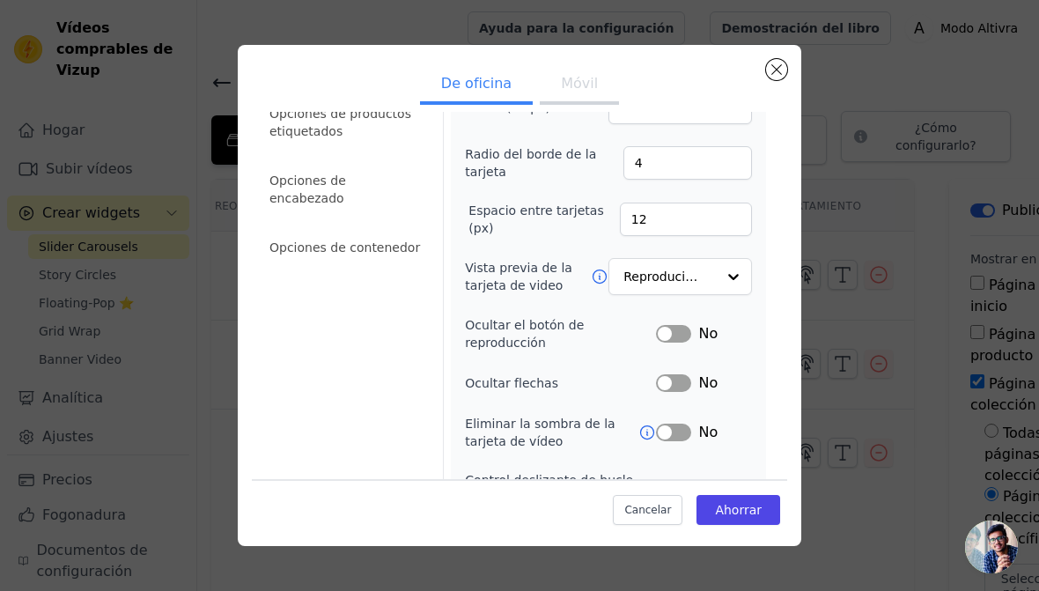
scroll to position [80, 0]
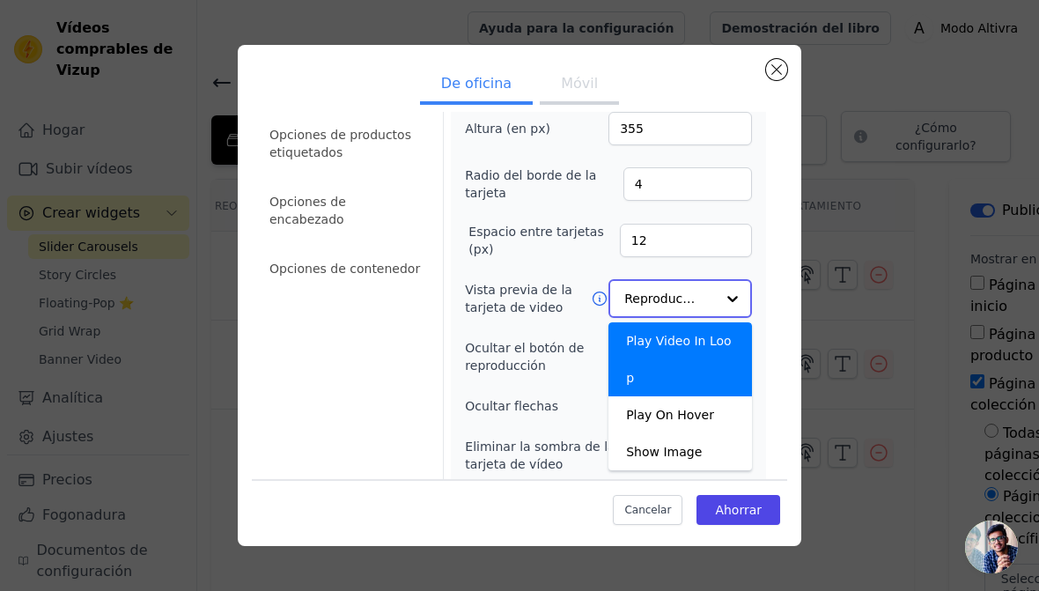
click at [695, 281] on input "Vista previa de la tarjeta de video" at bounding box center [669, 298] width 91 height 35
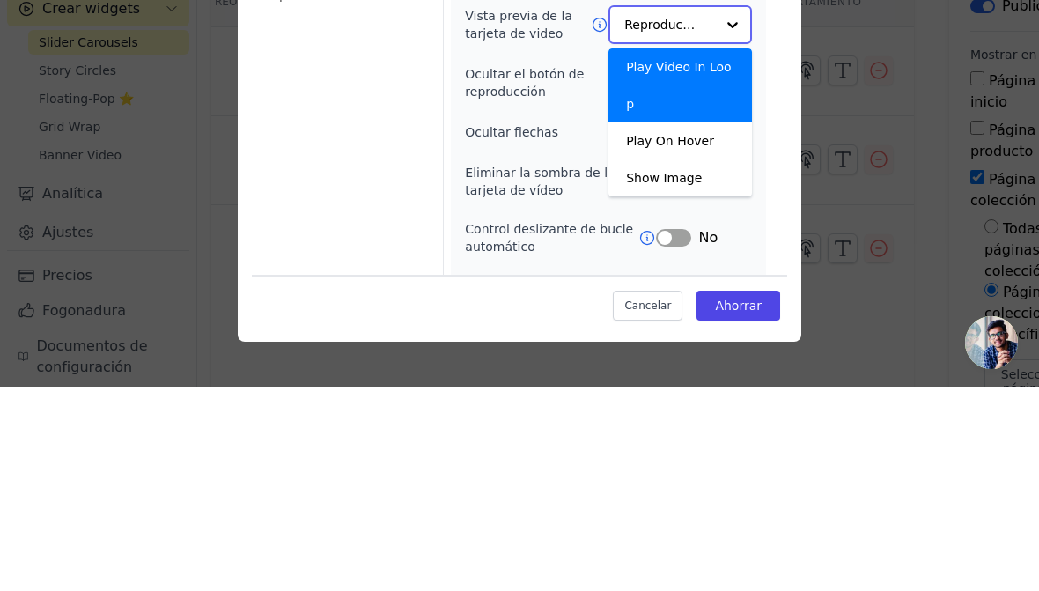
scroll to position [158, 0]
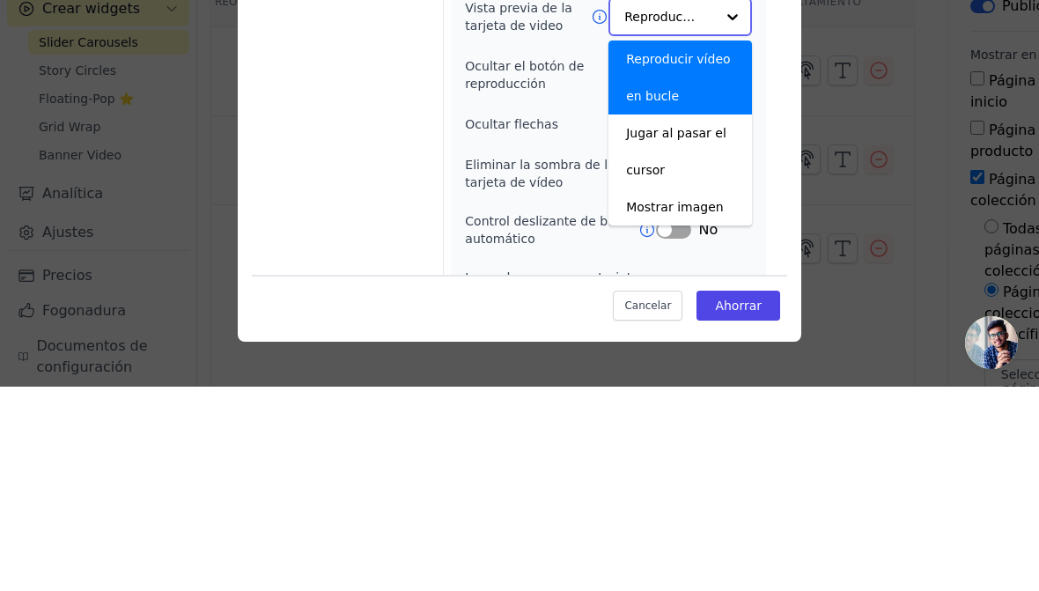
click at [694, 245] on div "Reproducir vídeo en bucle" at bounding box center [680, 282] width 144 height 74
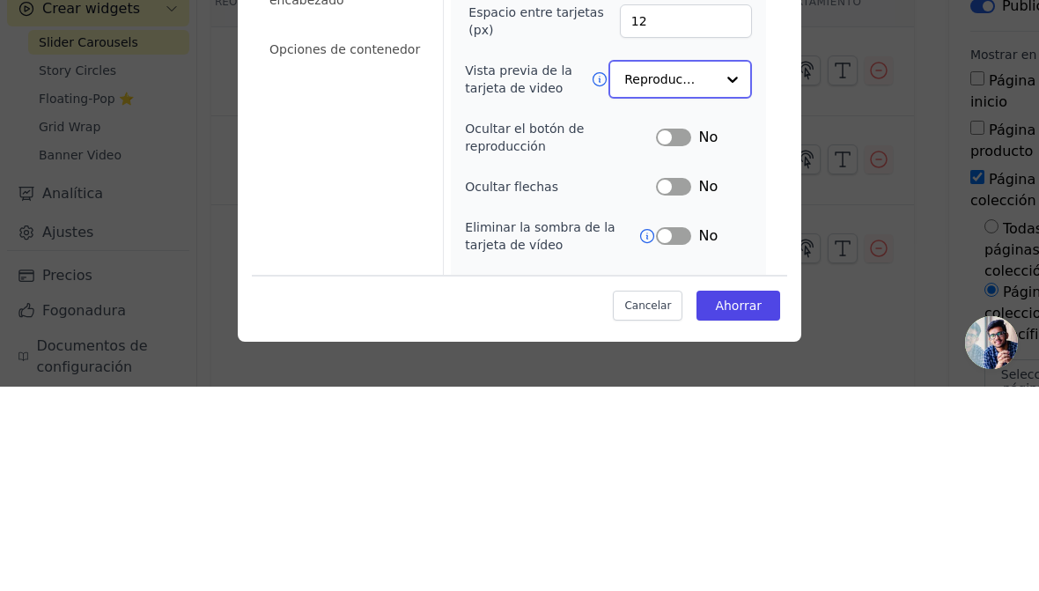
scroll to position [85, 0]
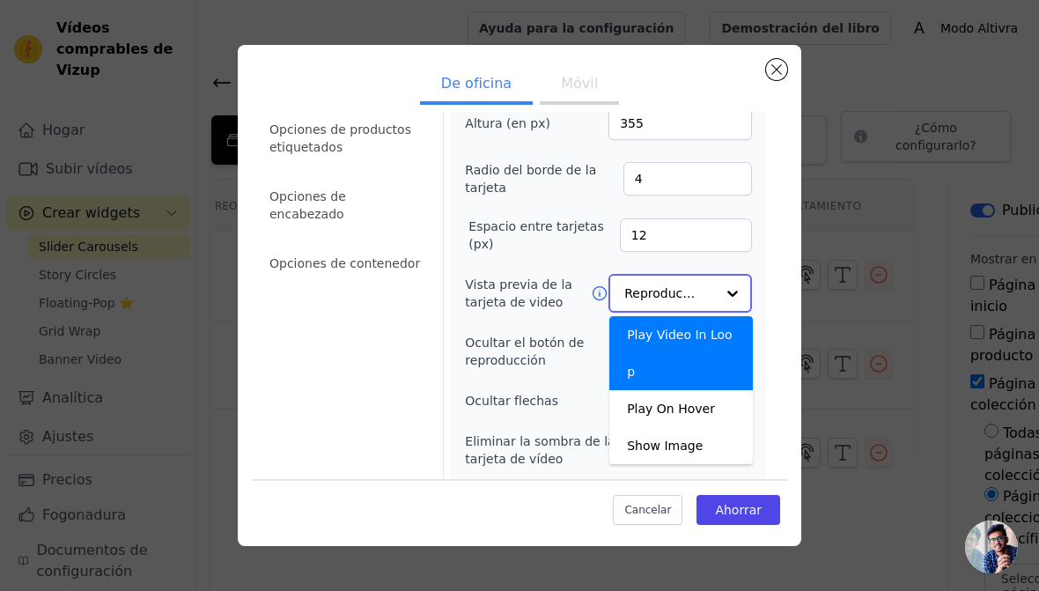
click at [703, 295] on input "Vista previa de la tarjeta de video" at bounding box center [669, 293] width 91 height 35
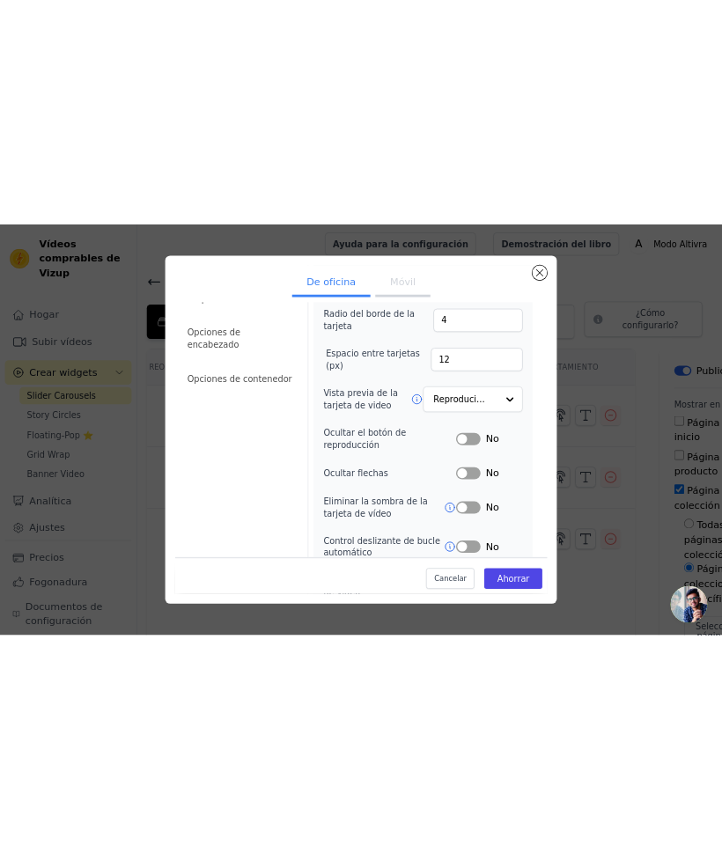
scroll to position [40, 0]
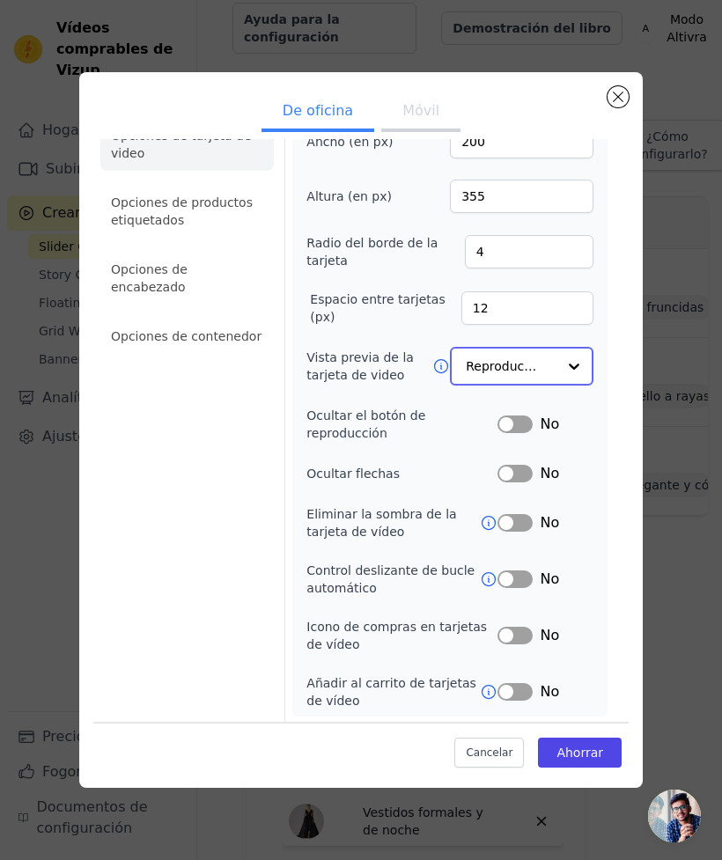
click at [540, 372] on input "Vista previa de la tarjeta de video" at bounding box center [511, 366] width 91 height 35
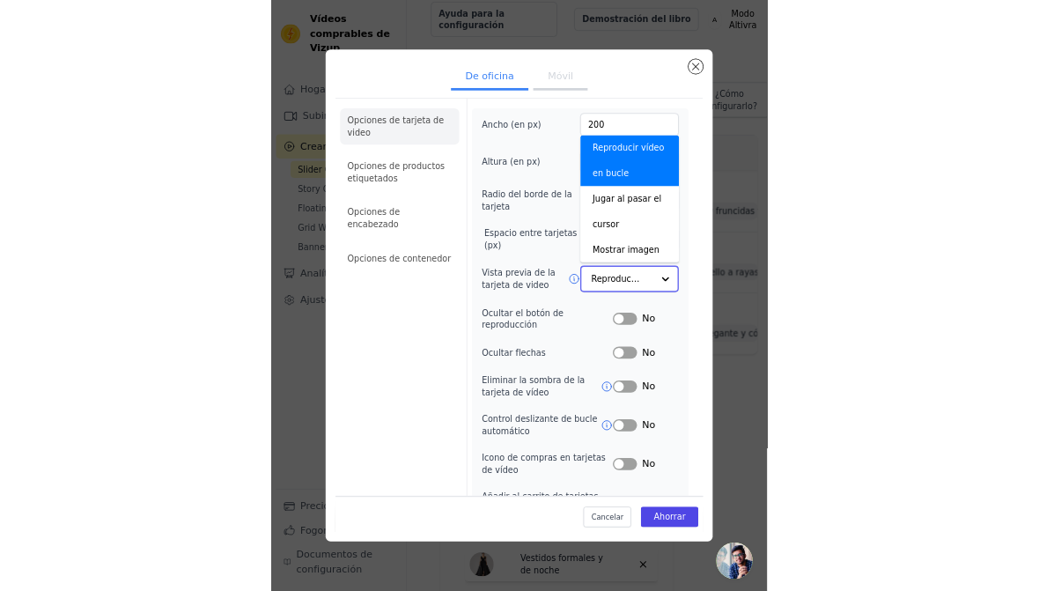
scroll to position [0, 0]
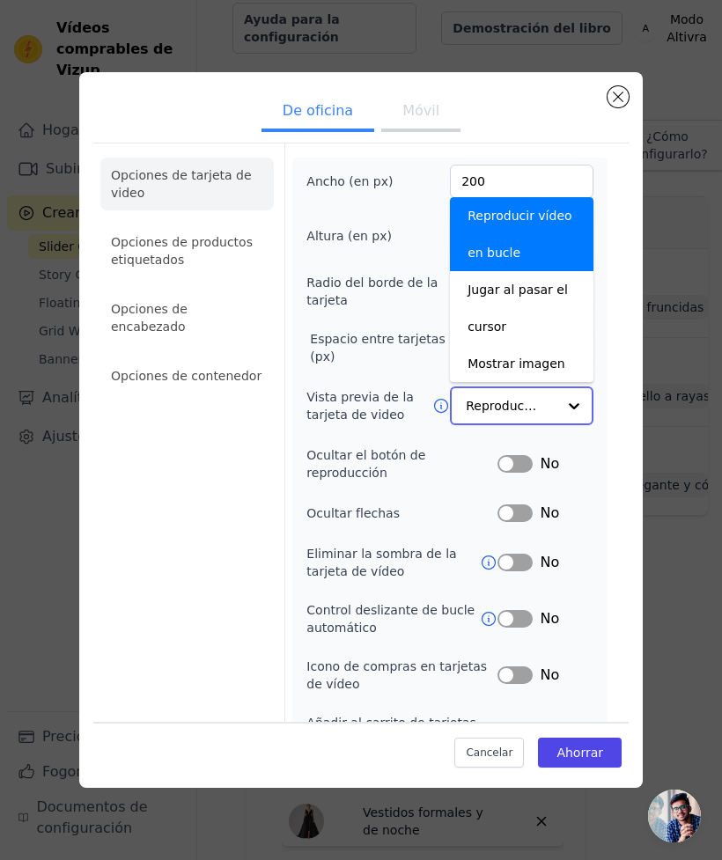
click at [541, 233] on div "Reproducir vídeo en bucle" at bounding box center [522, 234] width 144 height 74
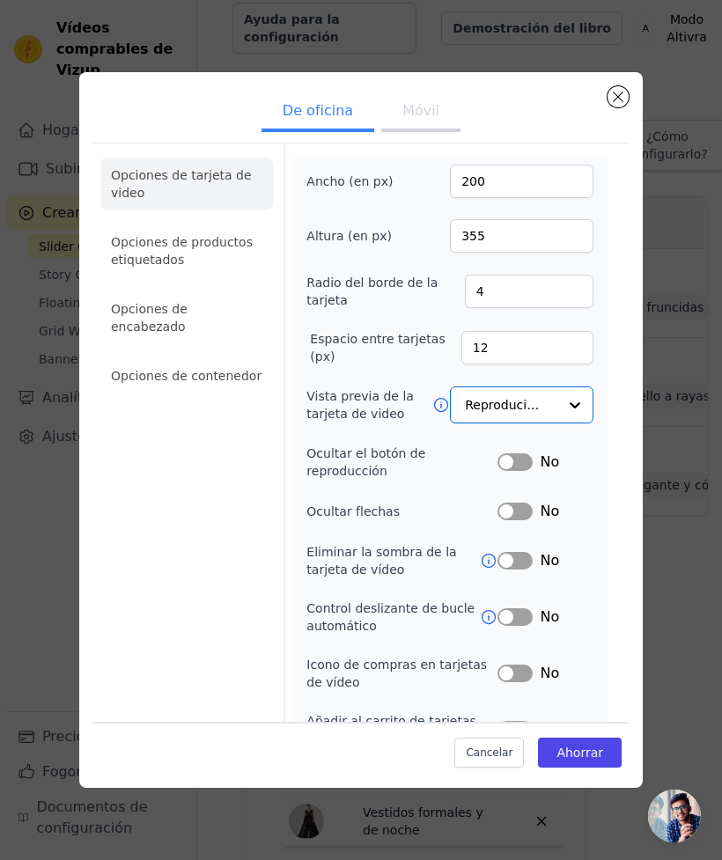
click at [565, 125] on ul "De oficina Móvil" at bounding box center [360, 112] width 535 height 53
click at [586, 590] on font "Ahorrar" at bounding box center [579, 752] width 47 height 14
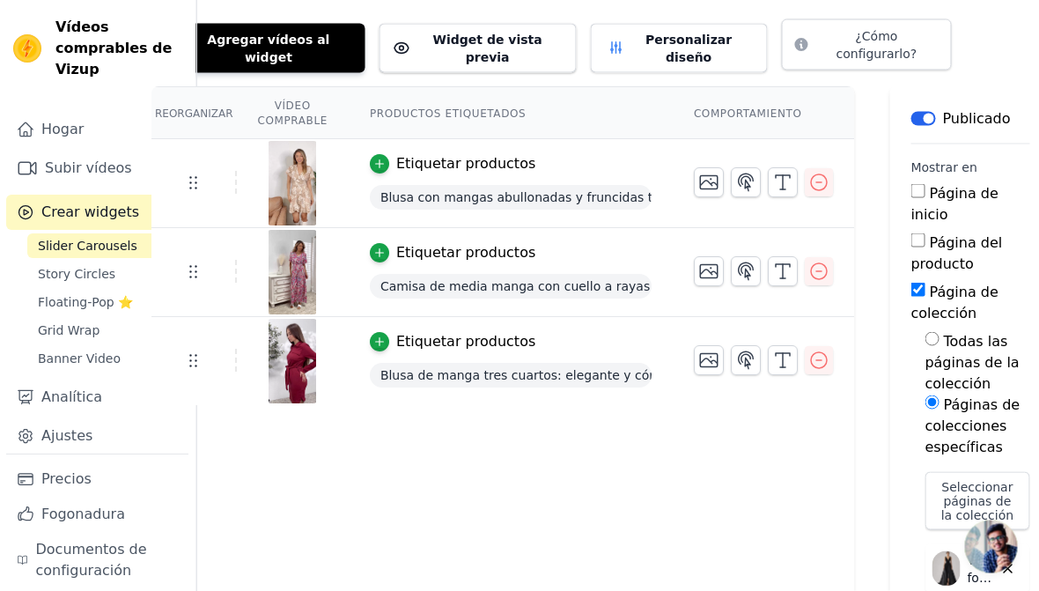
scroll to position [0, 59]
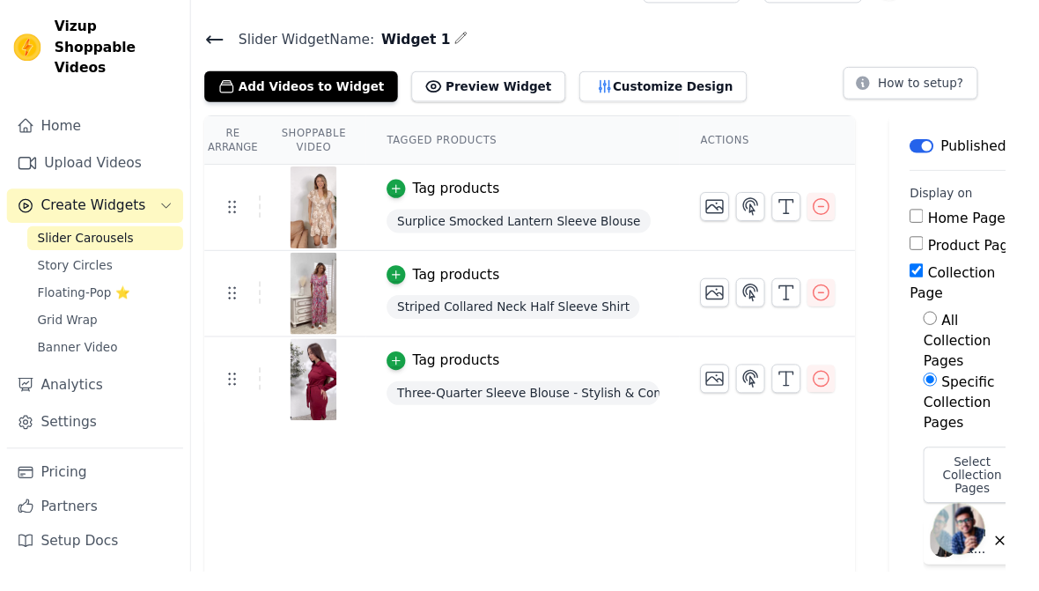
scroll to position [36, 0]
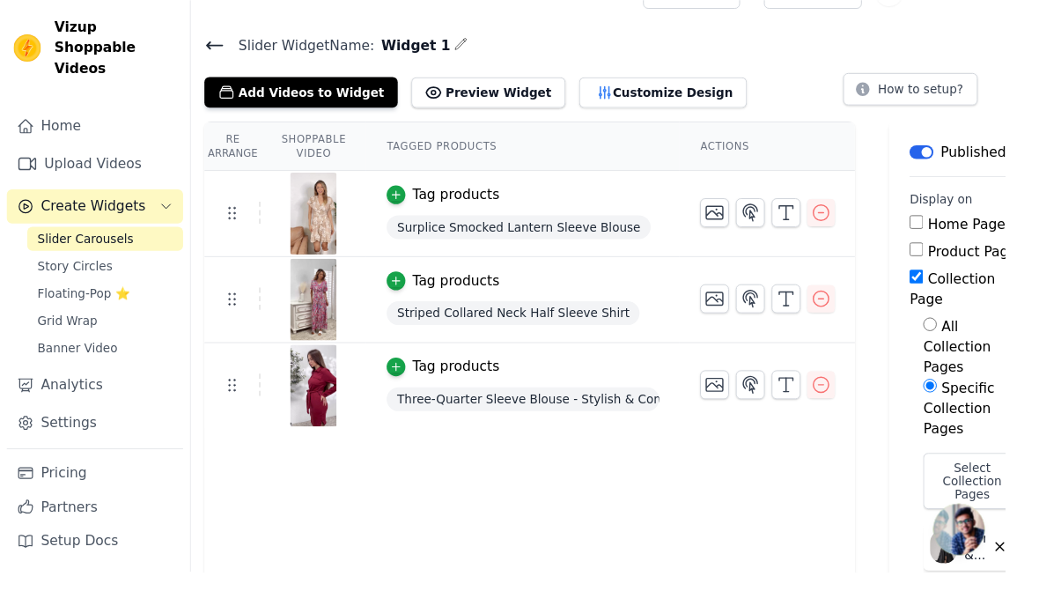
click at [672, 95] on button "Customize Design" at bounding box center [685, 95] width 173 height 32
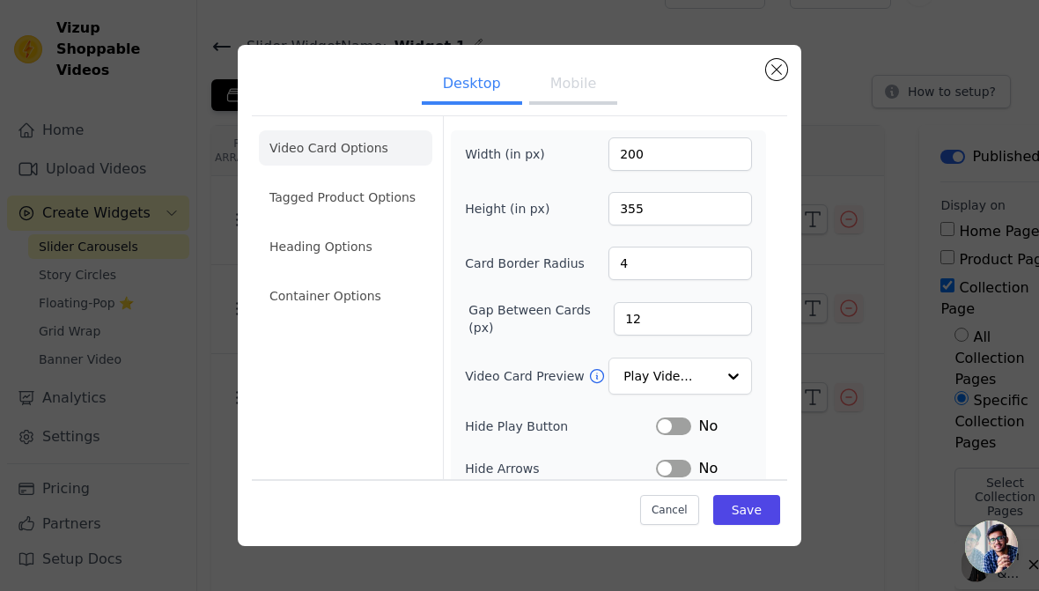
scroll to position [0, 0]
click at [588, 87] on button "Mobile" at bounding box center [573, 85] width 88 height 39
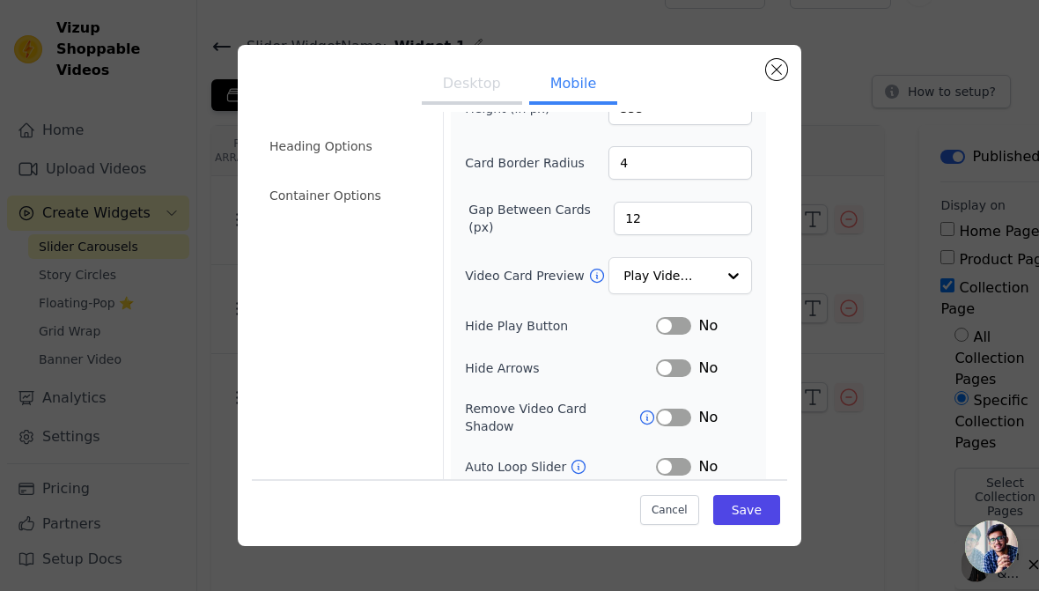
scroll to position [111, 0]
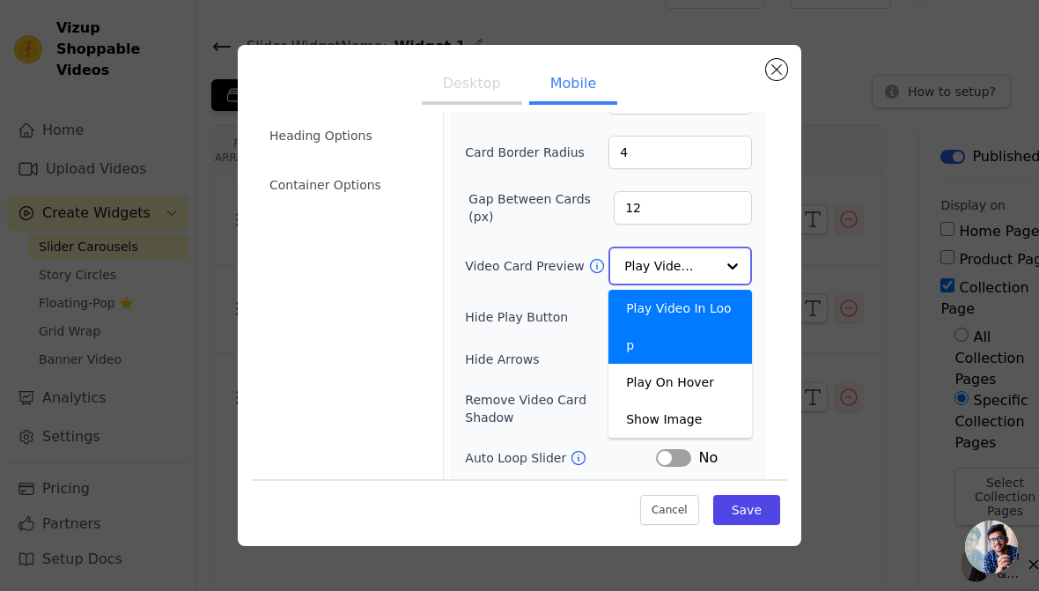
click at [703, 248] on input "Video Card Preview" at bounding box center [669, 265] width 91 height 35
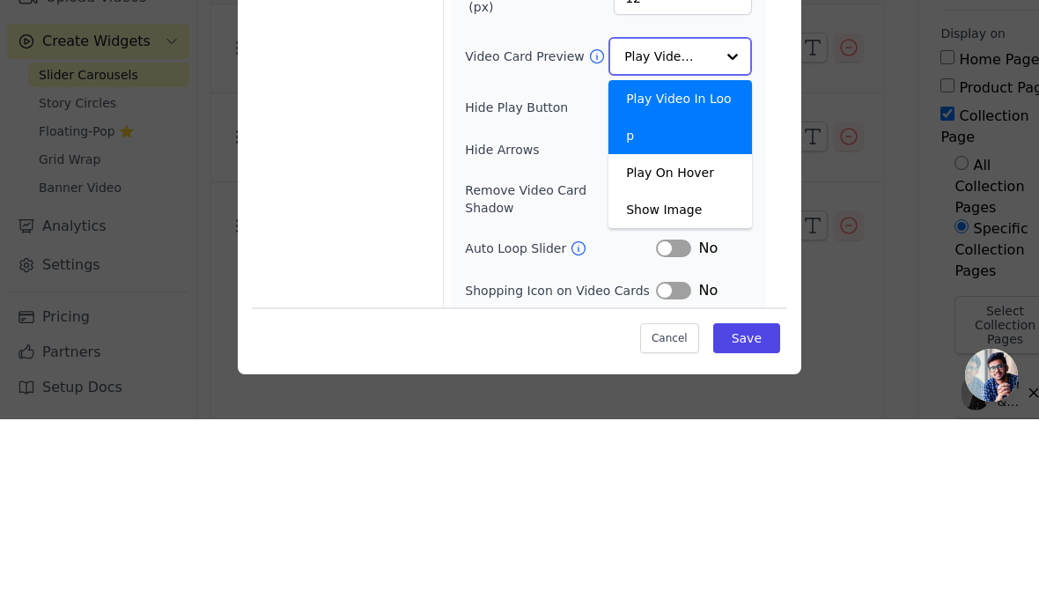
scroll to position [147, 0]
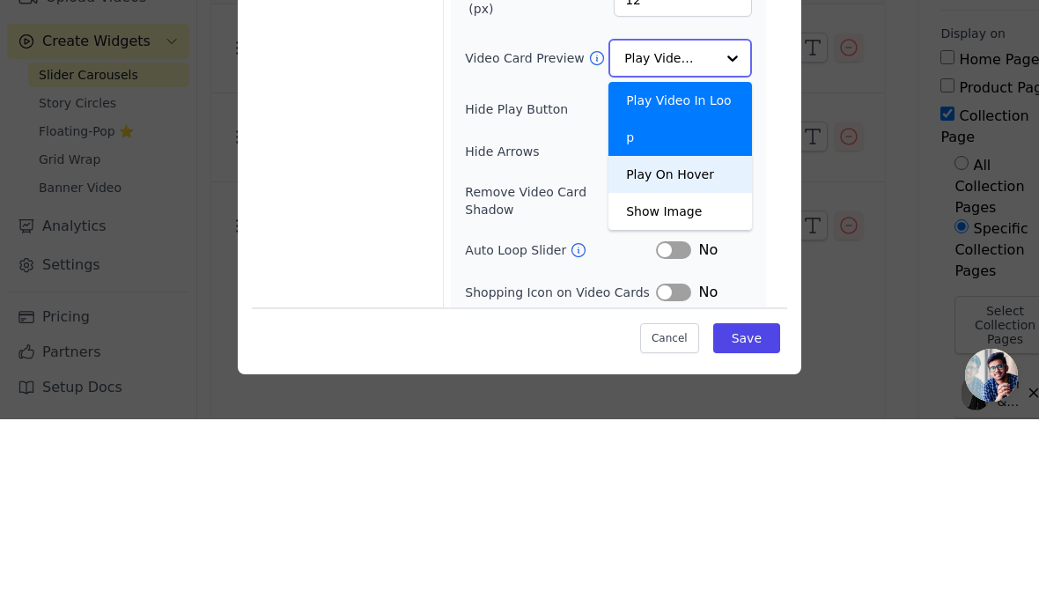
click at [706, 328] on div "Play On Hover" at bounding box center [680, 346] width 144 height 37
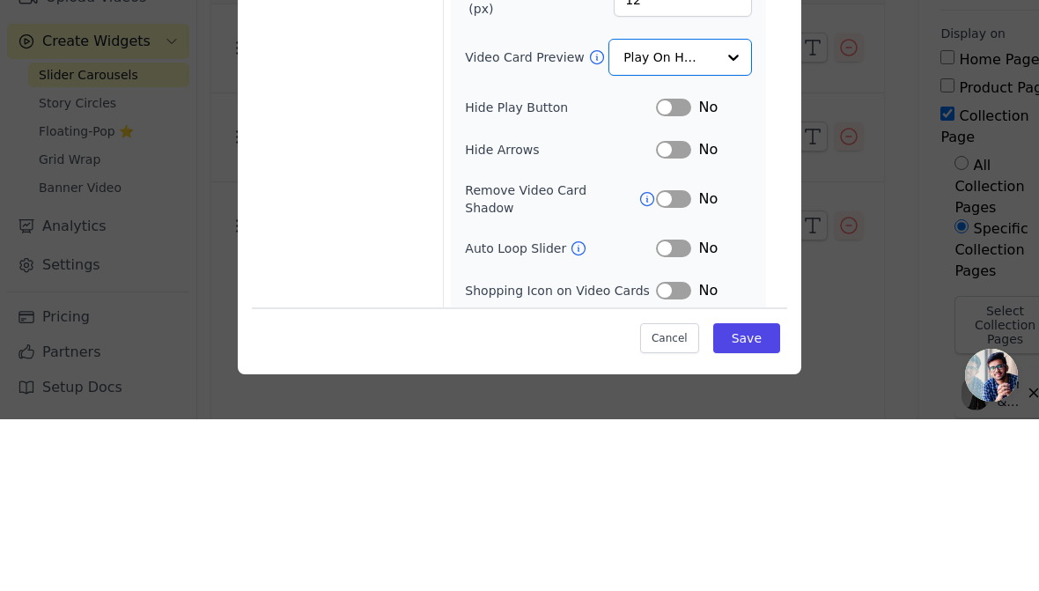
click at [615, 311] on div "Hide Arrows Label No" at bounding box center [608, 321] width 287 height 21
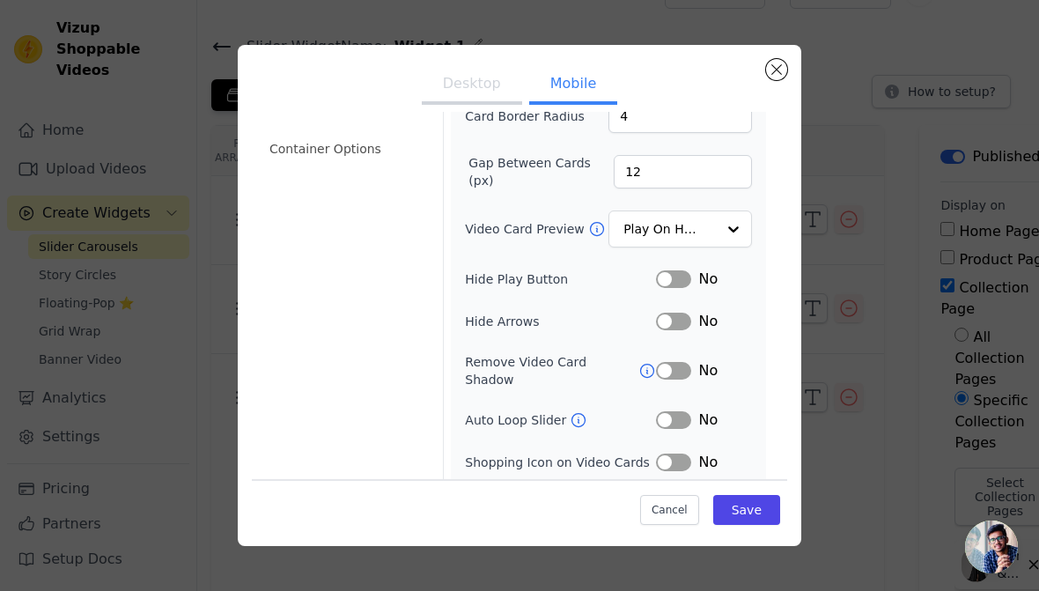
click at [758, 514] on button "Save" at bounding box center [746, 510] width 67 height 30
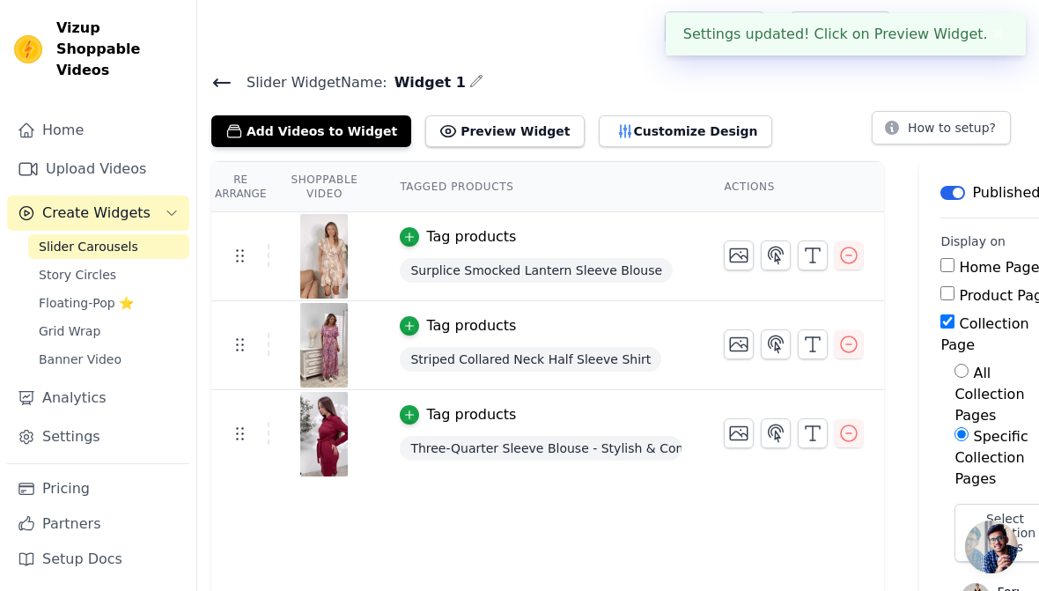
scroll to position [36, 0]
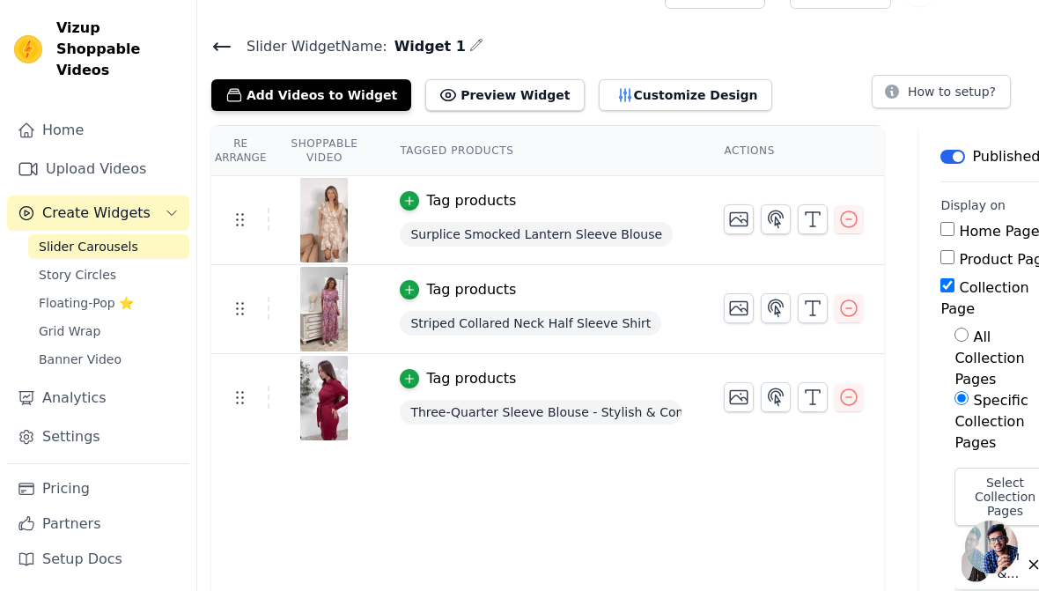
click at [656, 296] on div "Tag products" at bounding box center [541, 289] width 282 height 21
click at [246, 313] on icon at bounding box center [239, 308] width 21 height 21
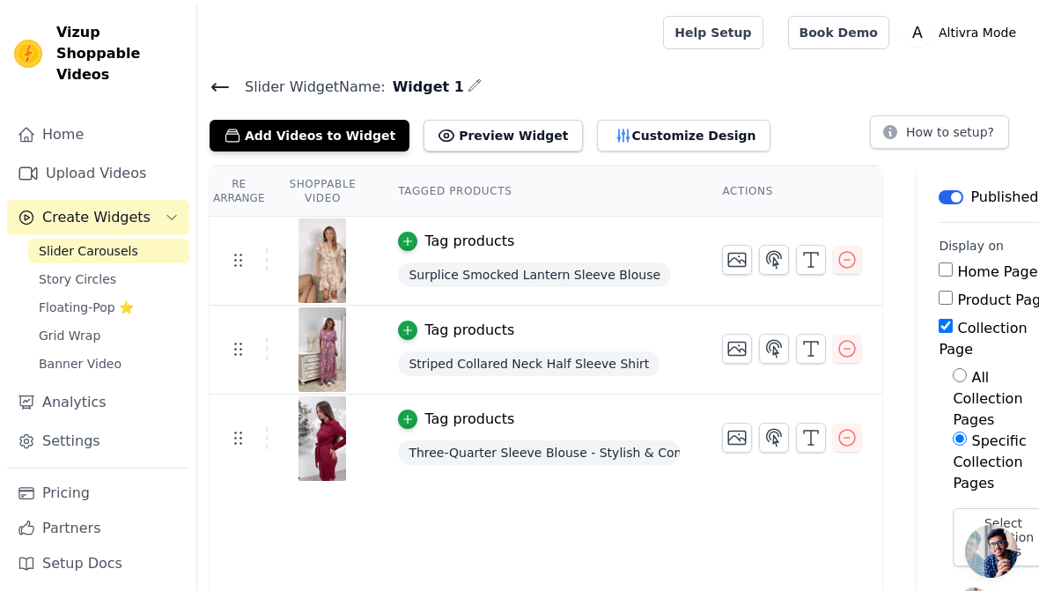
scroll to position [0, 0]
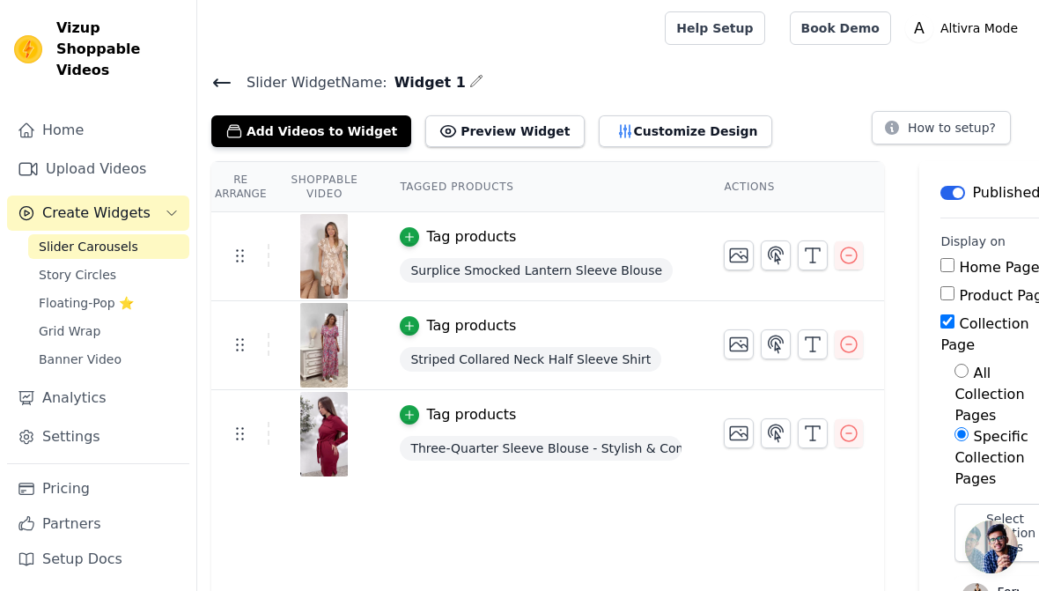
click at [780, 429] on icon "button" at bounding box center [776, 432] width 15 height 17
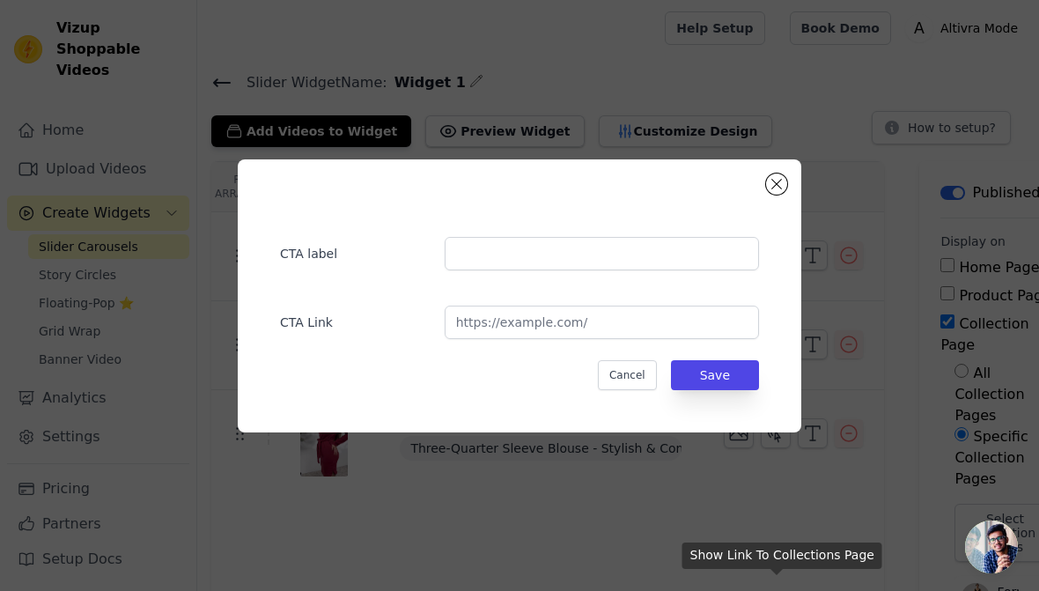
click at [781, 183] on button "Close modal" at bounding box center [776, 183] width 21 height 21
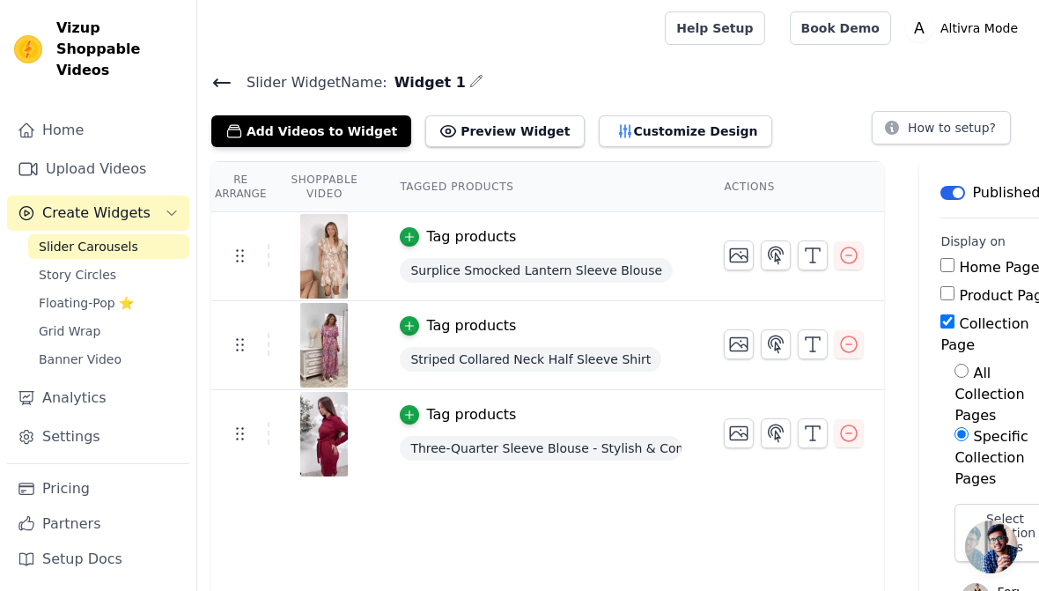
click at [509, 138] on button "Preview Widget" at bounding box center [504, 131] width 158 height 32
click at [644, 132] on button "Customize Design" at bounding box center [685, 131] width 173 height 32
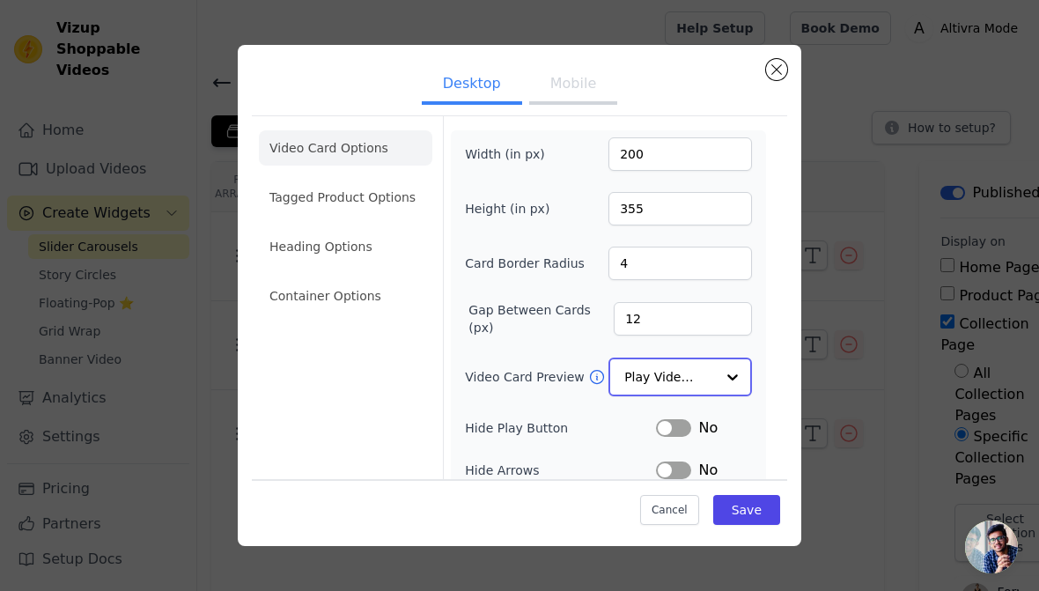
click at [695, 359] on input "Video Card Preview" at bounding box center [669, 376] width 91 height 35
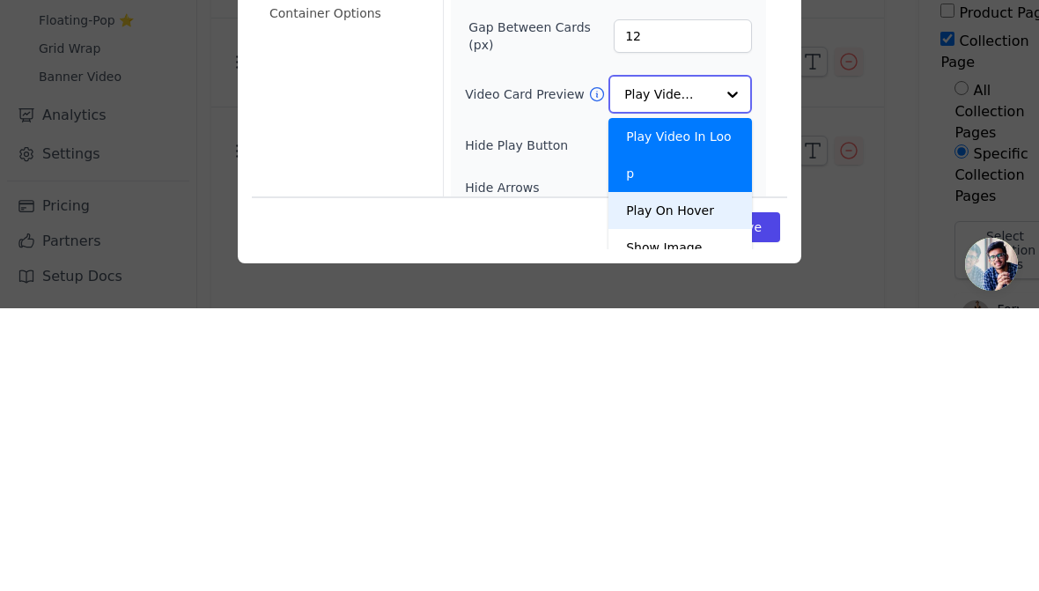
click at [691, 475] on div "Play On Hover" at bounding box center [680, 493] width 144 height 37
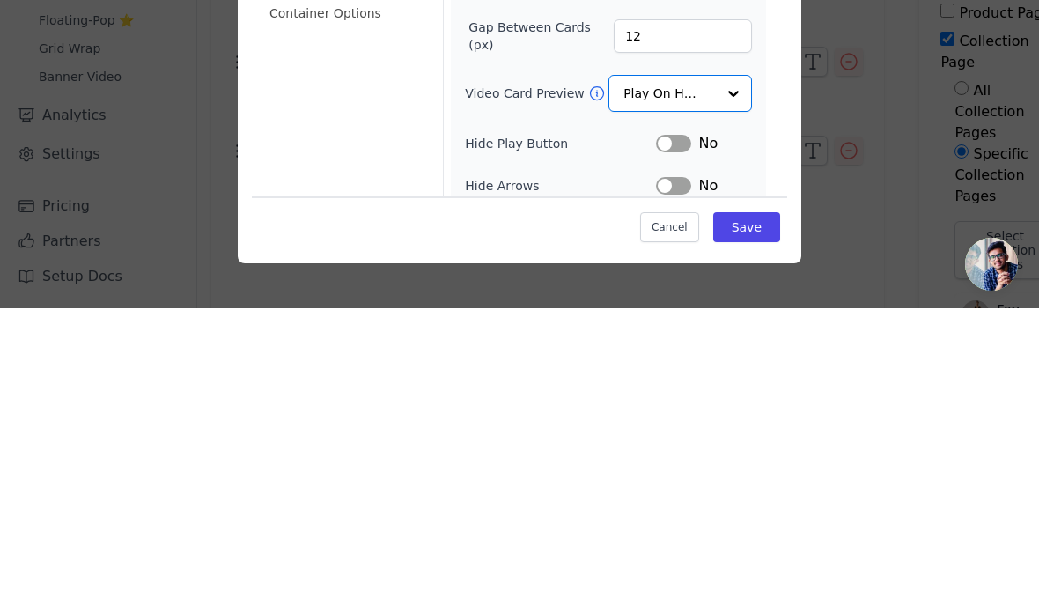
click at [399, 136] on div "Video Card Options Tagged Product Options Heading Options Container Options" at bounding box center [345, 396] width 173 height 560
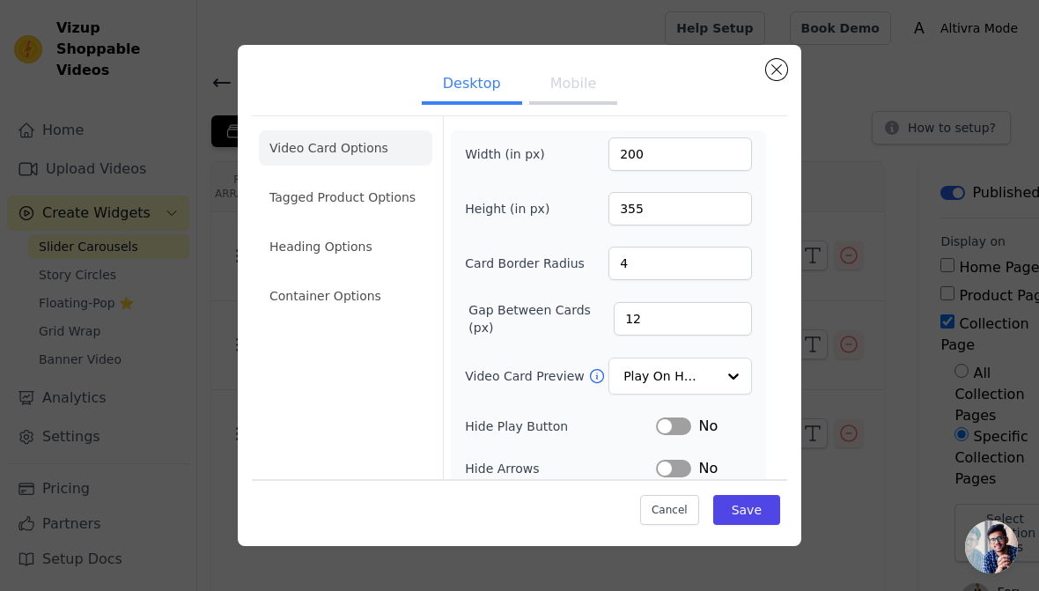
click at [753, 511] on button "Save" at bounding box center [746, 510] width 67 height 30
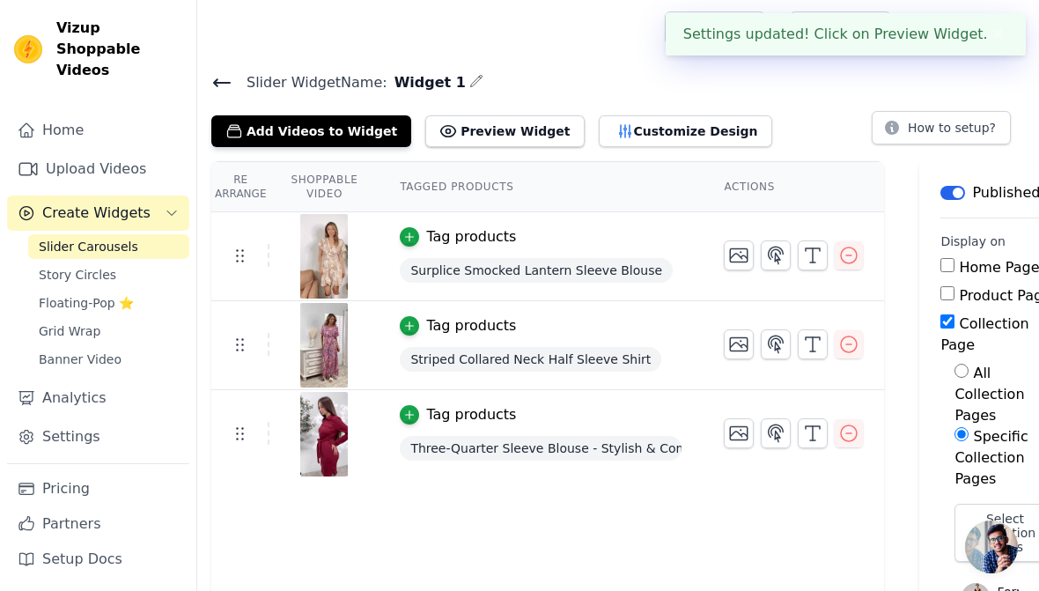
scroll to position [118, 0]
click at [640, 138] on button "Customize Design" at bounding box center [685, 131] width 173 height 32
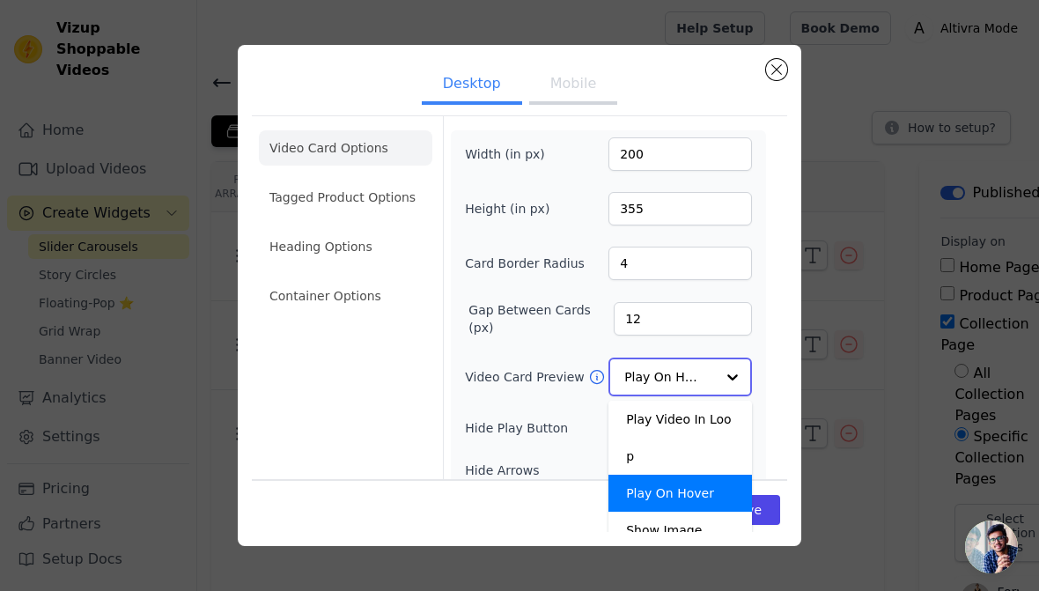
click at [711, 359] on input "Video Card Preview" at bounding box center [669, 376] width 91 height 35
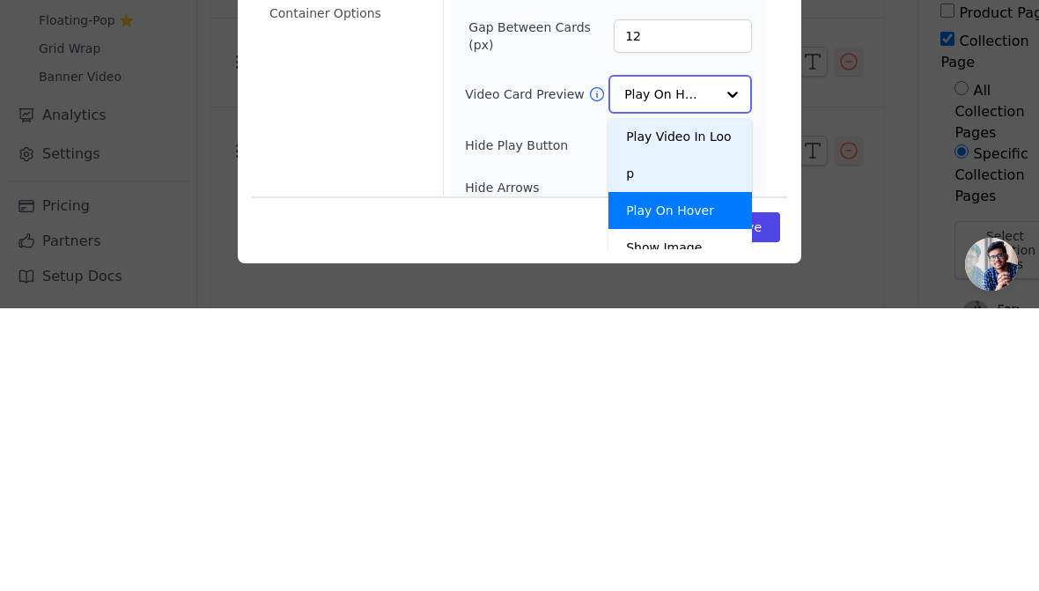
click at [717, 401] on div "Play Video In Loop" at bounding box center [680, 438] width 144 height 74
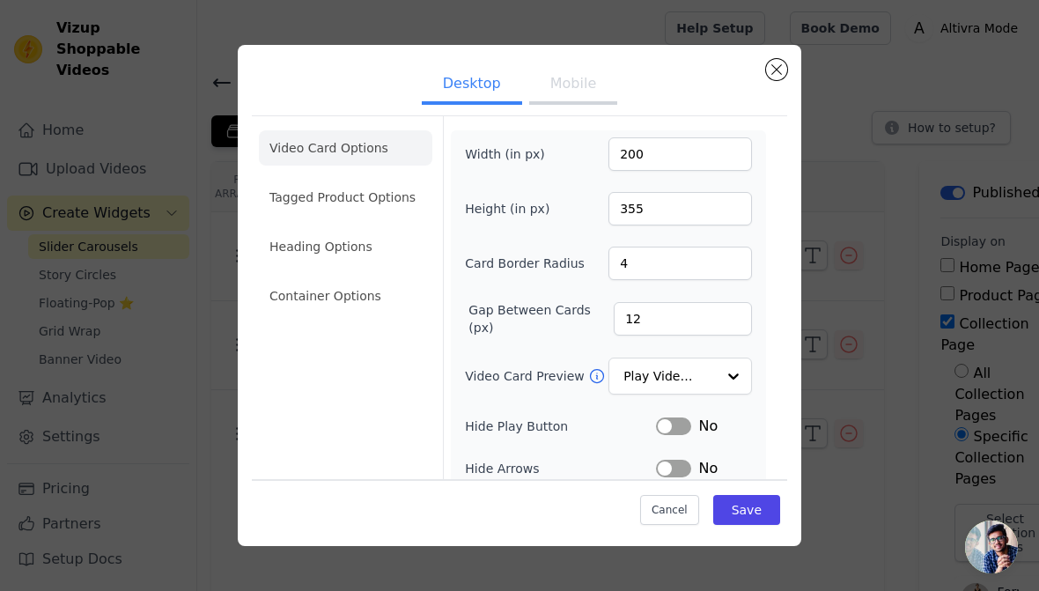
click at [749, 512] on button "Save" at bounding box center [746, 510] width 67 height 30
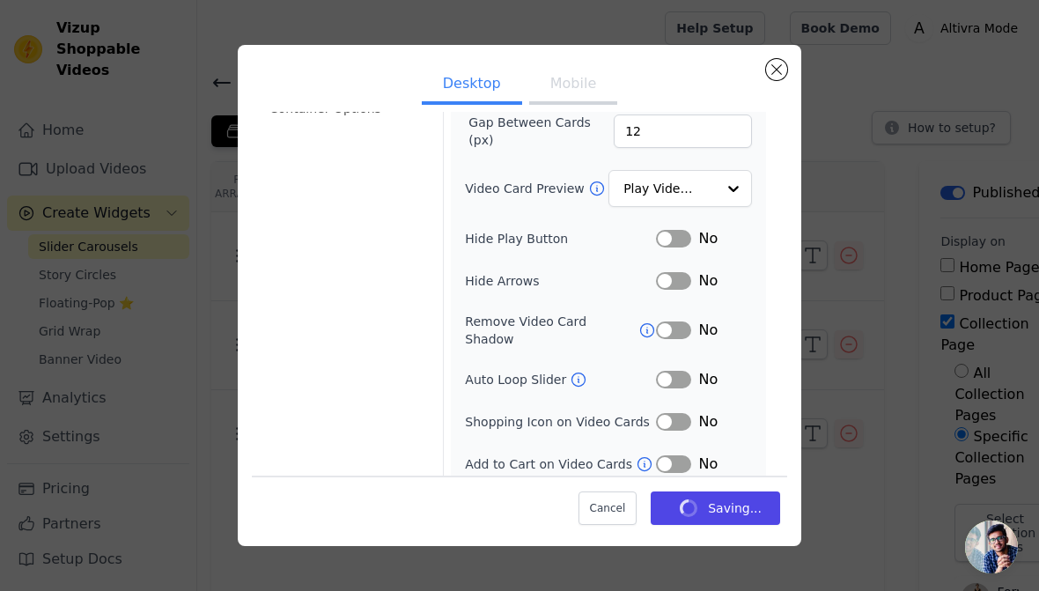
scroll to position [187, 0]
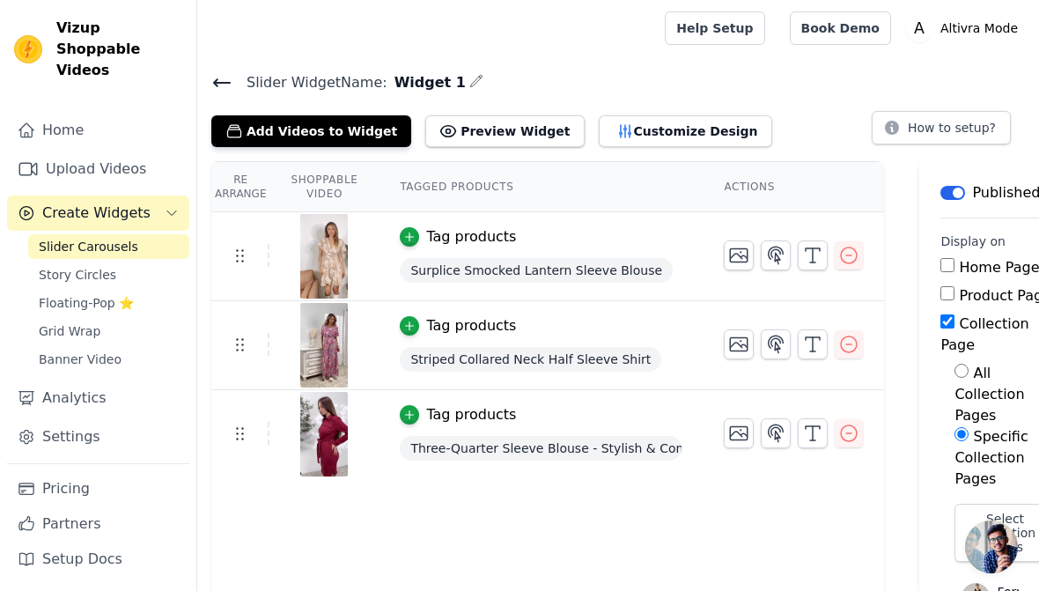
click at [639, 130] on button "Customize Design" at bounding box center [685, 131] width 173 height 32
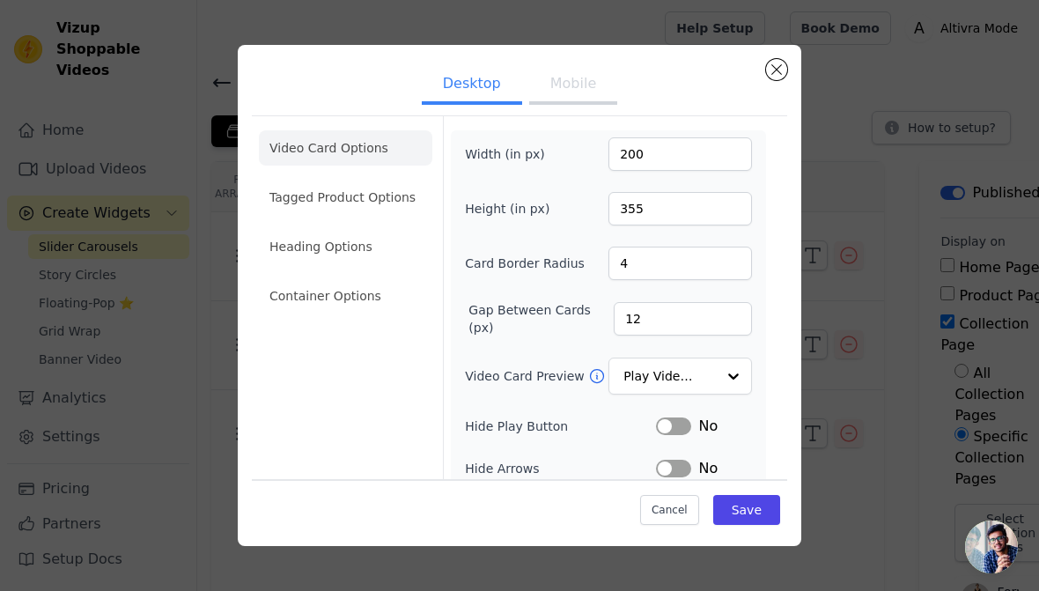
scroll to position [0, 0]
click at [758, 514] on button "Save" at bounding box center [746, 510] width 67 height 30
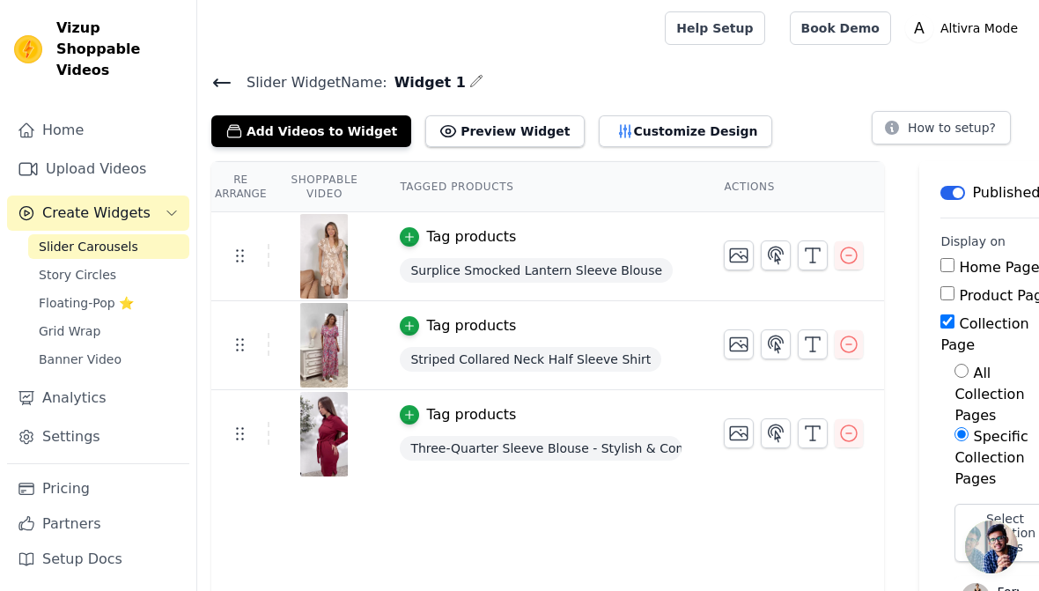
click at [666, 130] on button "Customize Design" at bounding box center [685, 131] width 173 height 32
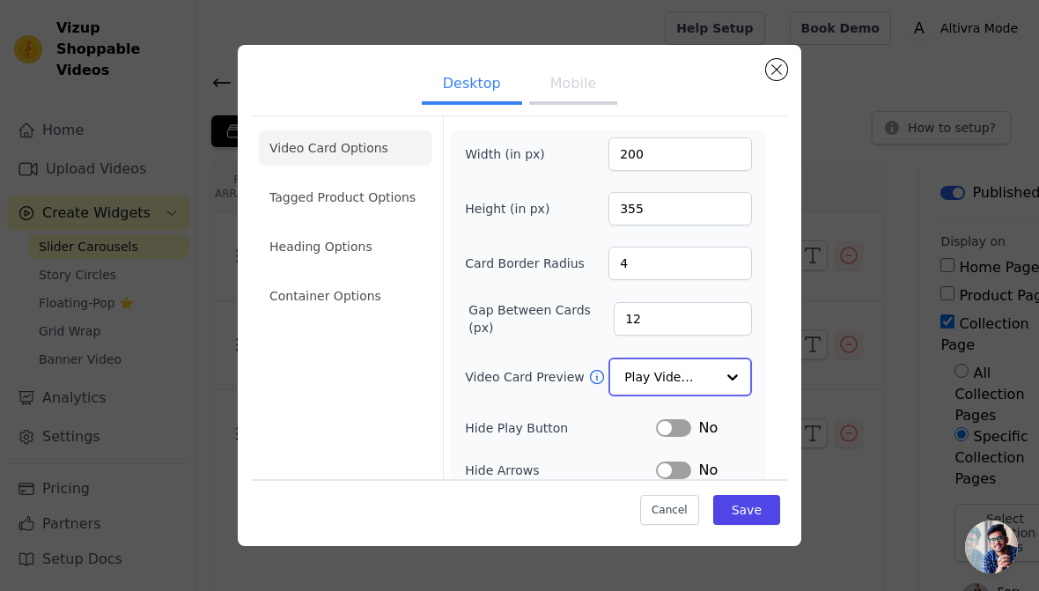
click at [681, 359] on input "Video Card Preview" at bounding box center [669, 376] width 91 height 35
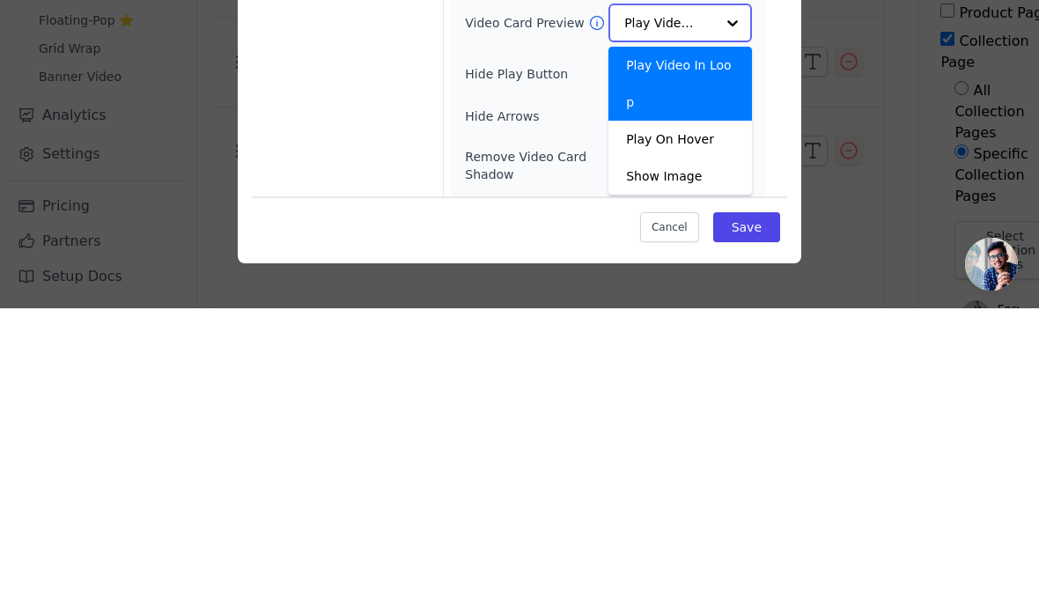
scroll to position [75, 0]
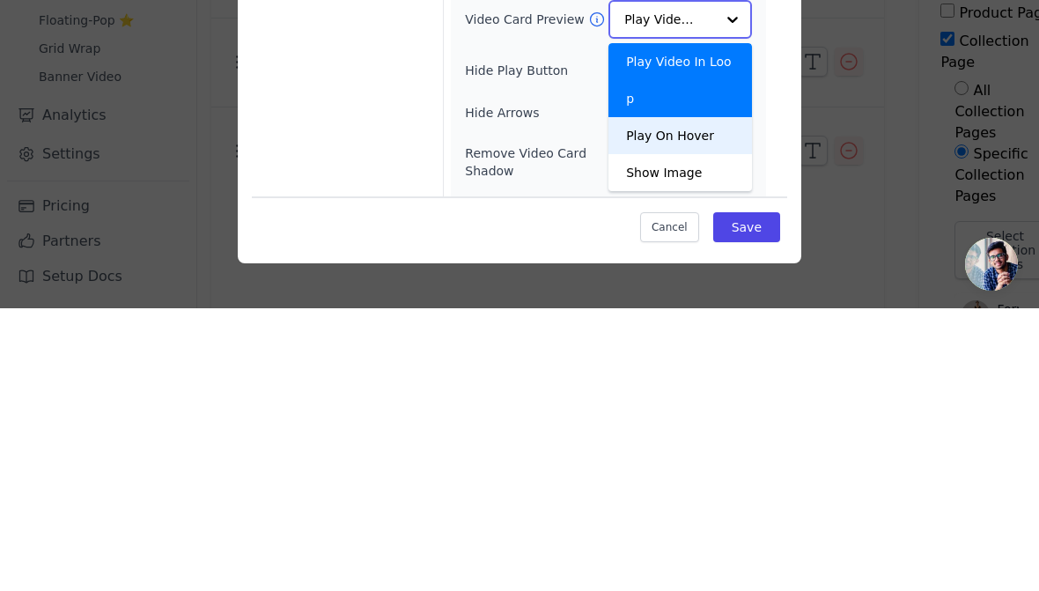
click at [705, 400] on div "Play On Hover" at bounding box center [680, 418] width 144 height 37
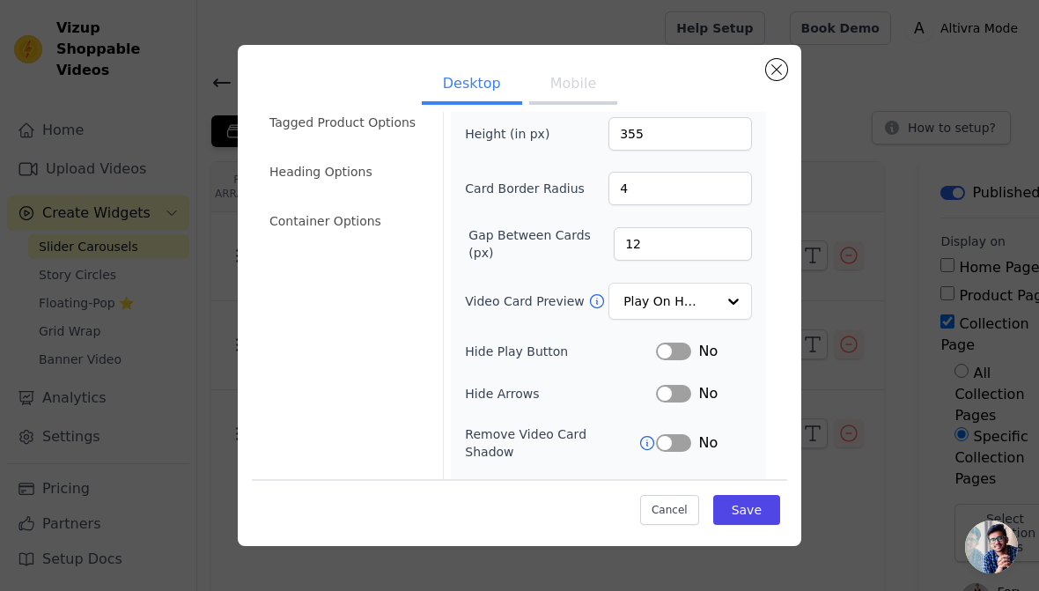
click at [748, 519] on button "Save" at bounding box center [746, 510] width 67 height 30
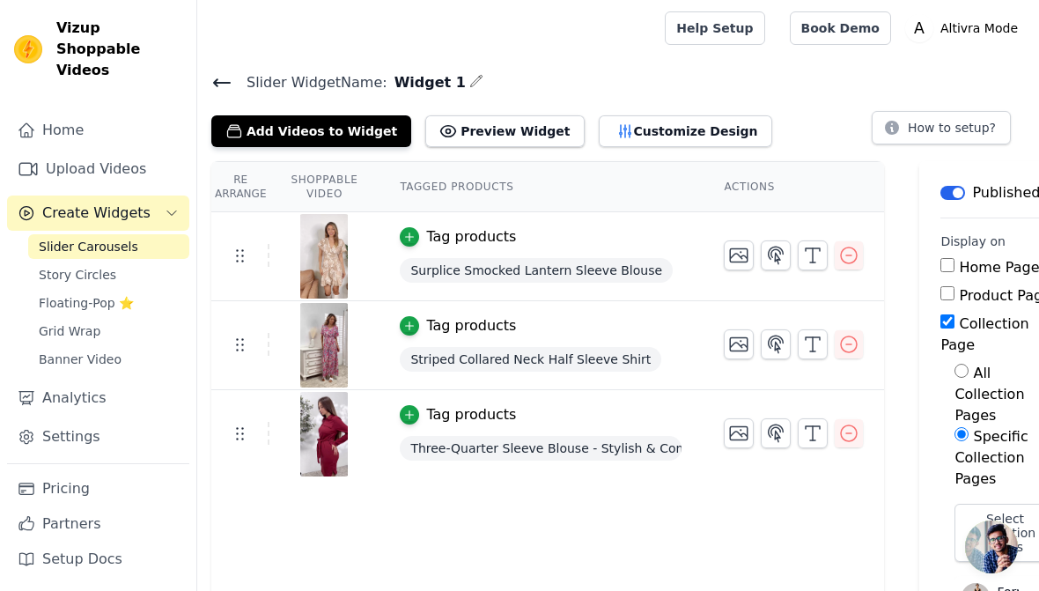
click at [659, 139] on button "Customize Design" at bounding box center [685, 131] width 173 height 32
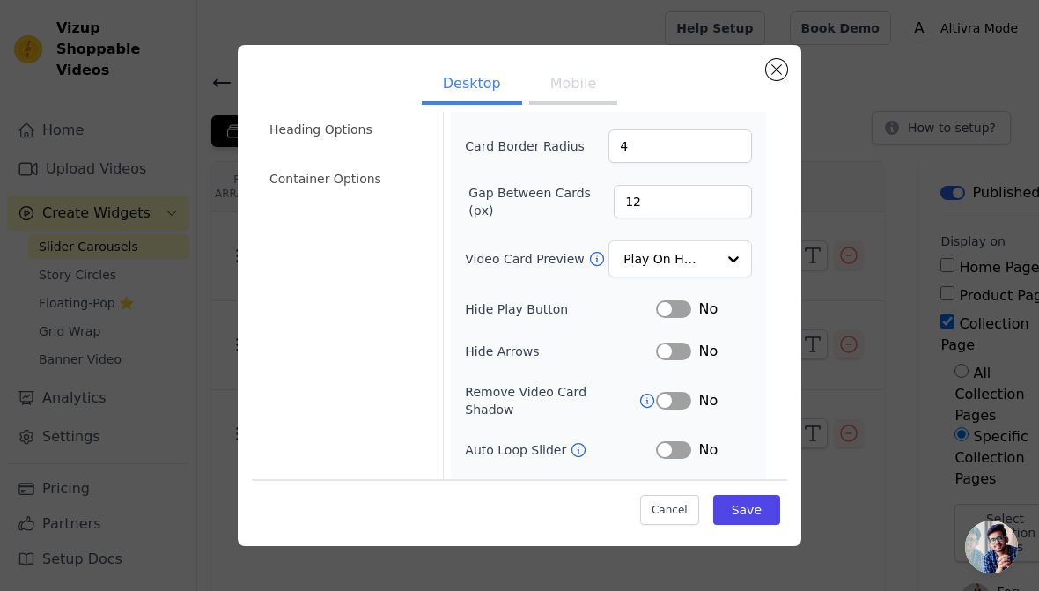
scroll to position [118, 0]
click at [709, 241] on input "Video Card Preview" at bounding box center [669, 258] width 91 height 35
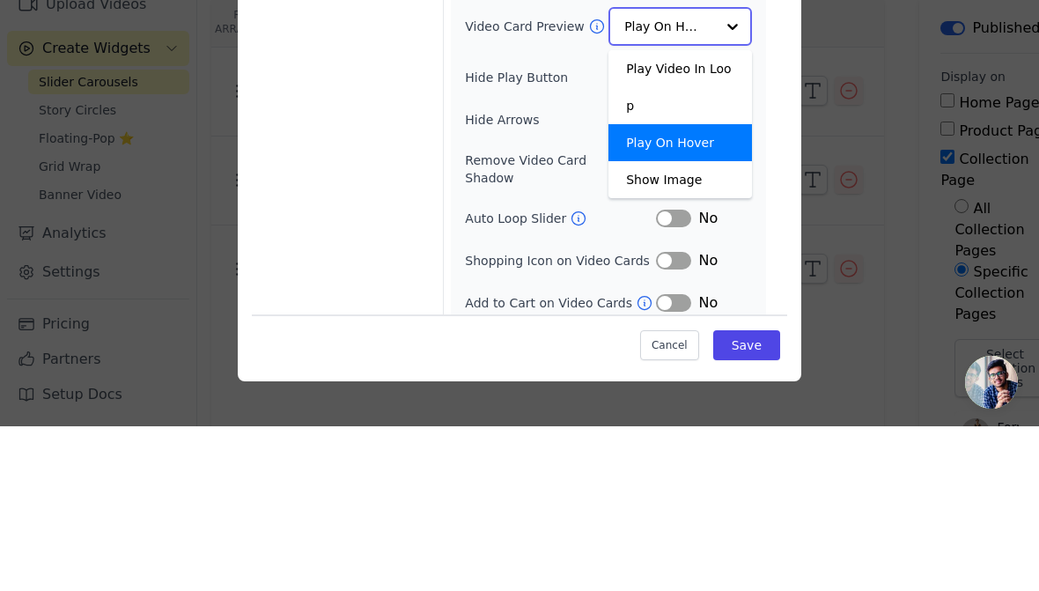
scroll to position [185, 0]
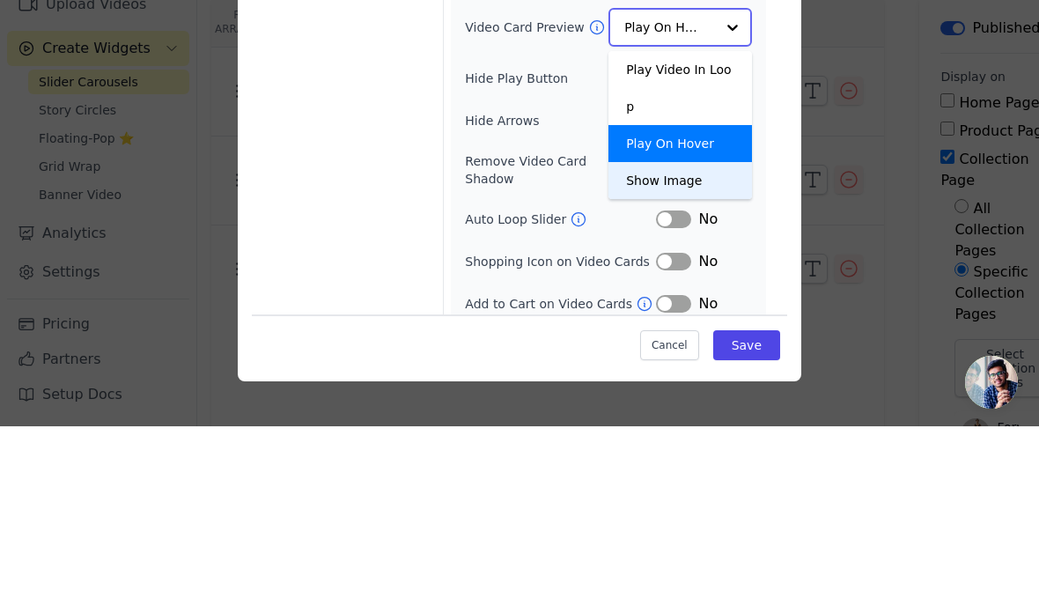
click at [696, 327] on div "Show Image" at bounding box center [680, 345] width 144 height 37
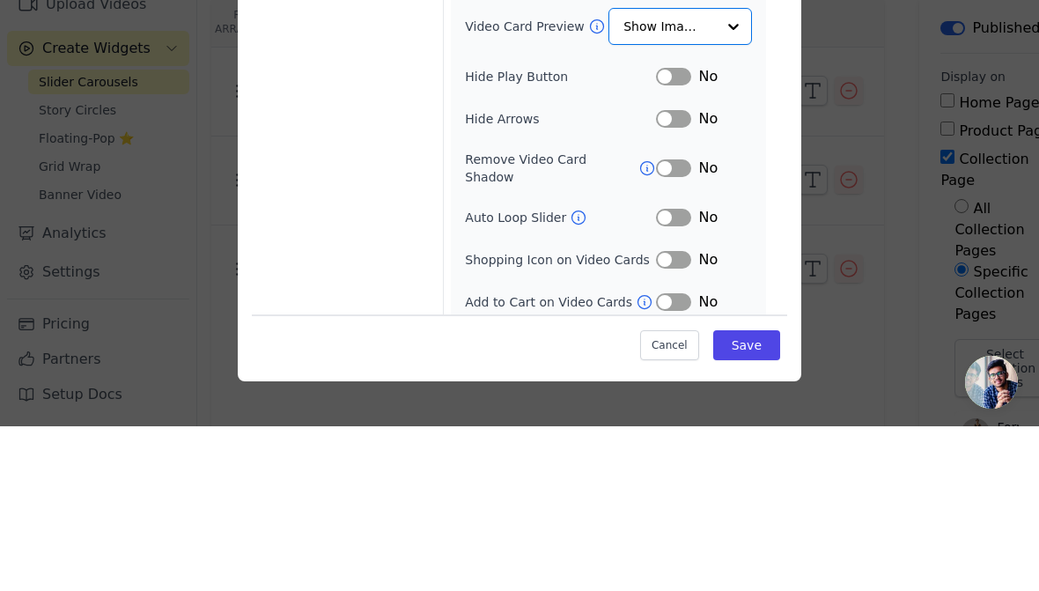
click at [407, 132] on div "Video Card Options Tagged Product Options Heading Options Container Options" at bounding box center [345, 211] width 173 height 560
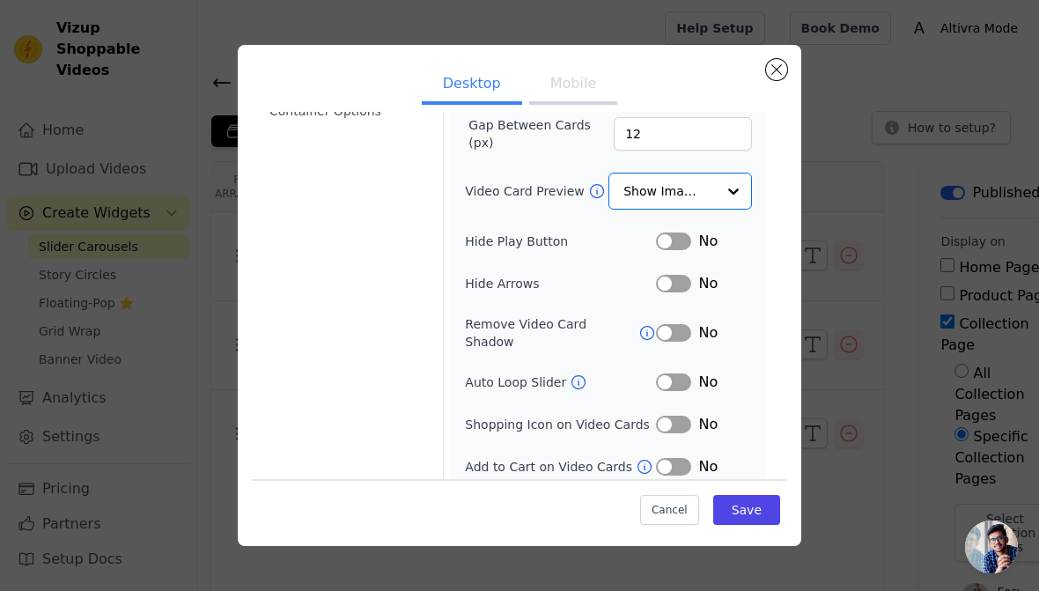
scroll to position [183, 0]
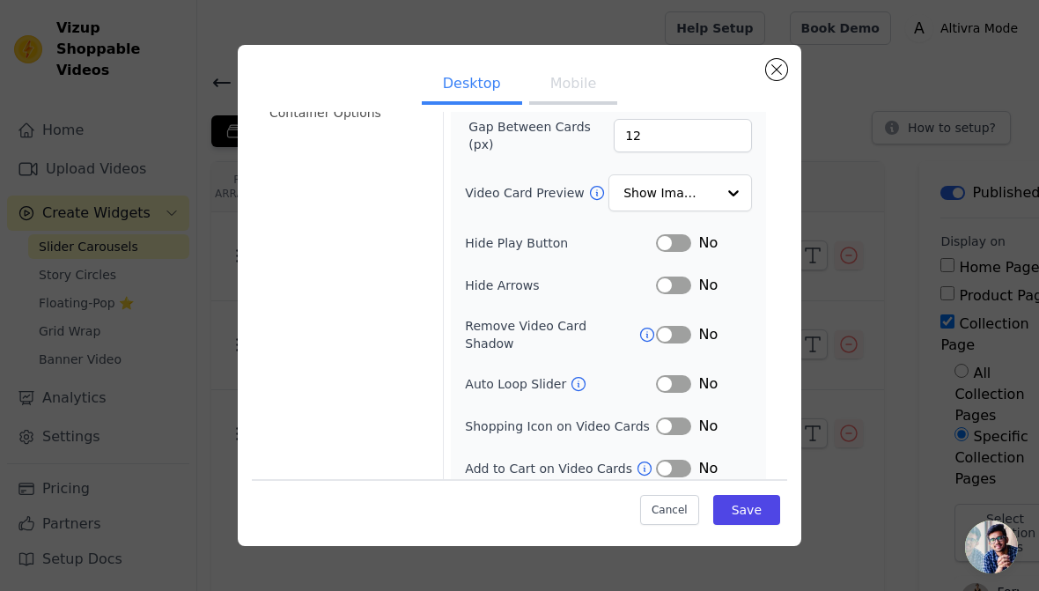
click at [763, 504] on button "Save" at bounding box center [746, 510] width 67 height 30
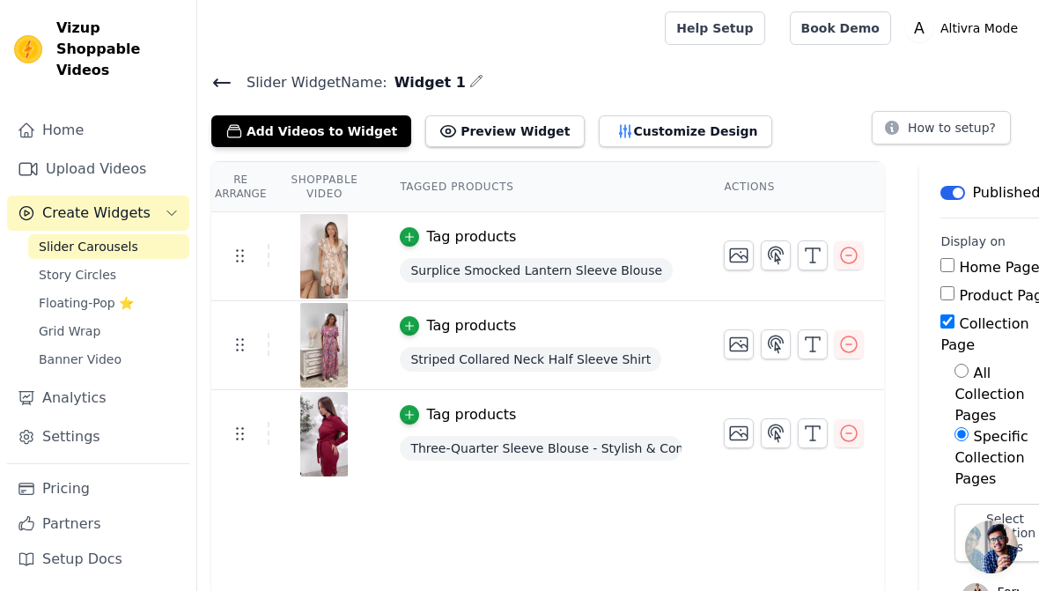
click at [560, 429] on td "Tag products Three-Quarter Sleeve Blouse - Stylish & Comfortable" at bounding box center [541, 434] width 324 height 89
click at [512, 450] on span "Three-Quarter Sleeve Blouse - Stylish & Comfortable" at bounding box center [541, 448] width 282 height 25
click at [480, 415] on div "Tag products" at bounding box center [471, 414] width 90 height 21
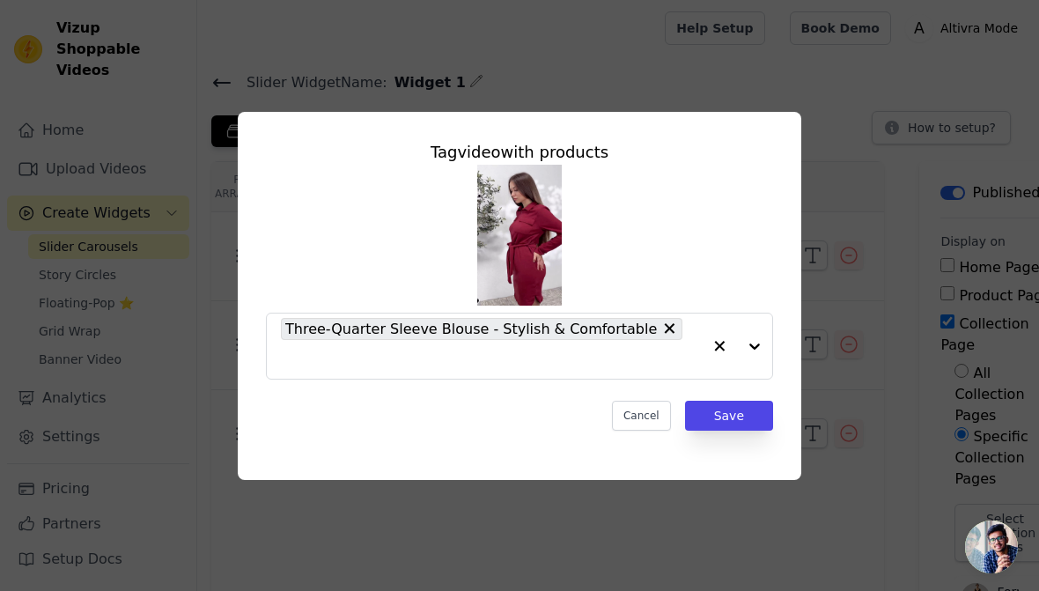
click at [645, 401] on button "Cancel" at bounding box center [641, 416] width 59 height 30
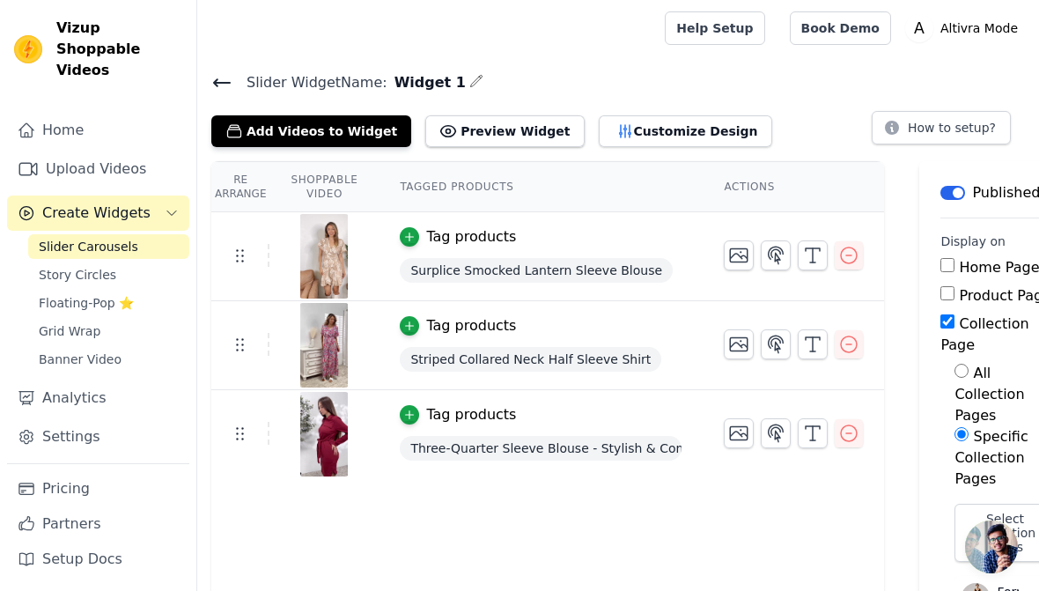
click at [250, 423] on td at bounding box center [240, 433] width 58 height 23
click at [251, 427] on td at bounding box center [240, 433] width 58 height 23
click at [330, 441] on img at bounding box center [323, 434] width 49 height 85
click at [340, 431] on img at bounding box center [323, 434] width 49 height 85
click at [329, 440] on img at bounding box center [323, 434] width 49 height 85
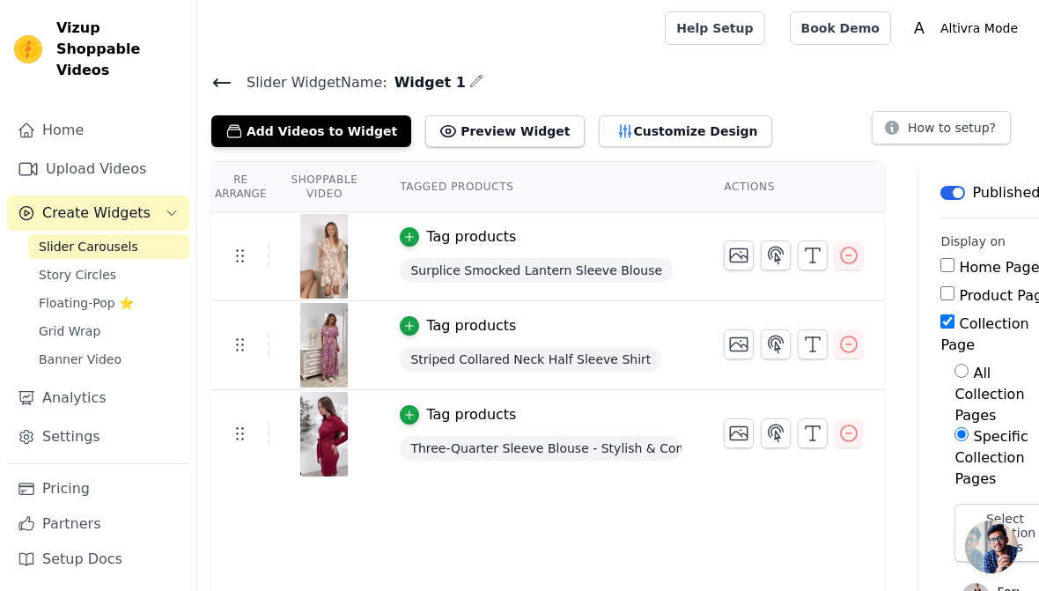
click at [529, 132] on button "Preview Widget" at bounding box center [504, 131] width 158 height 32
click at [679, 125] on button "Customize Design" at bounding box center [685, 131] width 173 height 32
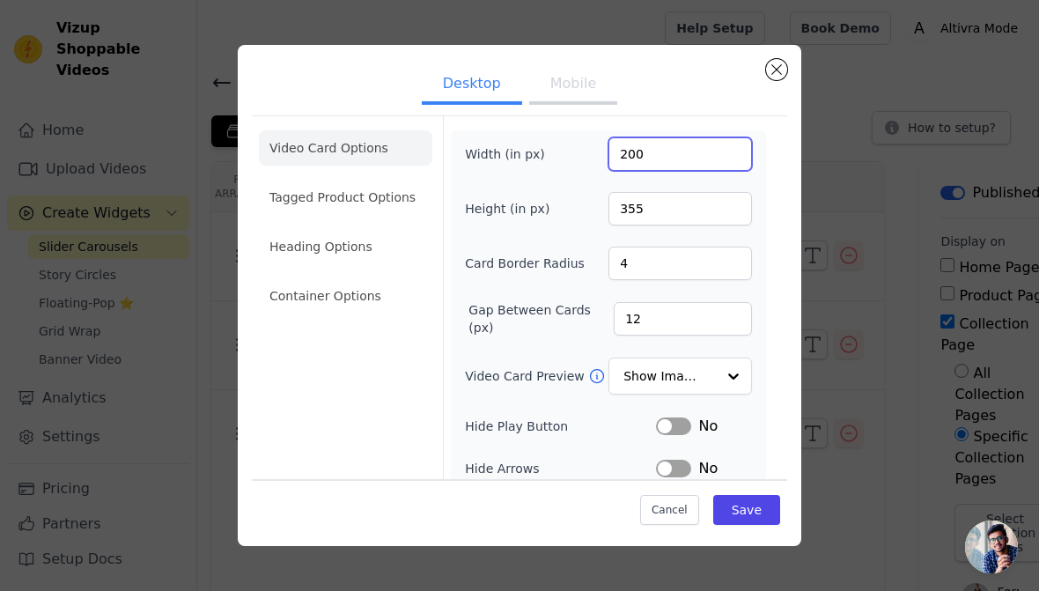
click at [681, 155] on input "200" at bounding box center [680, 153] width 144 height 33
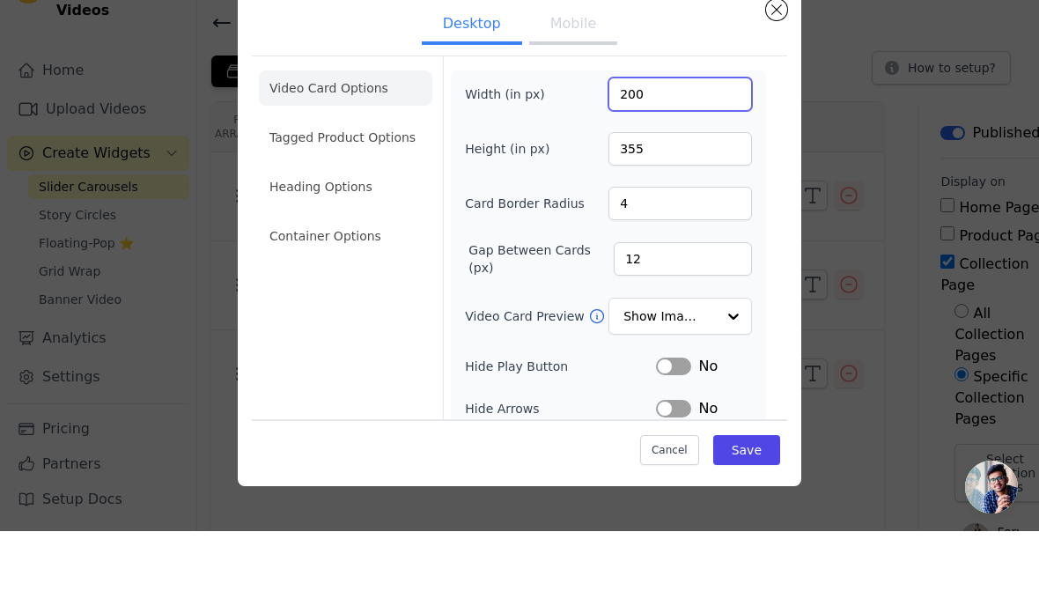
type input "200"
click at [781, 115] on div "Video Card Options Tagged Product Options Heading Options Container Options Wid…" at bounding box center [519, 395] width 535 height 561
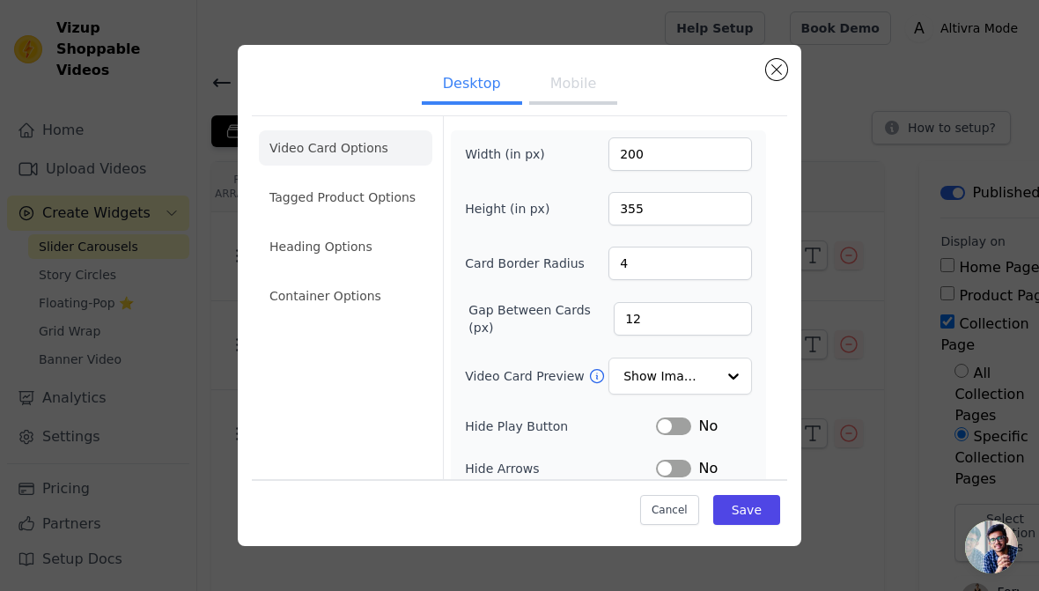
click at [591, 92] on button "Mobile" at bounding box center [573, 85] width 88 height 39
click at [498, 88] on button "Desktop" at bounding box center [472, 85] width 100 height 39
click at [593, 85] on button "Mobile" at bounding box center [573, 85] width 88 height 39
click at [489, 96] on button "Desktop" at bounding box center [472, 85] width 100 height 39
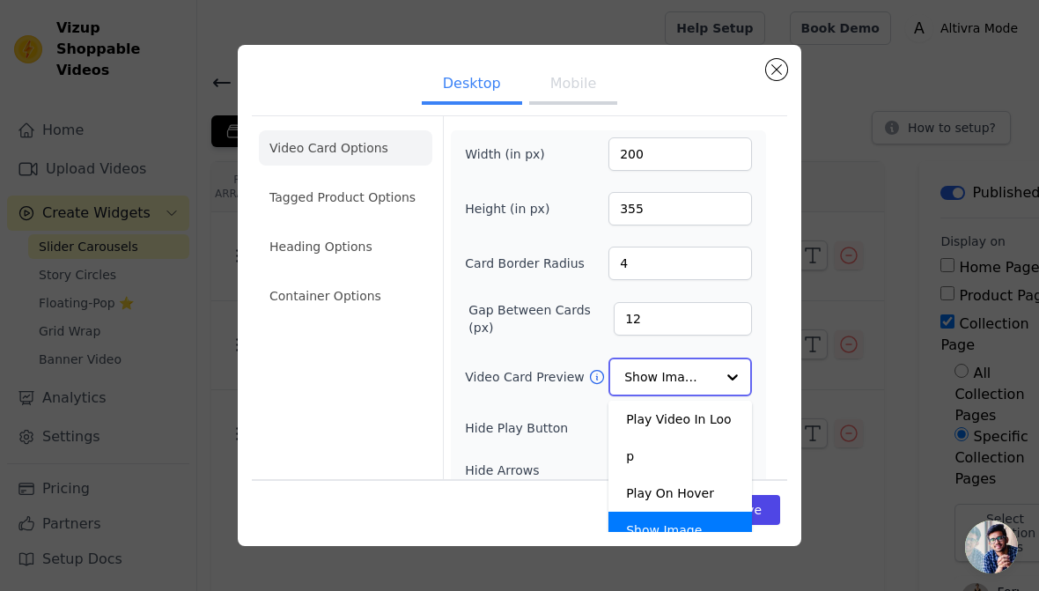
click at [685, 359] on input "Video Card Preview" at bounding box center [669, 376] width 91 height 35
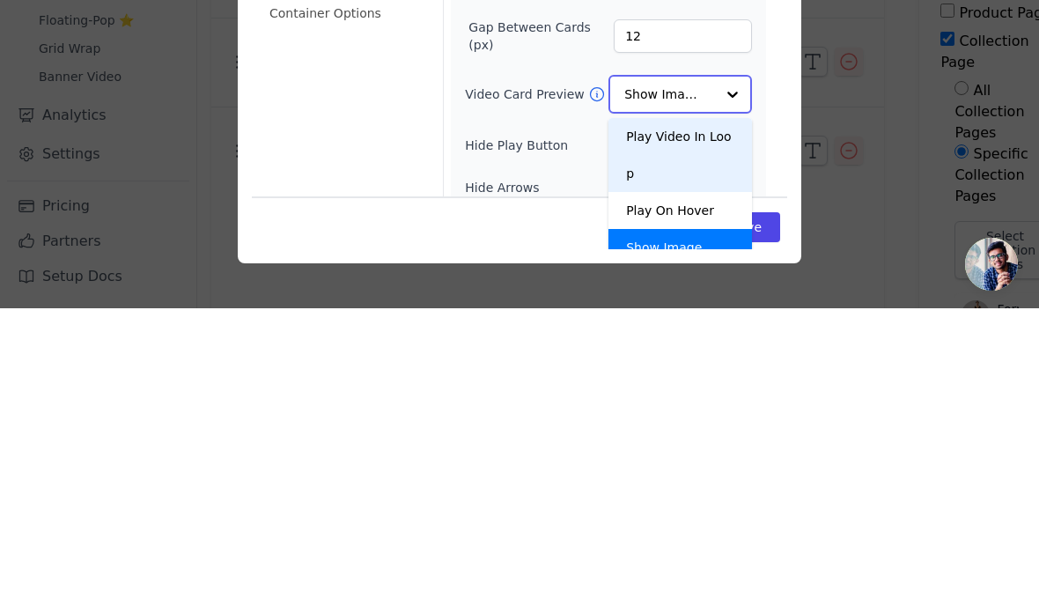
click at [716, 401] on div "Play Video In Loop" at bounding box center [680, 438] width 144 height 74
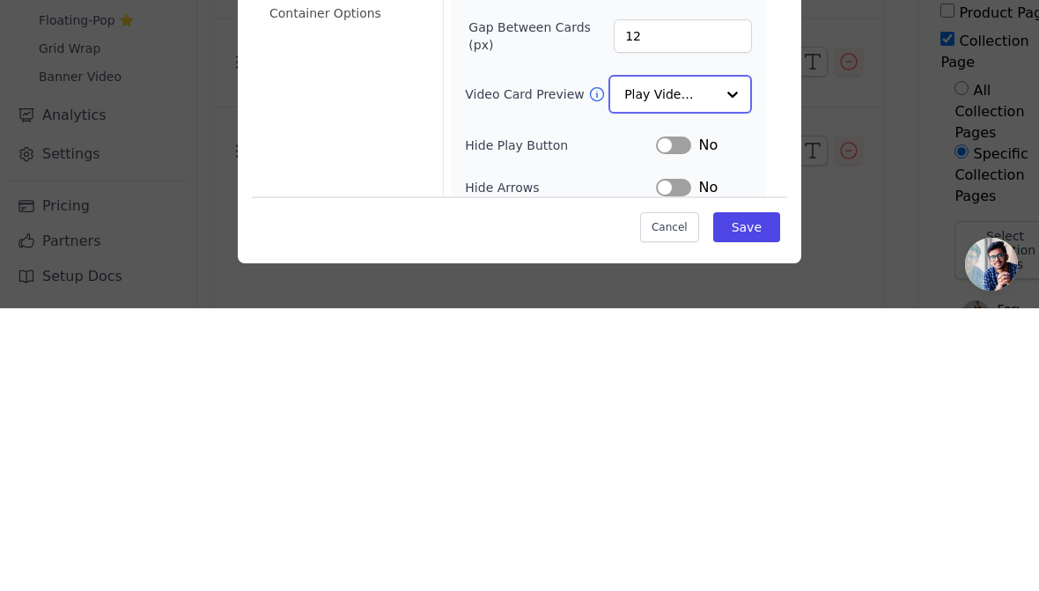
click at [712, 359] on input "Video Card Preview" at bounding box center [669, 376] width 91 height 35
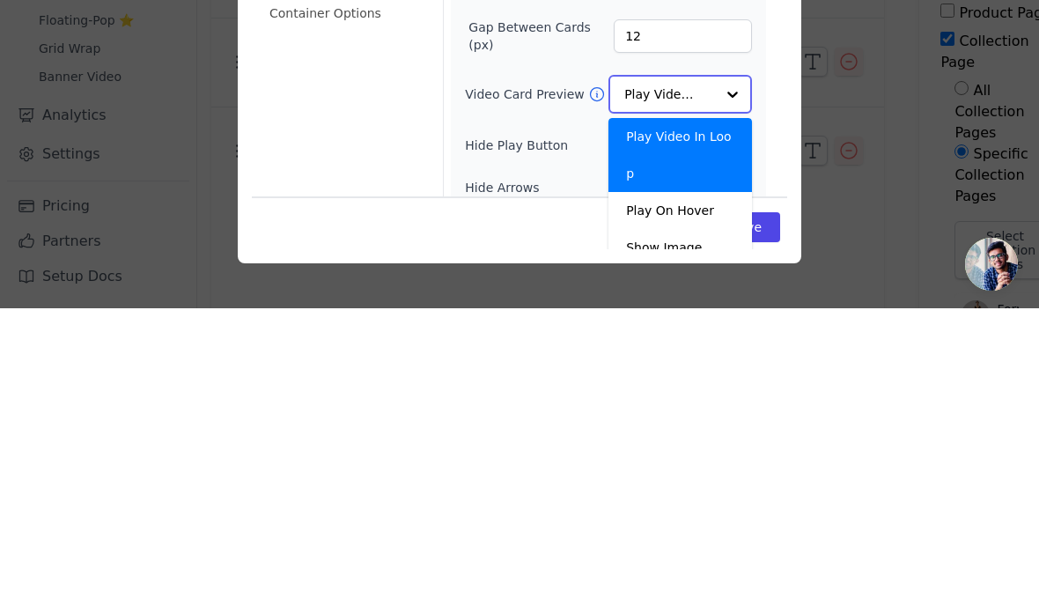
click at [707, 475] on div "Play On Hover" at bounding box center [680, 493] width 144 height 37
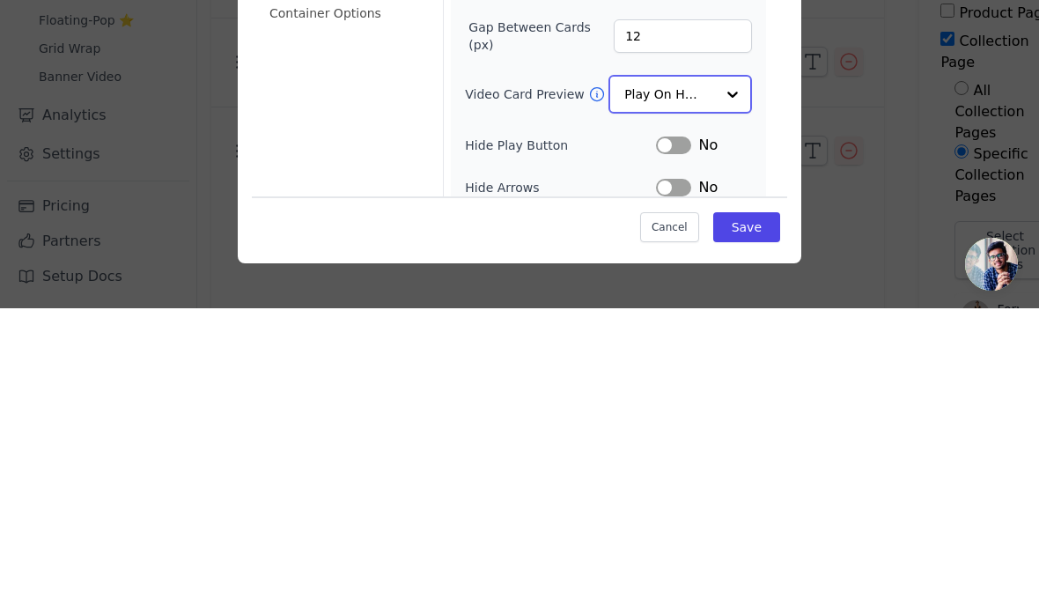
click at [705, 359] on input "Video Card Preview" at bounding box center [669, 376] width 91 height 35
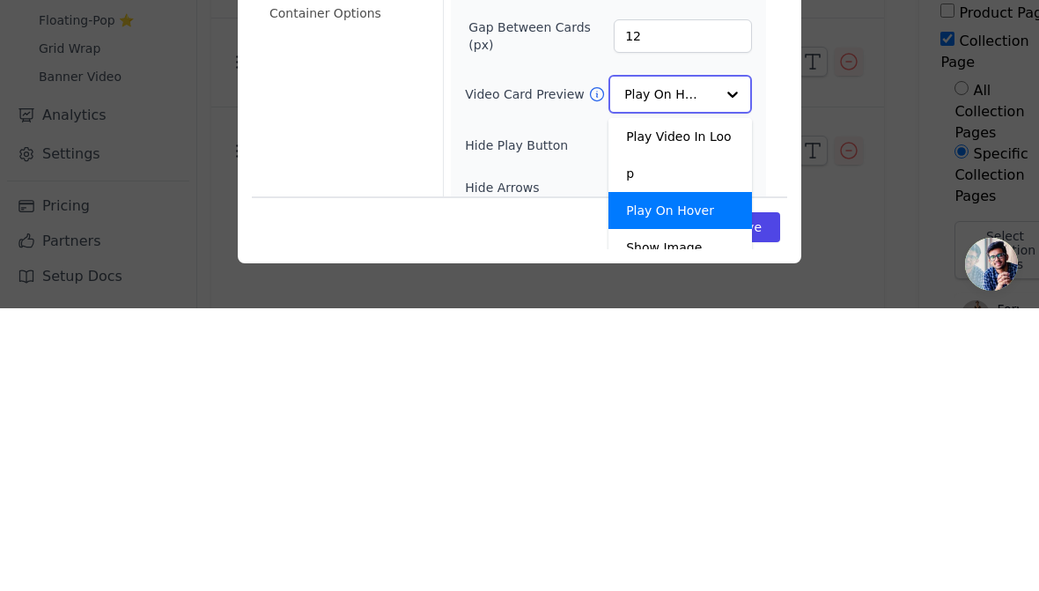
click at [720, 401] on div "Play Video In Loop" at bounding box center [680, 438] width 144 height 74
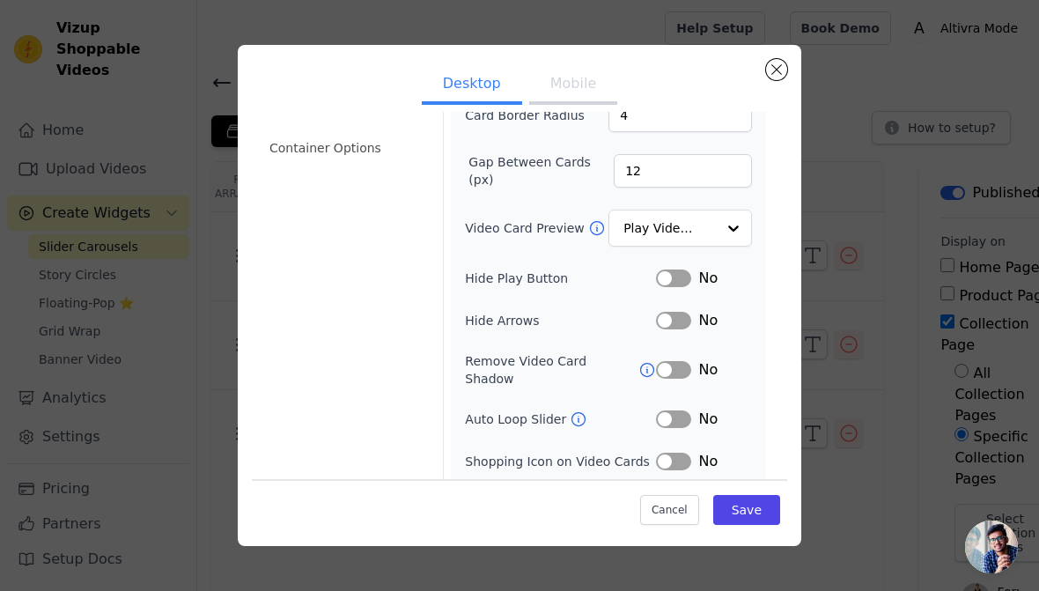
scroll to position [153, 0]
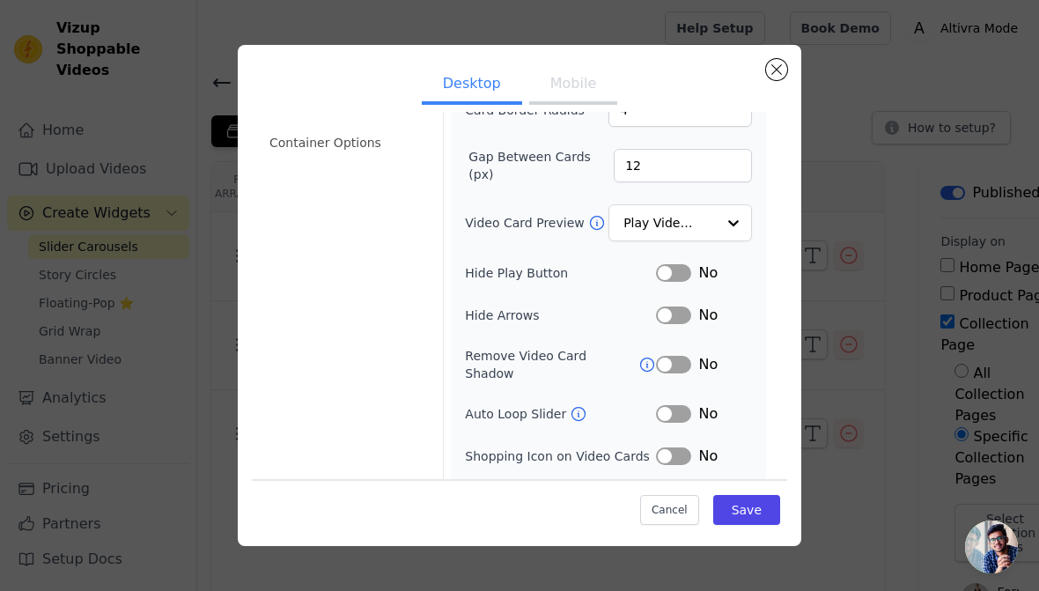
click at [762, 509] on button "Save" at bounding box center [746, 510] width 67 height 30
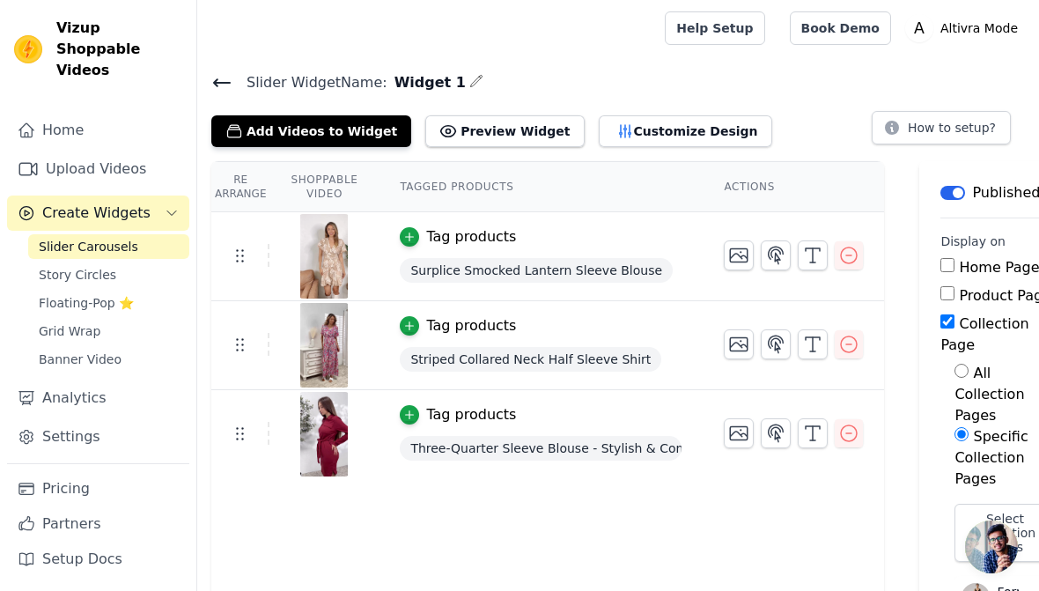
click at [853, 254] on icon "button" at bounding box center [848, 255] width 21 height 21
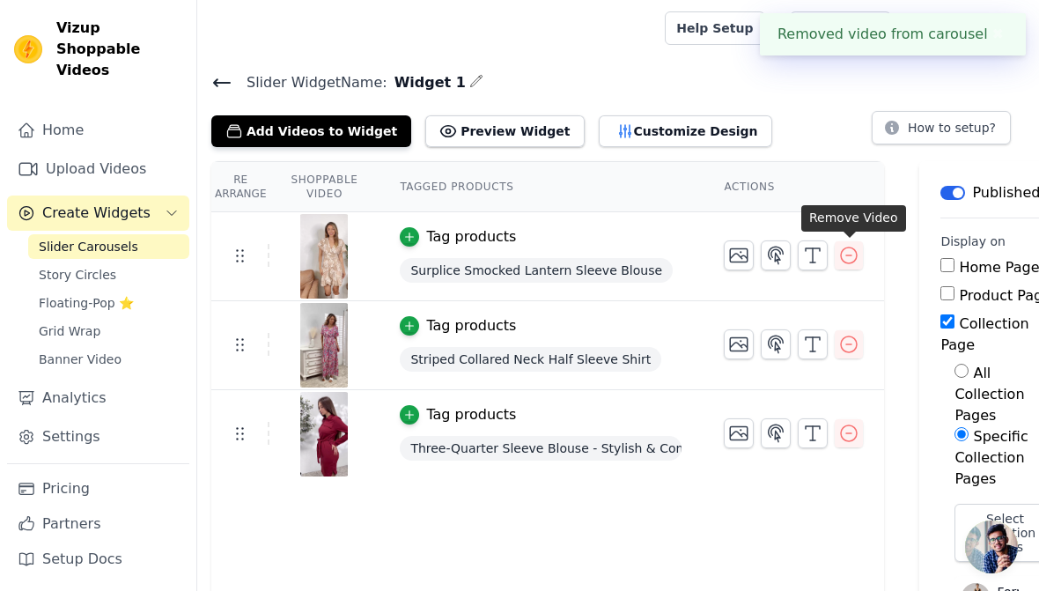
click at [853, 254] on icon "button" at bounding box center [848, 255] width 21 height 21
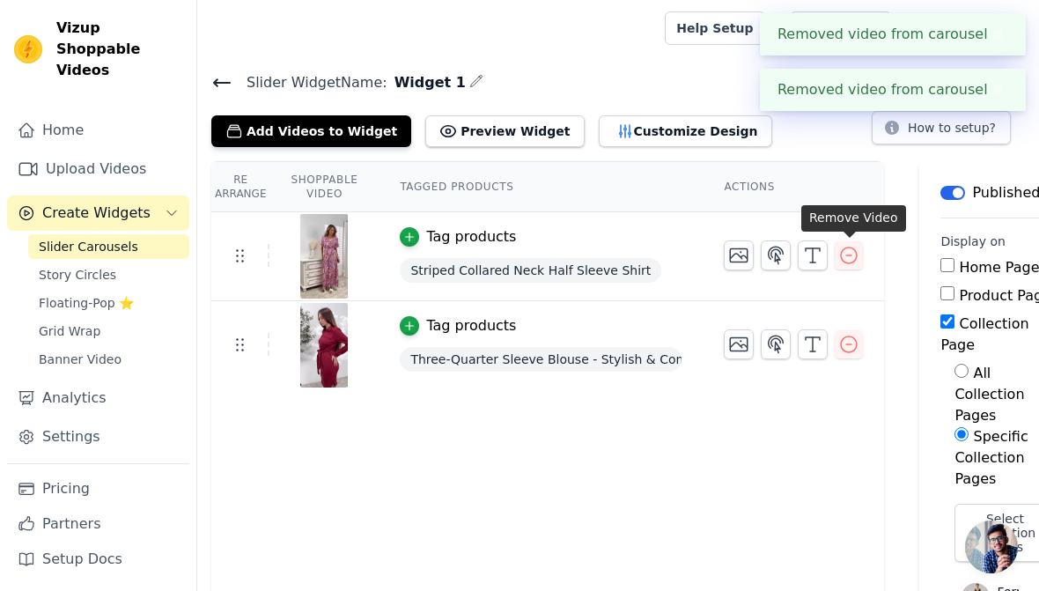
click at [850, 253] on icon "button" at bounding box center [848, 255] width 21 height 21
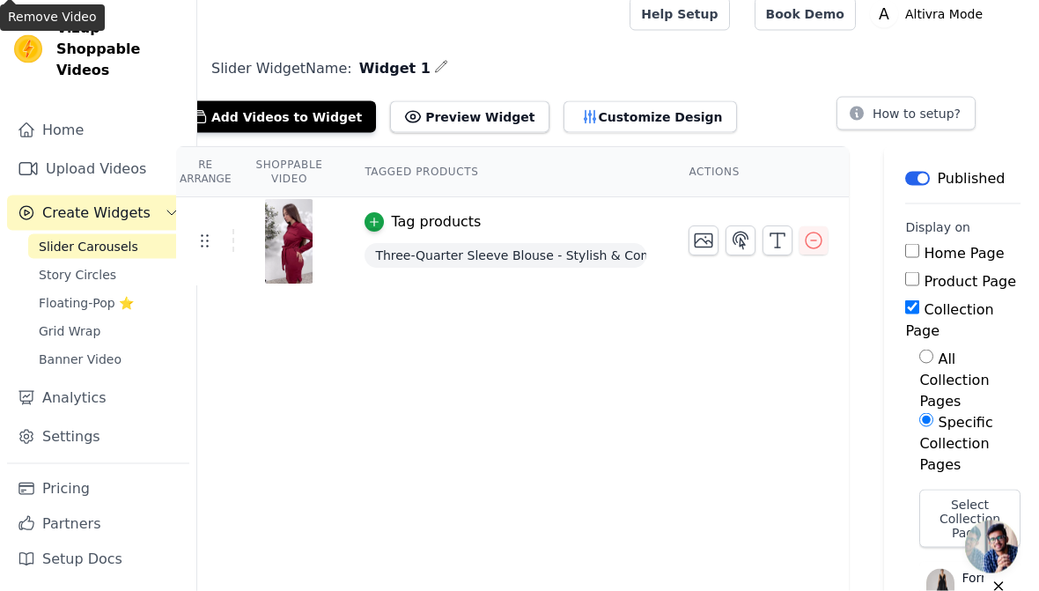
scroll to position [0, 35]
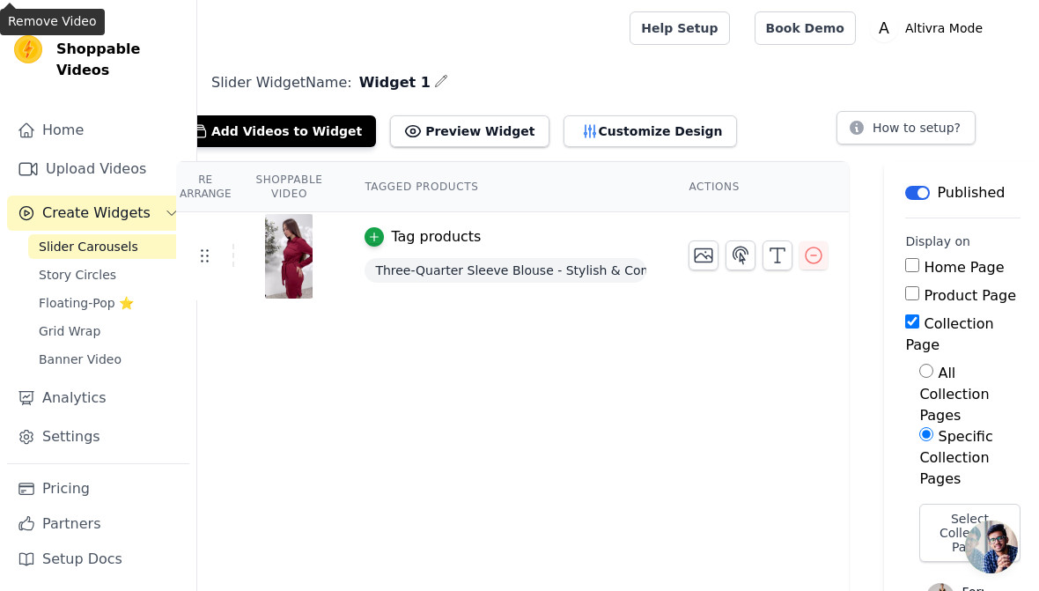
click at [121, 238] on span "Slider Carousels" at bounding box center [88, 247] width 99 height 18
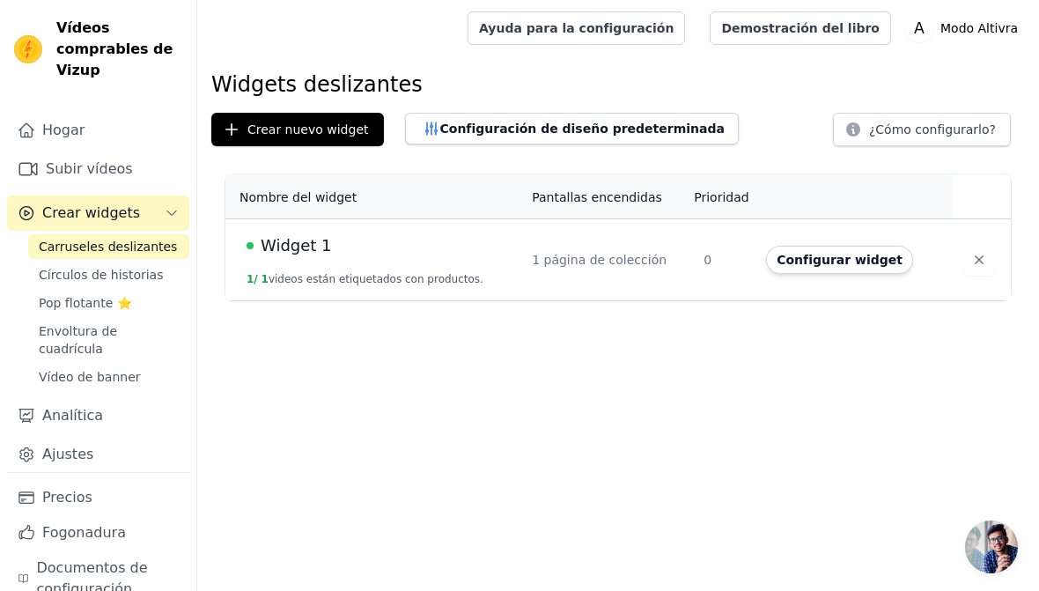
click at [460, 274] on font "videos están etiquetados con productos." at bounding box center [376, 279] width 215 height 12
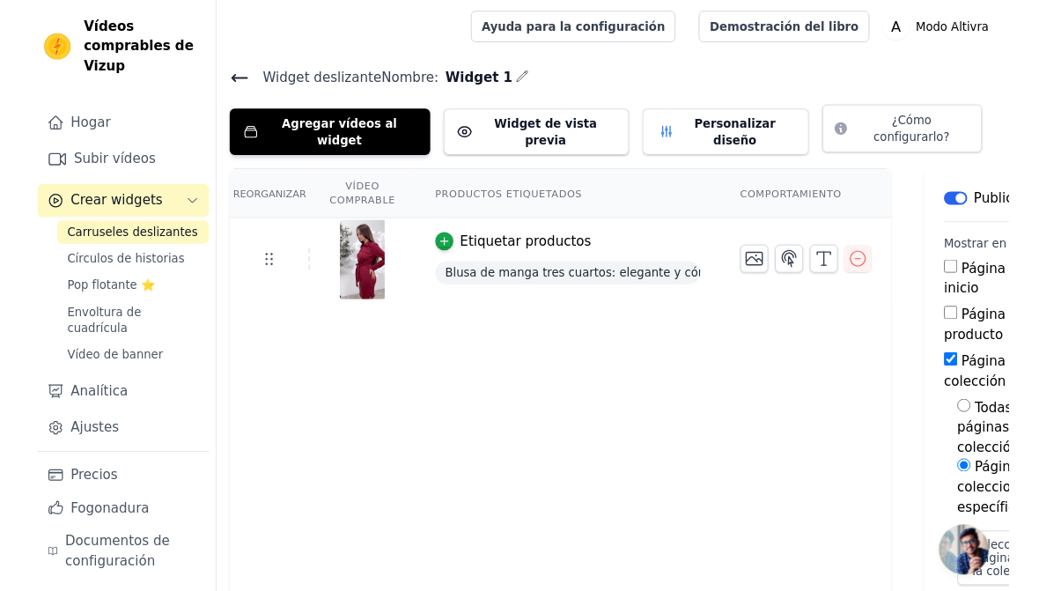
scroll to position [39, 0]
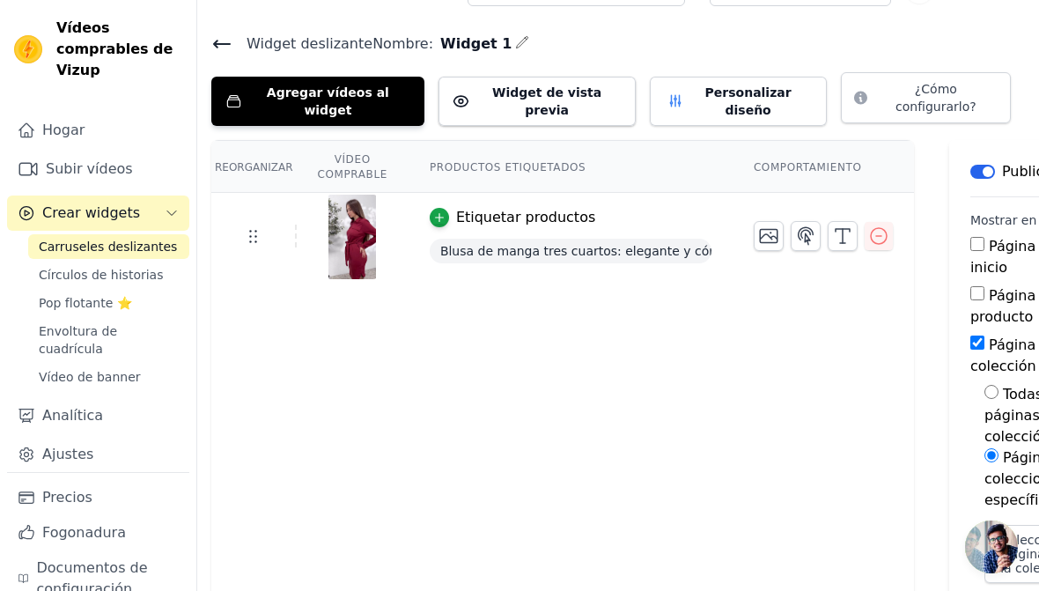
click at [144, 247] on font "Carruseles deslizantes" at bounding box center [108, 246] width 138 height 14
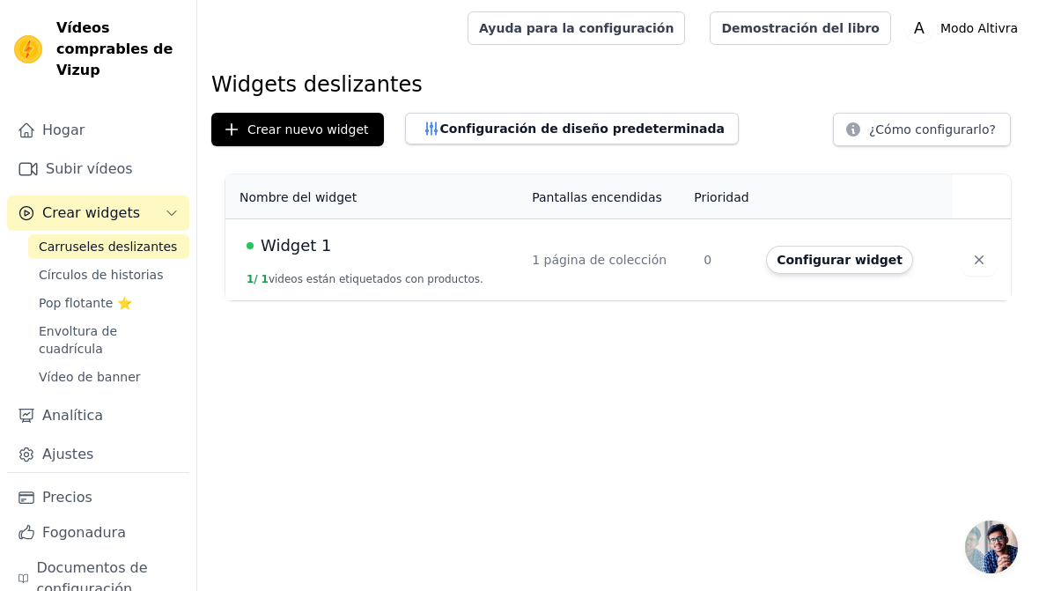
click at [844, 270] on button "Configurar widget" at bounding box center [839, 260] width 147 height 28
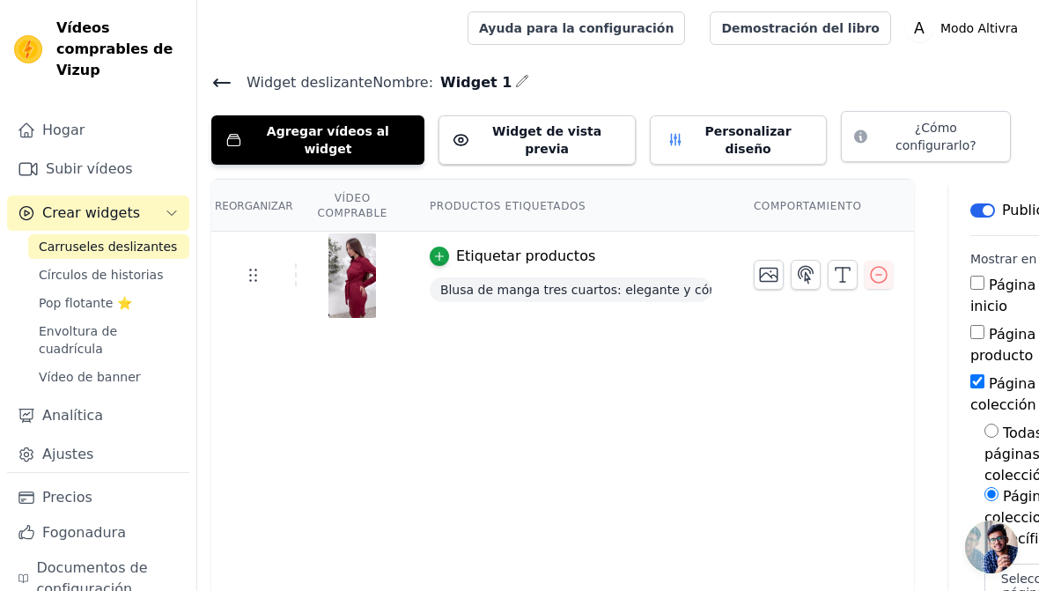
click at [131, 273] on font "Círculos de historias" at bounding box center [101, 275] width 124 height 14
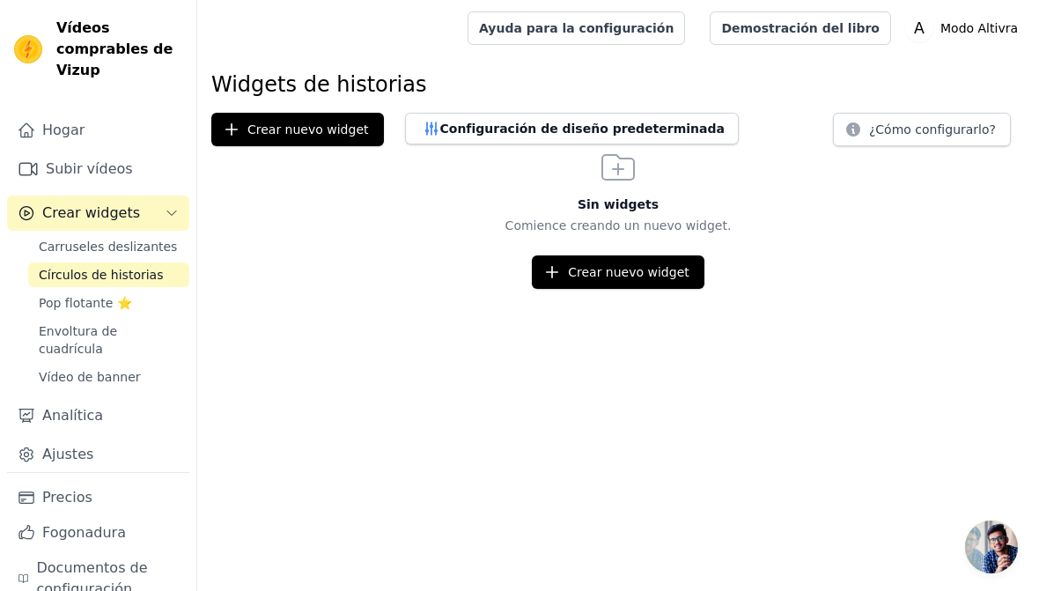
click at [667, 281] on button "Crear nuevo widget" at bounding box center [618, 271] width 173 height 33
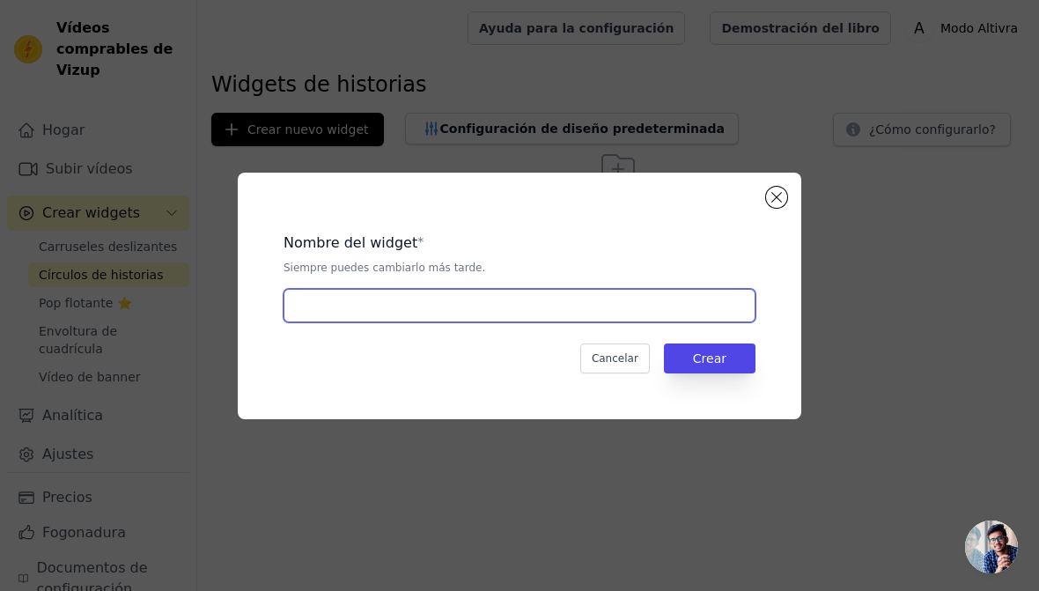
click at [652, 303] on input "text" at bounding box center [520, 305] width 472 height 33
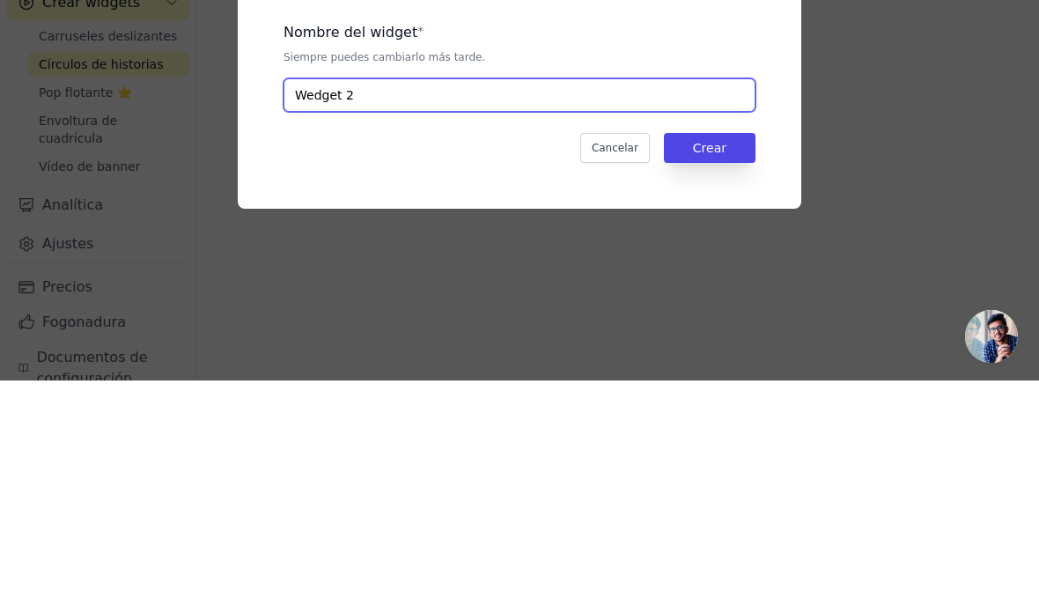
type input "Wedget 2"
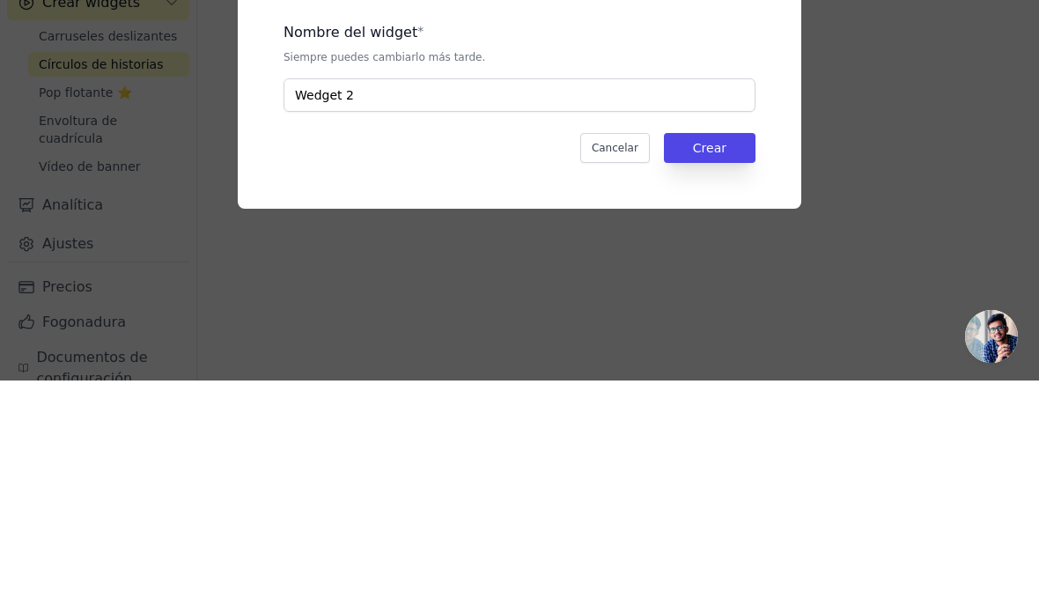
click at [464, 184] on div "Nombre del widget * Siempre puedes cambiarlo más tarde. Wedget 2 Cancelar Crear" at bounding box center [519, 296] width 563 height 247
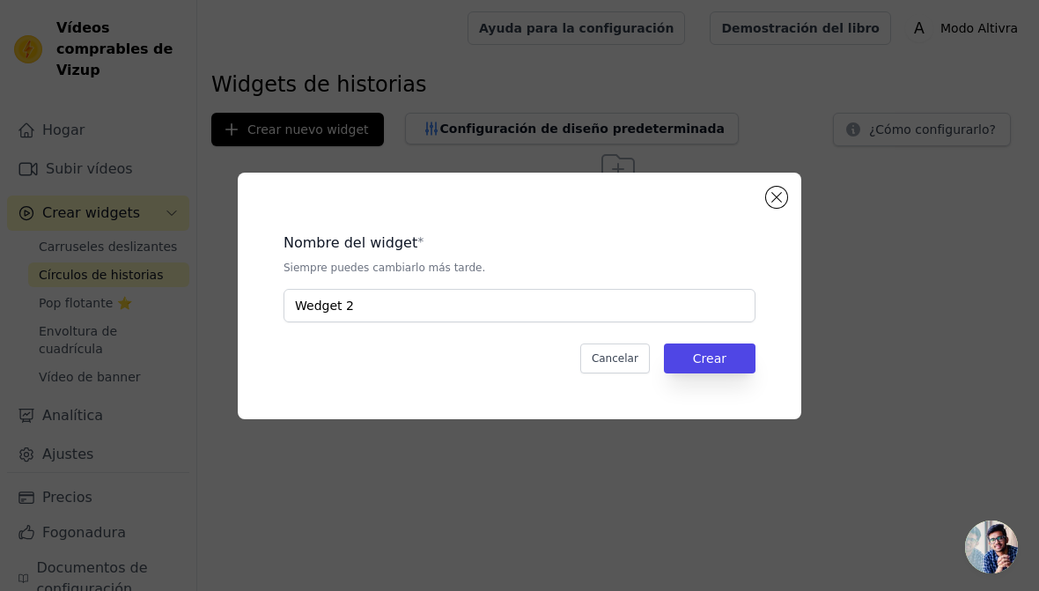
click at [733, 358] on button "Crear" at bounding box center [710, 358] width 92 height 30
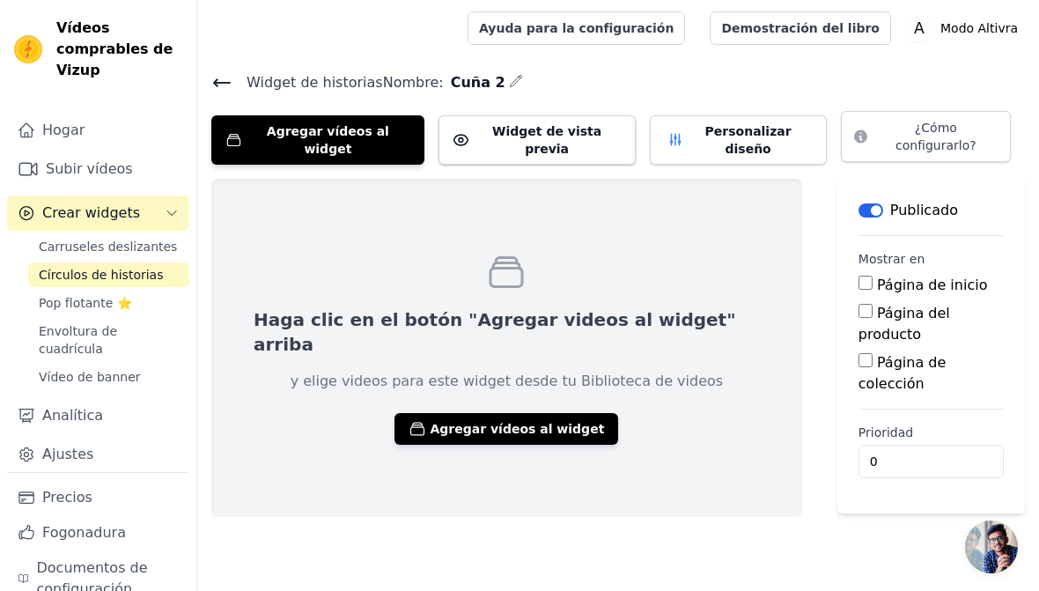
click at [531, 422] on font "Agregar vídeos al widget" at bounding box center [517, 429] width 174 height 14
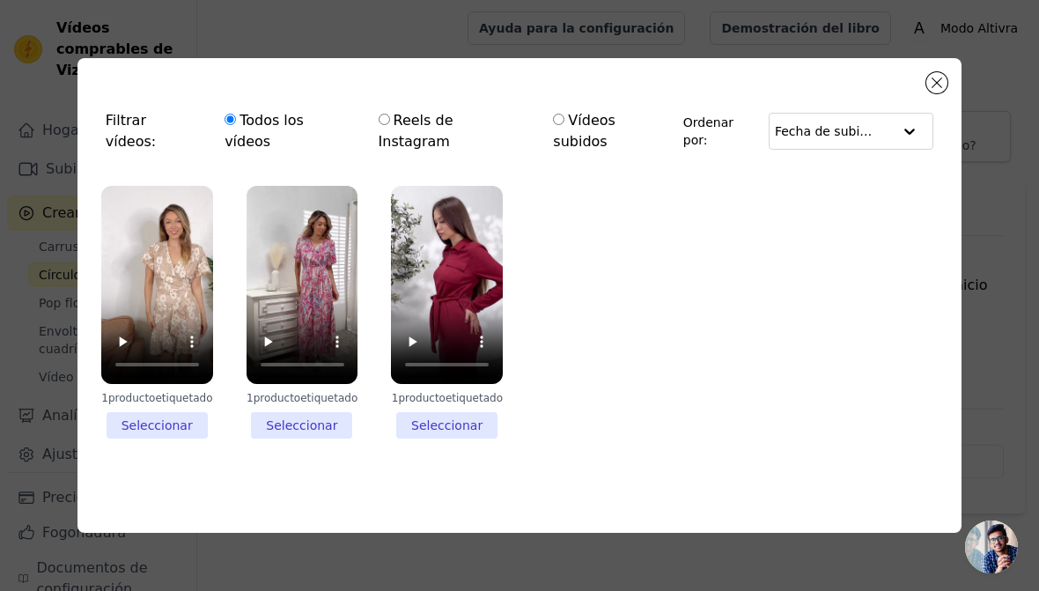
click at [466, 423] on li "1 producto etiquetado Seleccionar" at bounding box center [447, 312] width 112 height 253
click at [0, 0] on input "1 producto etiquetado Seleccionar" at bounding box center [0, 0] width 0 height 0
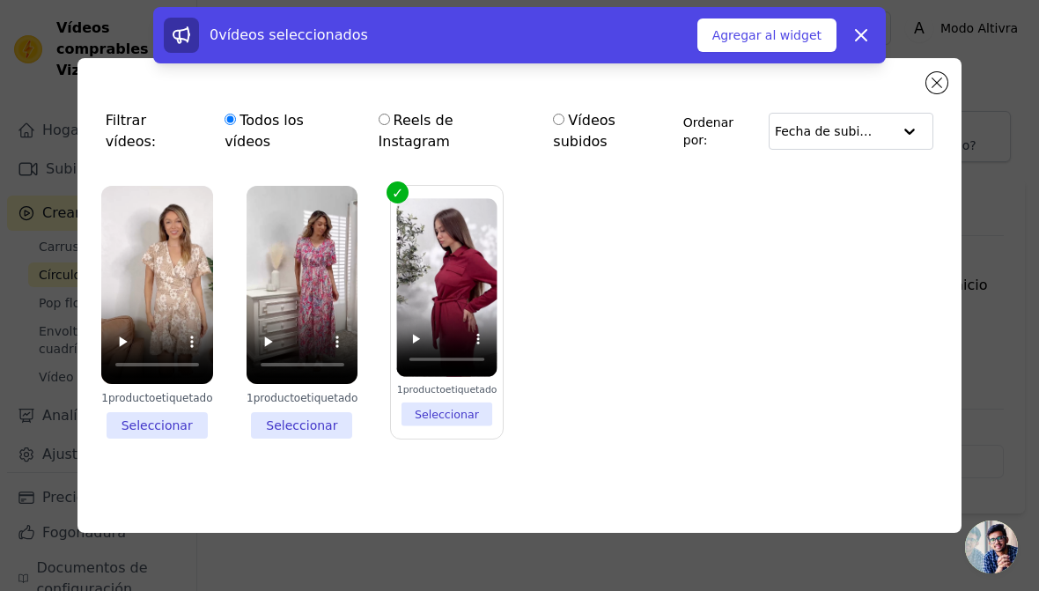
click at [806, 37] on font "Agregar al widget" at bounding box center [766, 35] width 109 height 14
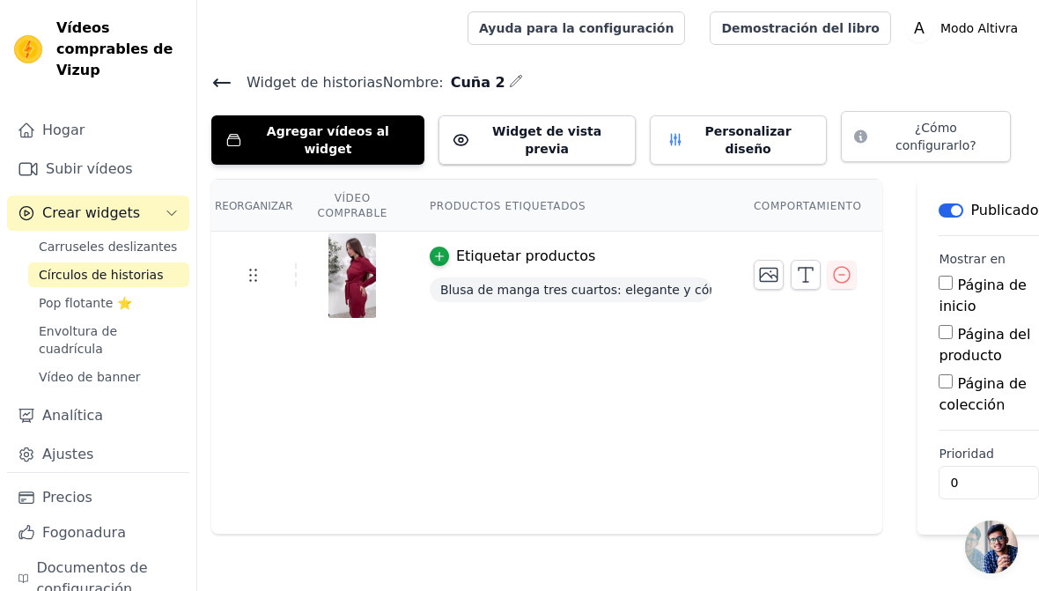
click at [509, 78] on icon "button" at bounding box center [516, 81] width 14 height 14
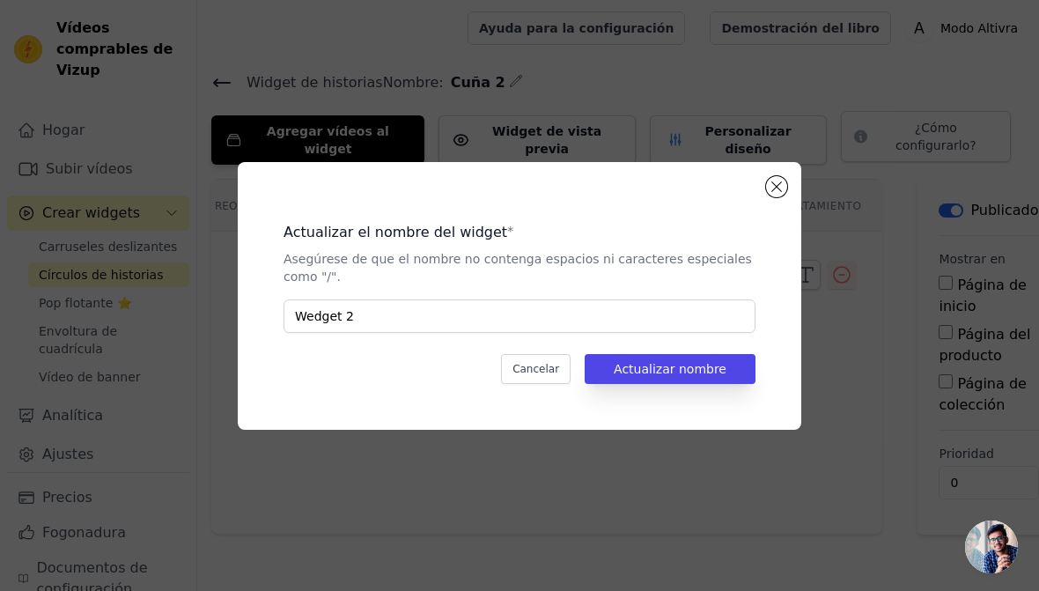
click at [559, 370] on font "Cancelar" at bounding box center [535, 369] width 47 height 12
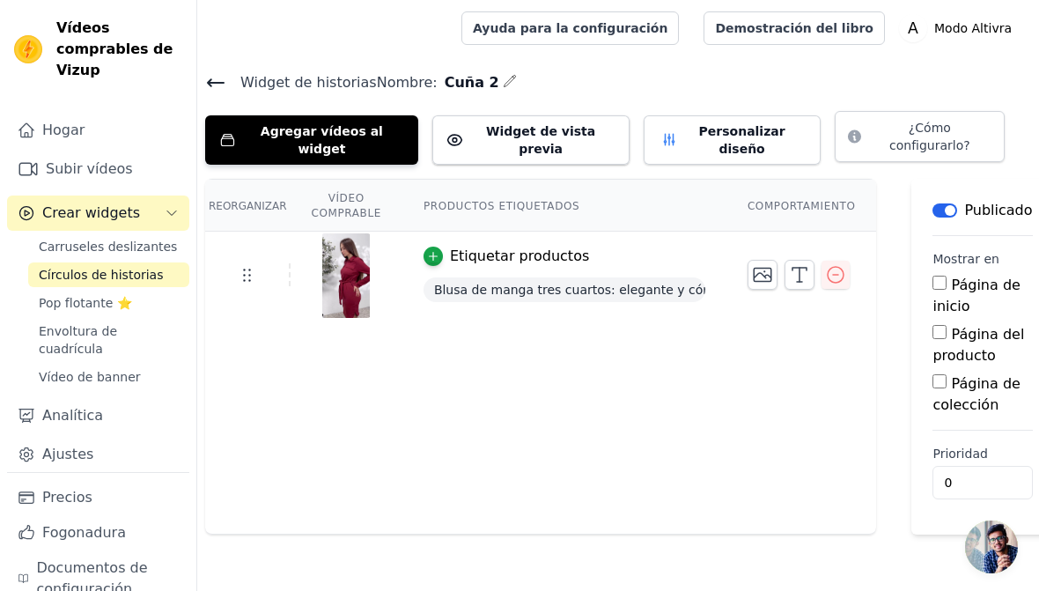
scroll to position [0, 1]
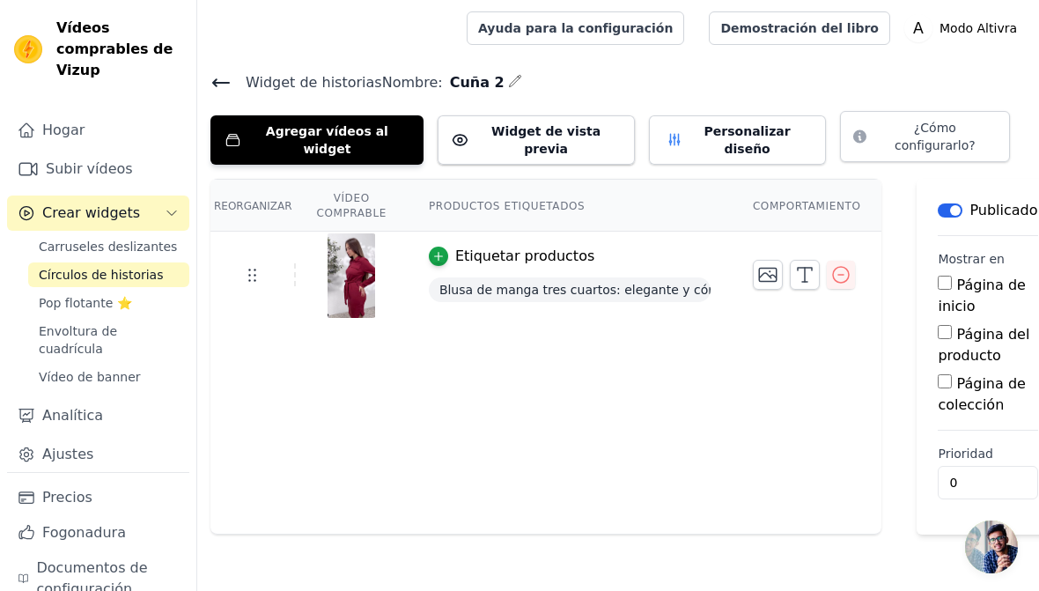
click at [352, 135] on font "Agregar vídeos al widget" at bounding box center [327, 140] width 122 height 32
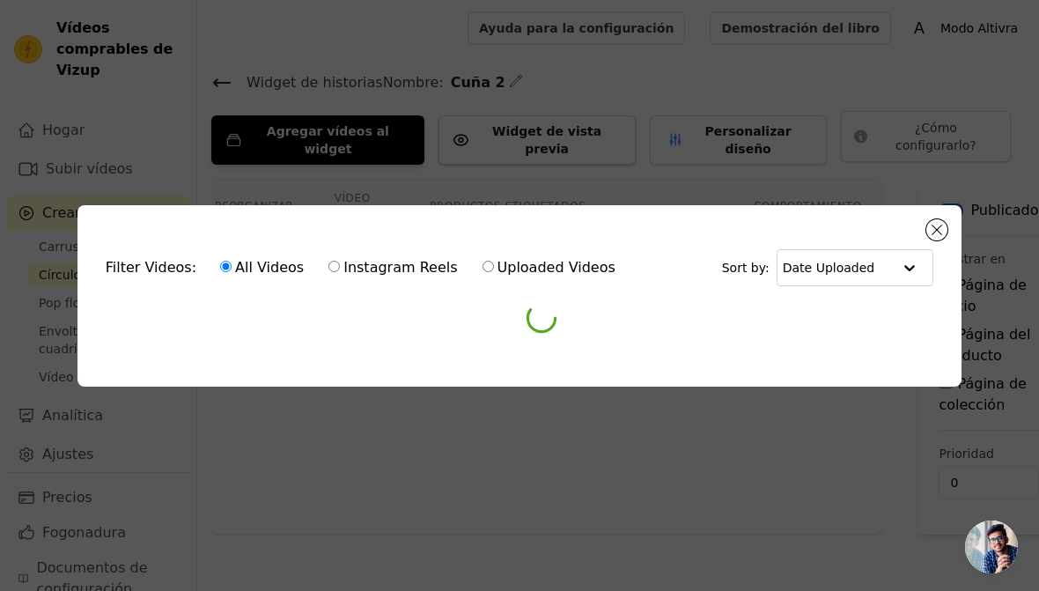
scroll to position [0, 0]
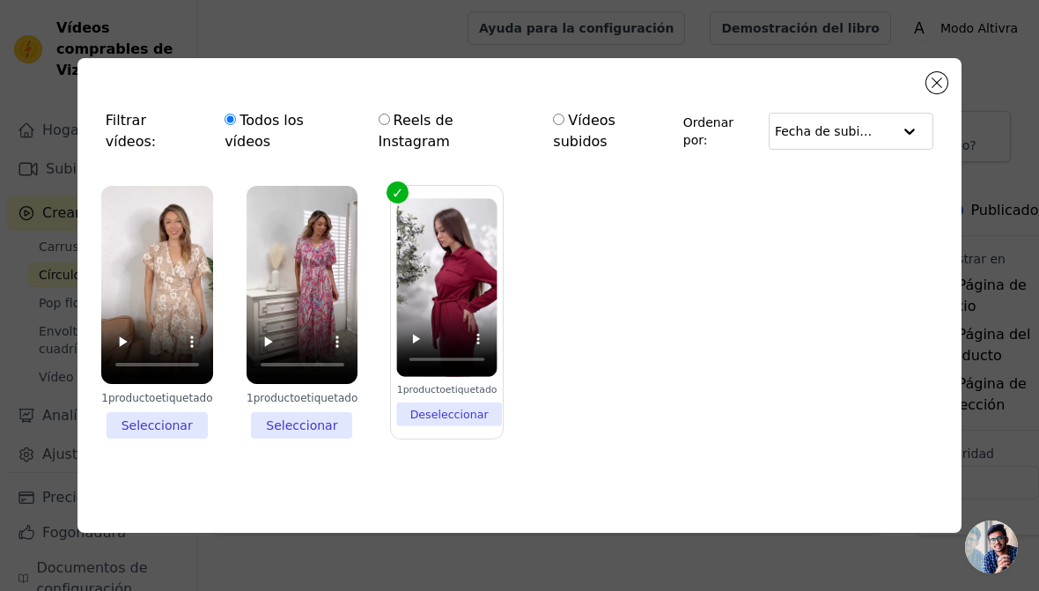
click at [939, 93] on button "Cerrar modal" at bounding box center [936, 82] width 21 height 21
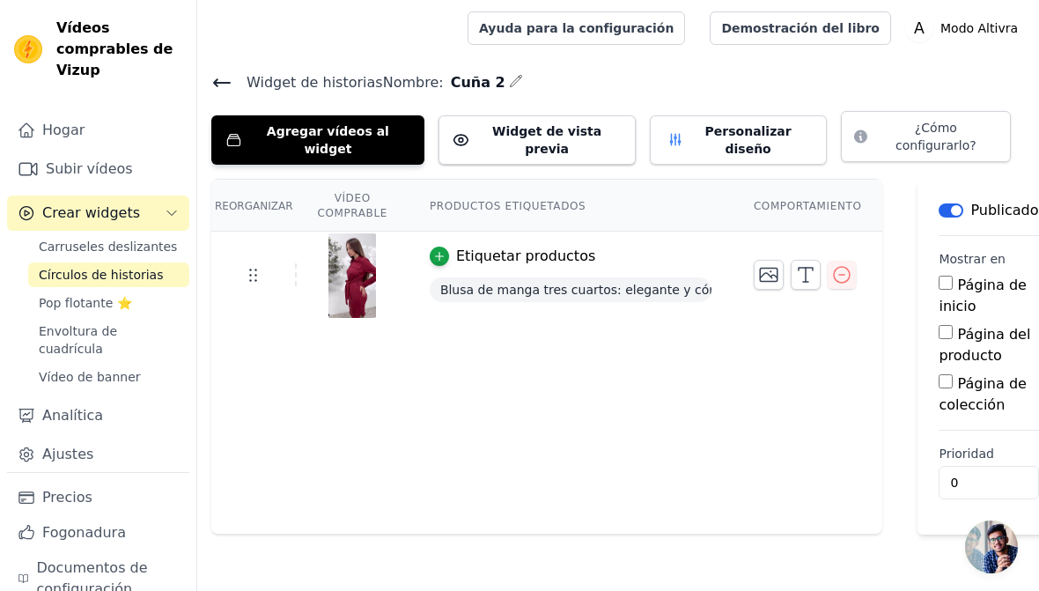
click at [767, 268] on icon "button" at bounding box center [769, 274] width 18 height 13
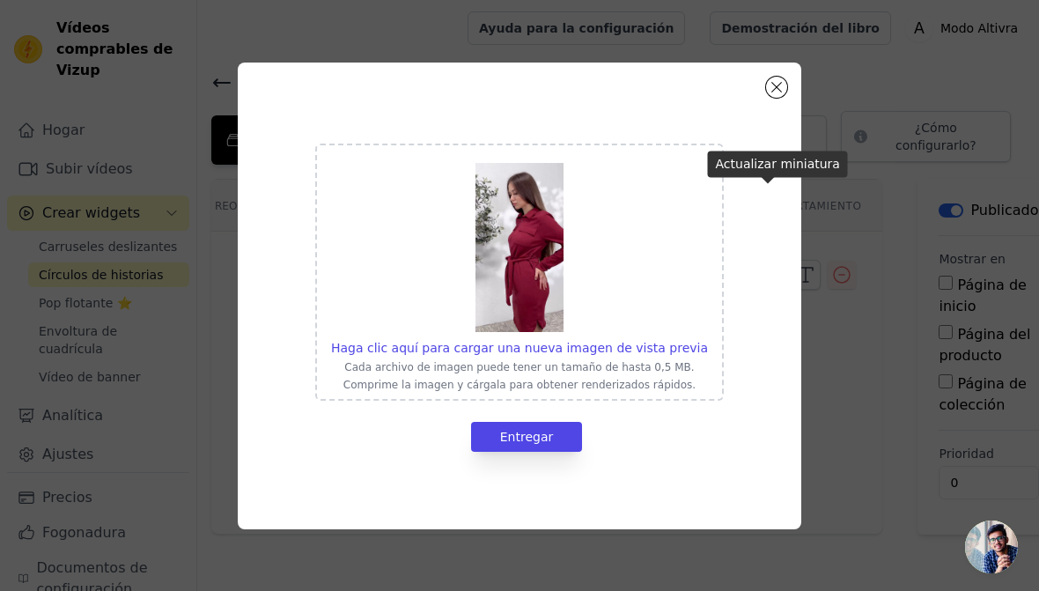
click at [783, 89] on button "Cerrar modal" at bounding box center [776, 87] width 21 height 21
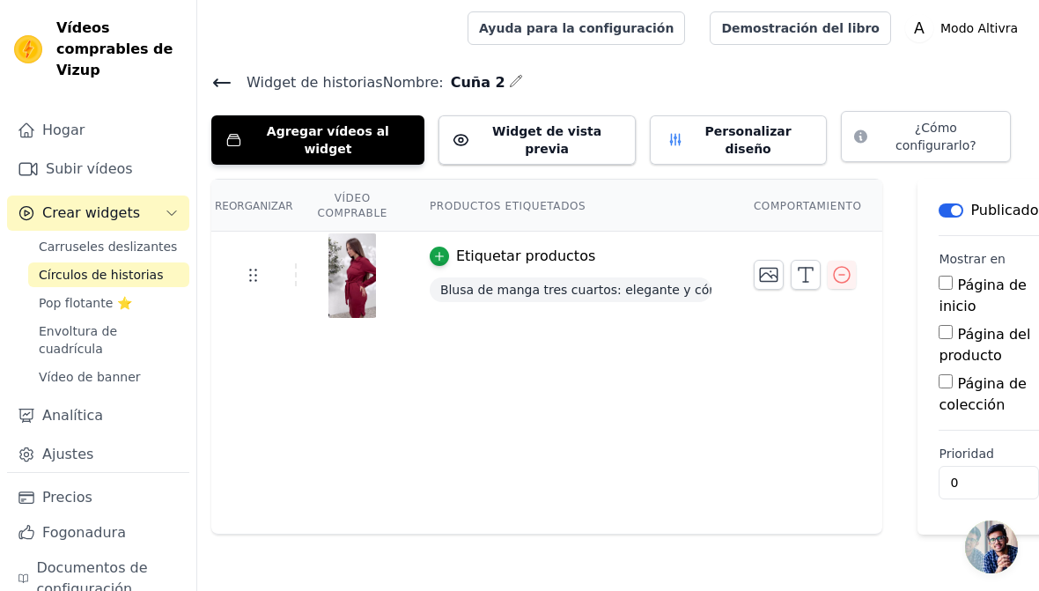
scroll to position [0, 17]
